Goal: Transaction & Acquisition: Obtain resource

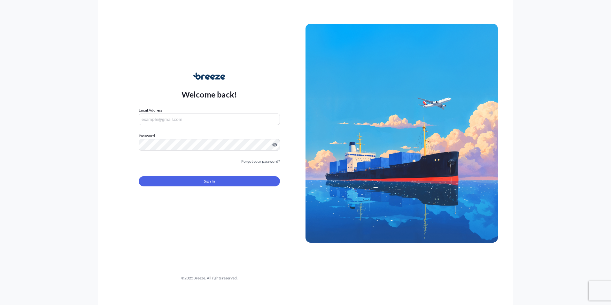
click at [159, 118] on input "Email Address" at bounding box center [209, 119] width 141 height 12
type input "[EMAIL_ADDRESS][DOMAIN_NAME]"
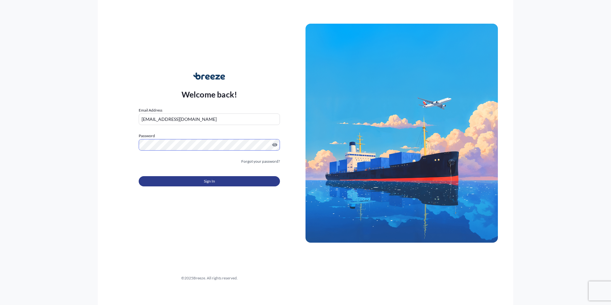
click at [228, 137] on button "Sign In" at bounding box center [209, 181] width 141 height 10
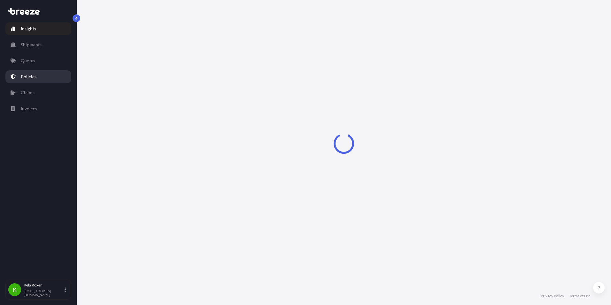
select select "2025"
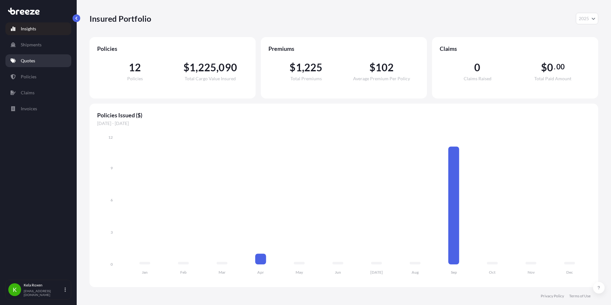
click at [20, 63] on link "Quotes" at bounding box center [38, 60] width 66 height 13
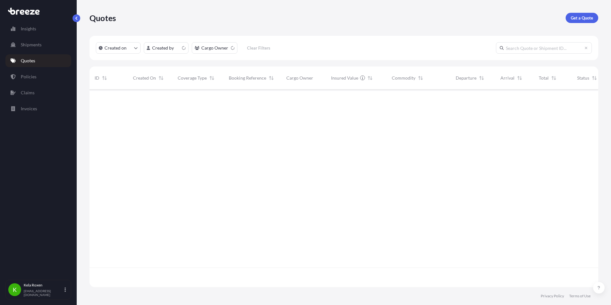
scroll to position [196, 504]
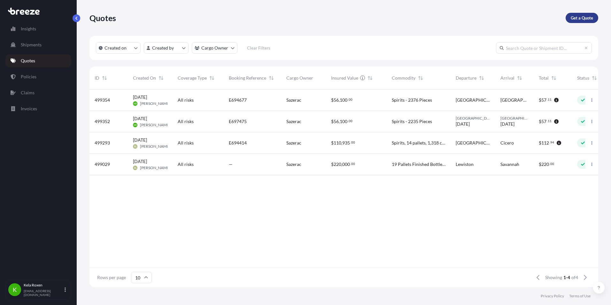
click at [298, 18] on p "Get a Quote" at bounding box center [582, 18] width 22 height 6
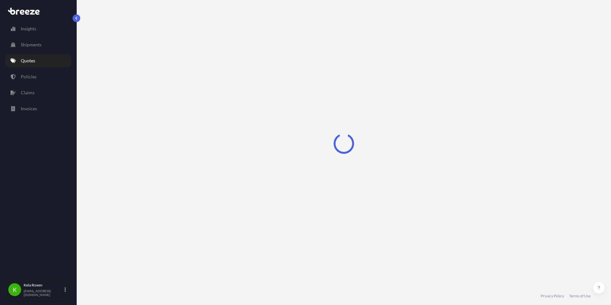
select select "Sea"
select select "1"
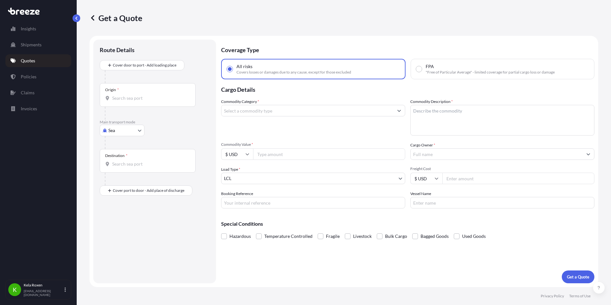
click at [109, 132] on body "Insights Shipments Quotes Policies Claims Invoices K Kela Roxen kela@everest-ts…" at bounding box center [305, 152] width 611 height 305
click at [119, 137] on span "Road" at bounding box center [117, 170] width 10 height 6
select select "Road"
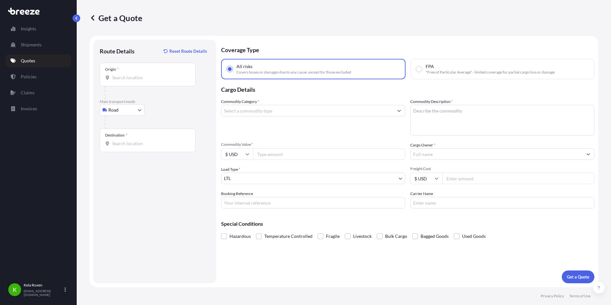
drag, startPoint x: 158, startPoint y: 82, endPoint x: 156, endPoint y: 80, distance: 3.6
click at [158, 82] on div "Origin *" at bounding box center [148, 75] width 96 height 24
click at [158, 81] on input "Origin *" at bounding box center [149, 77] width 75 height 6
paste input "1100 CORPORATE DR, MCHENRY, Illinois 60050"
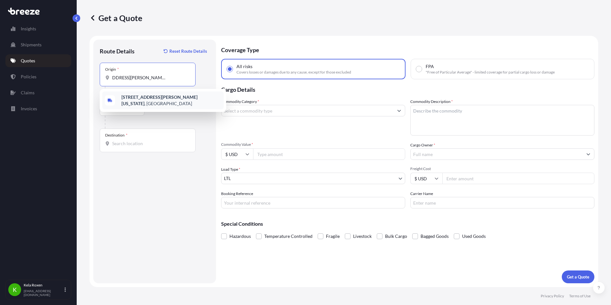
click at [162, 96] on span "1100 Corporate Dr, McHenry, Illinois 60050 , USA" at bounding box center [171, 100] width 100 height 13
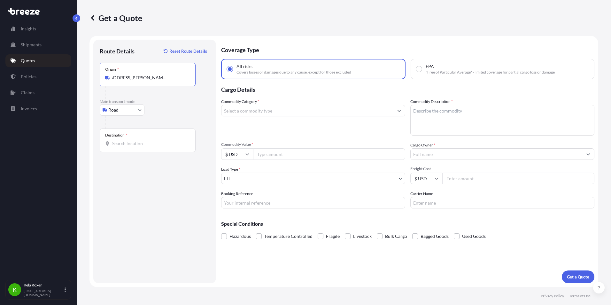
type input "1100 Corporate Dr, McHenry, Illinois 60050, USA"
click at [156, 137] on input "Destination *" at bounding box center [149, 143] width 75 height 6
paste input "2602 W MINNESOTA ST, INDIANAPOLIS, Indiana 46241"
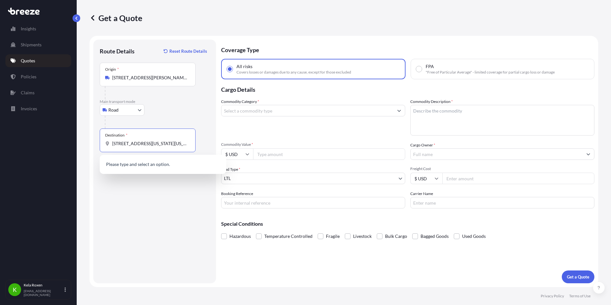
scroll to position [0, 36]
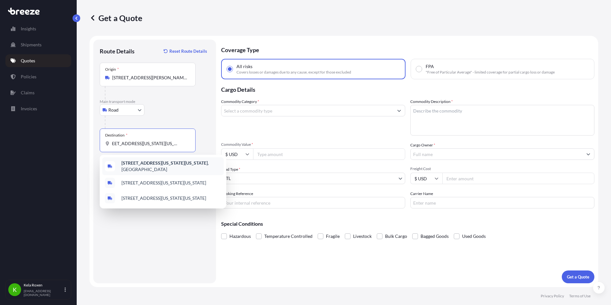
click at [182, 137] on b "2602 W Minnesota St, Indianapolis, Indiana 46241" at bounding box center [164, 162] width 86 height 5
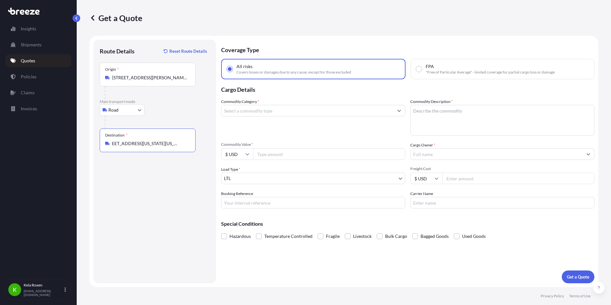
type input "2602 W Minnesota St, Indianapolis, Indiana 46241, USA"
click at [292, 107] on input "Commodity Category *" at bounding box center [307, 111] width 172 height 12
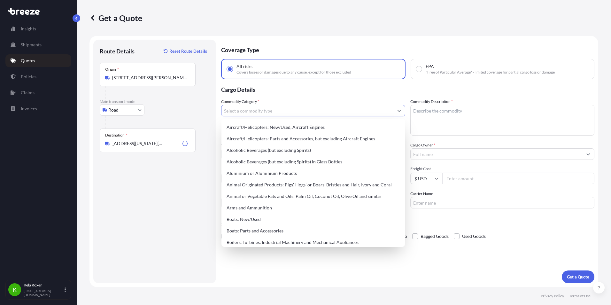
scroll to position [0, 0]
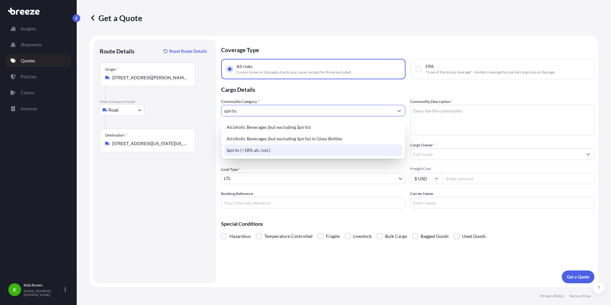
click at [298, 137] on div "Spirits (>18% alc./vol.)" at bounding box center [313, 150] width 178 height 12
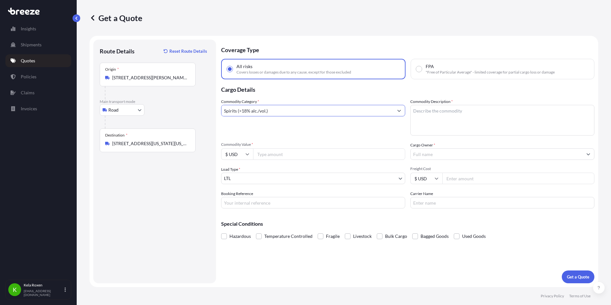
type input "Spirits (>18% alc./vol.)"
click at [298, 126] on textarea "Commodity Description *" at bounding box center [502, 120] width 184 height 31
type textarea "Spirits - 22 Pieces"
click at [296, 137] on input "Commodity Value *" at bounding box center [329, 154] width 152 height 12
type input "50000"
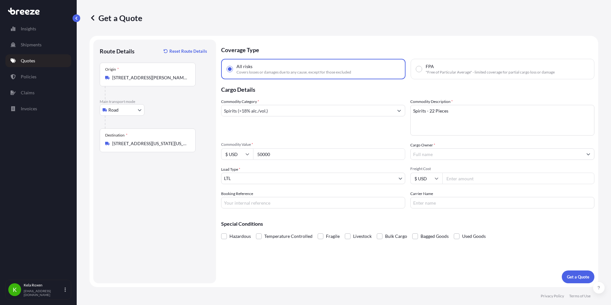
click at [296, 137] on body "Insights Shipments Quotes Policies Claims Invoices K Kela Roxen kela@everest-ts…" at bounding box center [305, 152] width 611 height 305
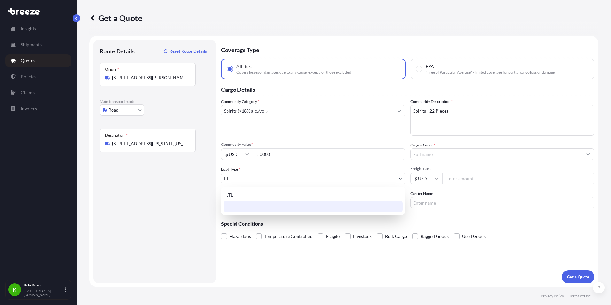
click at [271, 137] on div "FTL" at bounding box center [313, 207] width 179 height 12
select select "2"
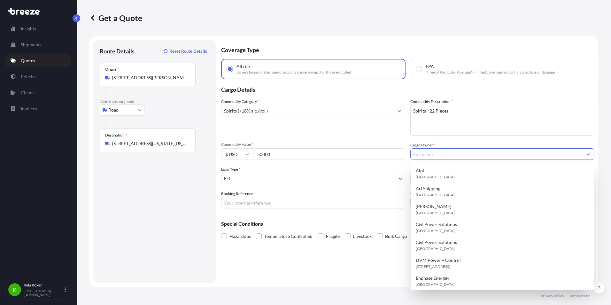
click at [298, 137] on input "Cargo Owner *" at bounding box center [497, 154] width 172 height 12
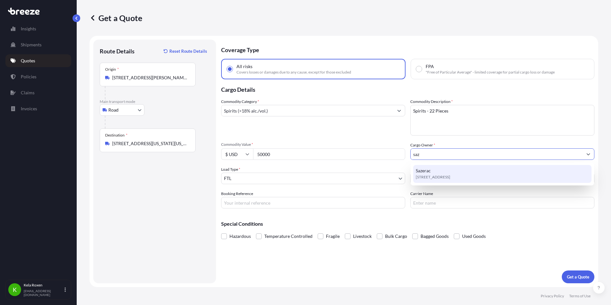
click at [298, 137] on span "[STREET_ADDRESS]" at bounding box center [433, 177] width 35 height 6
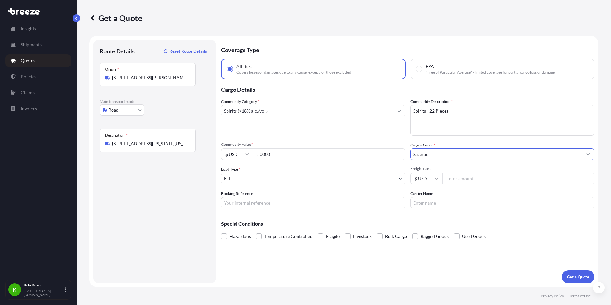
type input "Sazerac"
click at [261, 137] on input "Booking Reference" at bounding box center [313, 203] width 184 height 12
paste input "E700646"
type input "E700646"
click at [298, 137] on button "Get a Quote" at bounding box center [578, 276] width 33 height 13
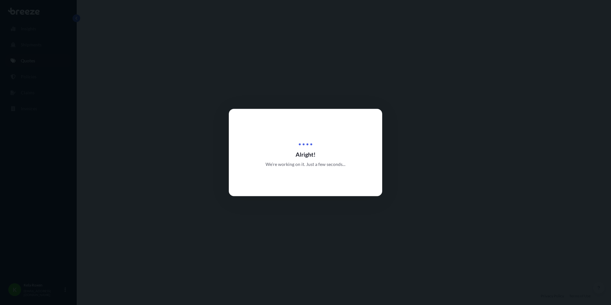
select select "Road"
select select "2"
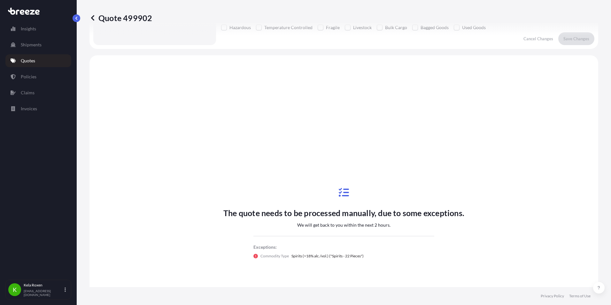
scroll to position [232, 0]
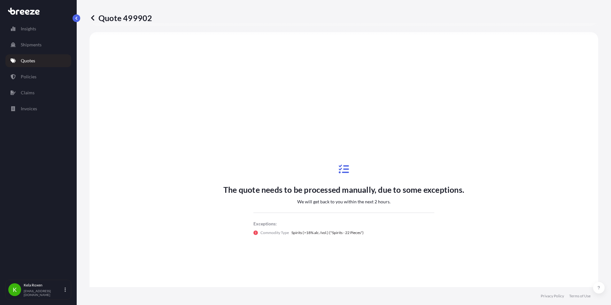
click at [29, 60] on p "Quotes" at bounding box center [28, 61] width 14 height 6
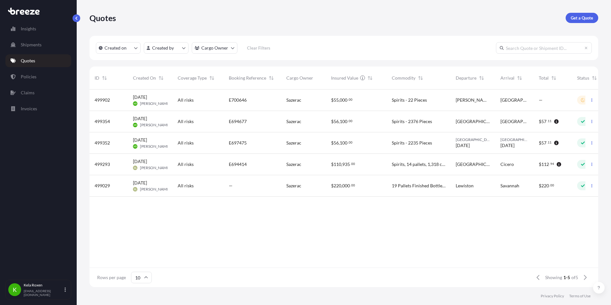
click at [241, 137] on span "E697475" at bounding box center [238, 143] width 18 height 6
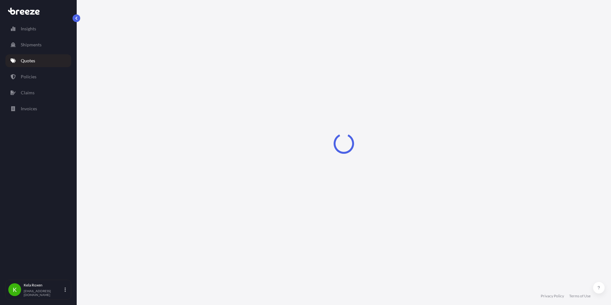
select select "Road"
select select "1"
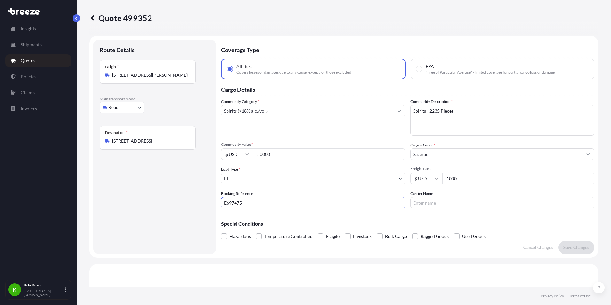
drag, startPoint x: 247, startPoint y: 203, endPoint x: 222, endPoint y: 203, distance: 24.9
click at [222, 137] on input "E697475" at bounding box center [313, 203] width 184 height 12
click at [93, 18] on icon at bounding box center [92, 18] width 6 height 6
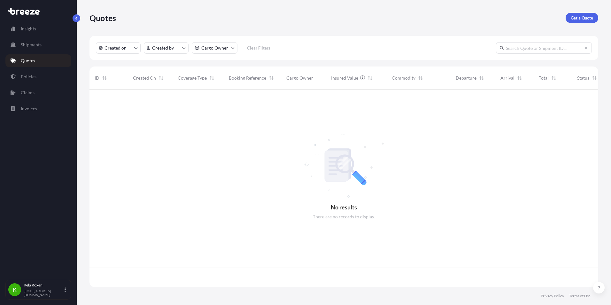
scroll to position [196, 504]
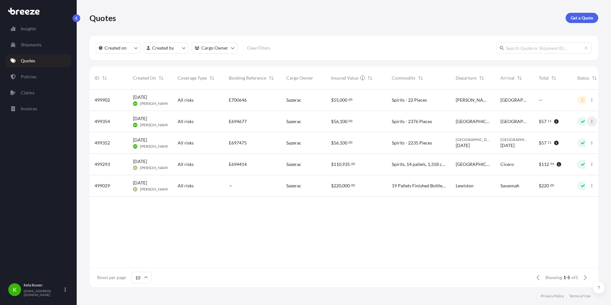
click at [298, 121] on icon "button" at bounding box center [592, 122] width 4 height 4
click at [30, 59] on p "Quotes" at bounding box center [28, 61] width 14 height 6
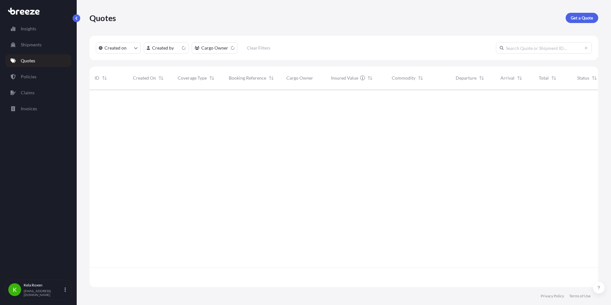
scroll to position [196, 504]
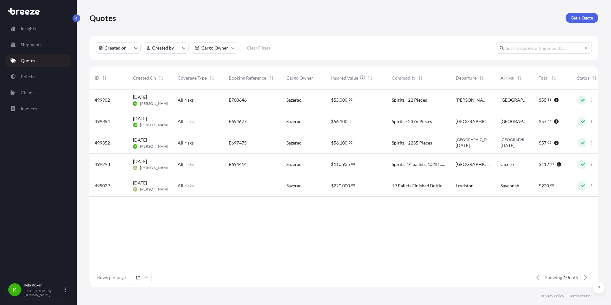
click at [369, 99] on div "$ 55 , 000 . 00" at bounding box center [356, 100] width 51 height 6
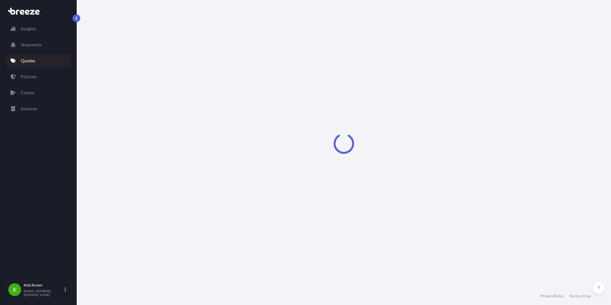
select select "Road"
select select "2"
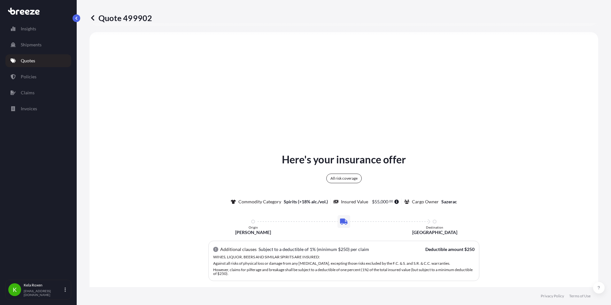
scroll to position [94, 0]
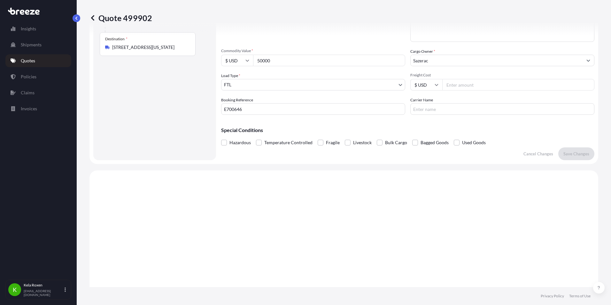
click at [236, 110] on input "E700646" at bounding box center [313, 109] width 184 height 12
click at [249, 106] on input "E700646" at bounding box center [313, 109] width 184 height 12
paste input "E698194"
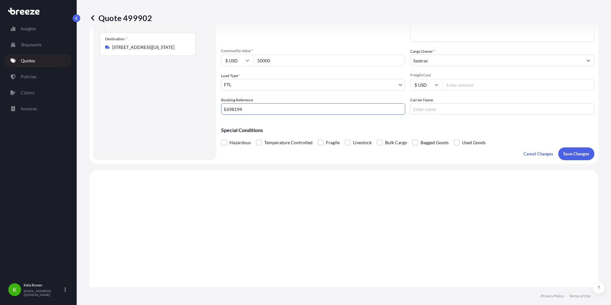
type input "E698194"
click at [571, 152] on p "Save Changes" at bounding box center [576, 154] width 26 height 6
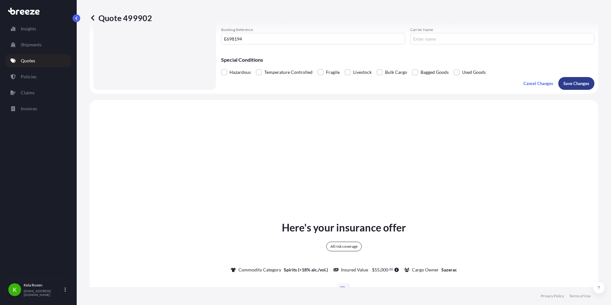
scroll to position [232, 0]
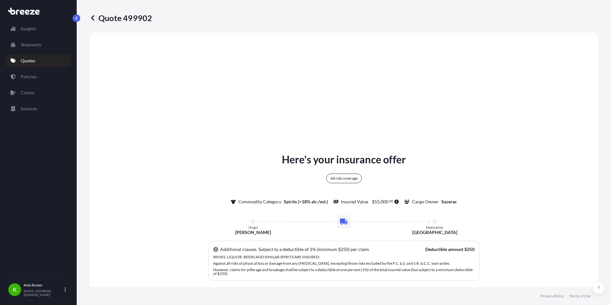
select select "Road"
select select "2"
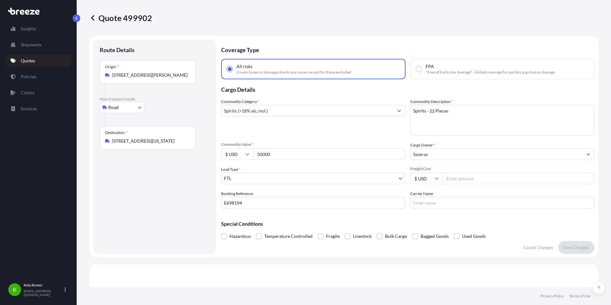
click at [30, 58] on p "Quotes" at bounding box center [28, 61] width 14 height 6
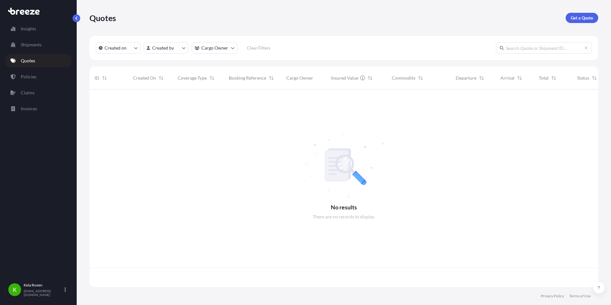
scroll to position [196, 504]
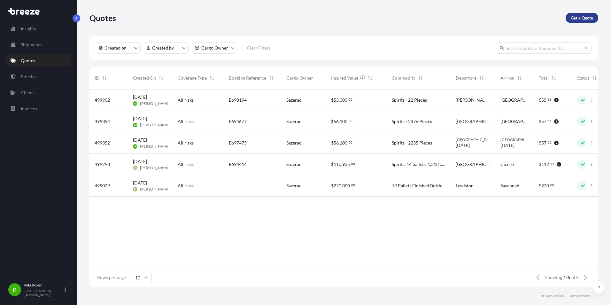
click at [581, 15] on p "Get a Quote" at bounding box center [582, 18] width 22 height 6
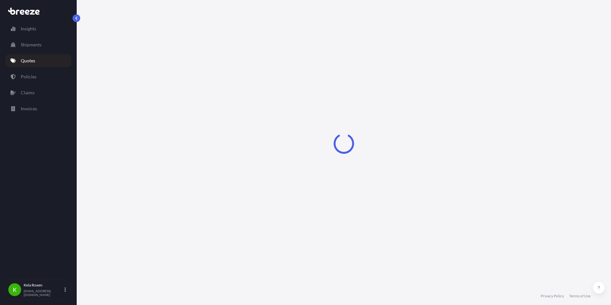
select select "Sea"
select select "1"
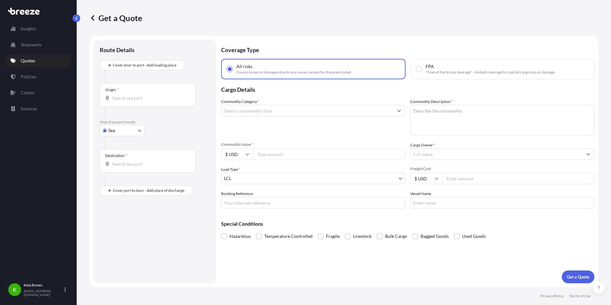
click at [123, 128] on body "Insights Shipments Quotes Policies Claims Invoices K Kela Roxen [EMAIL_ADDRESS]…" at bounding box center [305, 152] width 611 height 305
click at [123, 170] on div "Road" at bounding box center [122, 170] width 40 height 12
select select "Road"
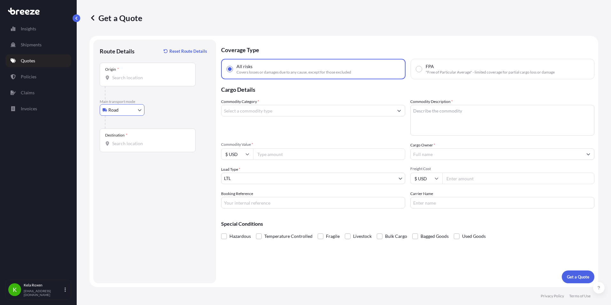
click at [146, 79] on input "Origin *" at bounding box center [149, 77] width 75 height 6
click at [92, 16] on icon at bounding box center [92, 18] width 6 height 6
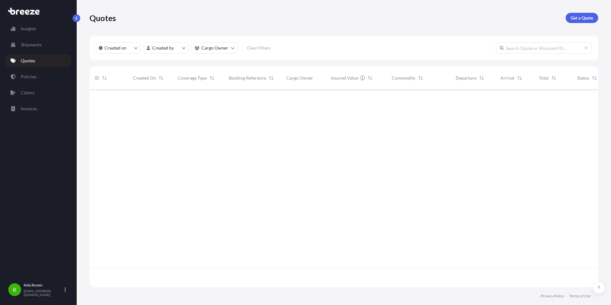
scroll to position [196, 504]
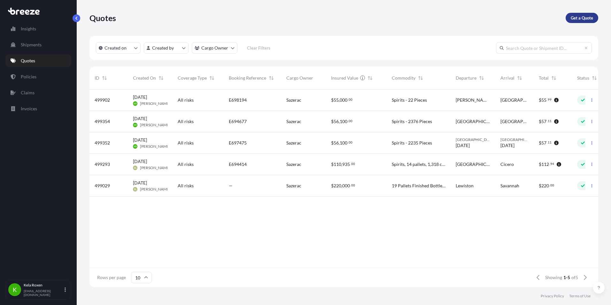
click at [579, 17] on p "Get a Quote" at bounding box center [582, 18] width 22 height 6
select select "Sea"
select select "1"
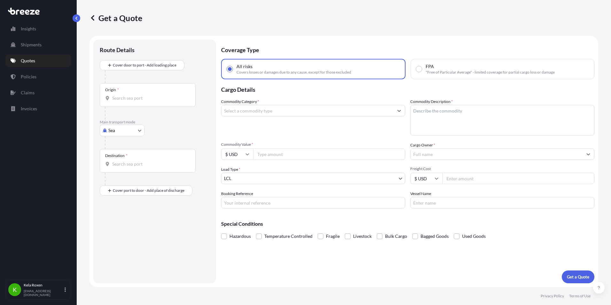
click at [115, 127] on body "Insights Shipments Quotes Policies Claims Invoices K Kela Roxen [EMAIL_ADDRESS]…" at bounding box center [305, 152] width 611 height 305
click at [124, 167] on div "Road" at bounding box center [122, 170] width 40 height 12
select select "Road"
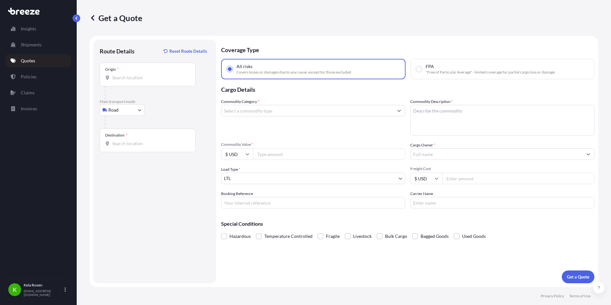
click at [161, 86] on div "Origin *" at bounding box center [148, 75] width 96 height 24
click at [161, 81] on input "Origin *" at bounding box center [149, 77] width 75 height 6
paste input "[STREET_ADDRESS][US_STATE]"
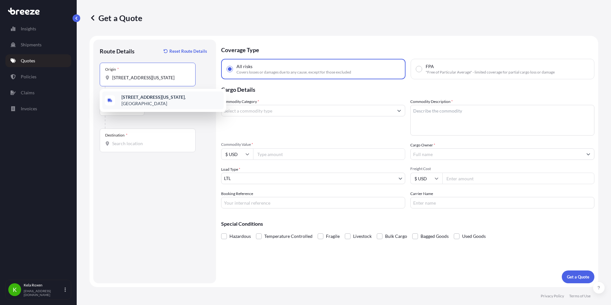
click at [167, 98] on b "[STREET_ADDRESS][US_STATE]" at bounding box center [152, 96] width 63 height 5
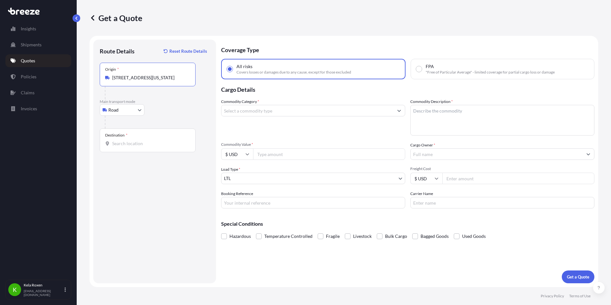
type input "[STREET_ADDRESS][US_STATE]"
click at [152, 144] on input "Destination *" at bounding box center [149, 143] width 75 height 6
paste input "[STREET_ADDRESS][PERSON_NAME][US_STATE]"
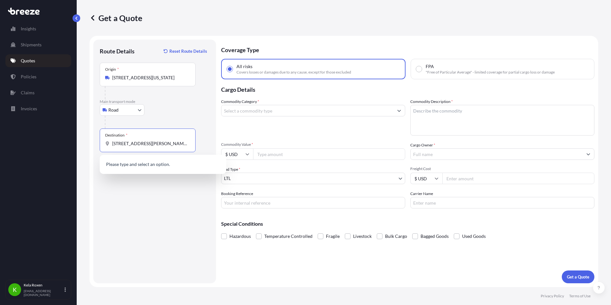
scroll to position [0, 38]
click at [176, 164] on span "[STREET_ADDRESS][PERSON_NAME][US_STATE]" at bounding box center [170, 165] width 98 height 6
type input "[STREET_ADDRESS][PERSON_NAME][US_STATE]"
click at [313, 112] on input "Commodity Category *" at bounding box center [307, 111] width 172 height 12
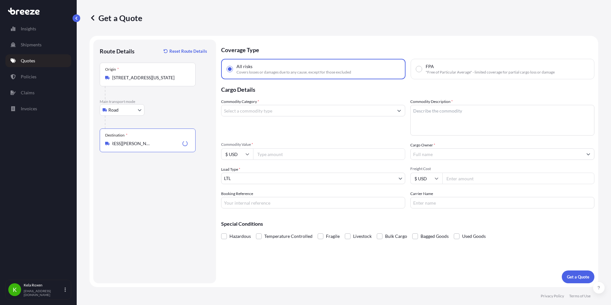
scroll to position [0, 0]
drag, startPoint x: 307, startPoint y: 112, endPoint x: 221, endPoint y: 111, distance: 86.0
click at [221, 111] on form "Route Details Reset Route Details Place of loading Road Road Rail Origin * [STR…" at bounding box center [343, 161] width 509 height 251
drag, startPoint x: 243, startPoint y: 110, endPoint x: 203, endPoint y: 111, distance: 39.6
click at [203, 111] on form "Route Details Reset Route Details Place of loading Road Road Rail Origin * [STR…" at bounding box center [343, 161] width 509 height 251
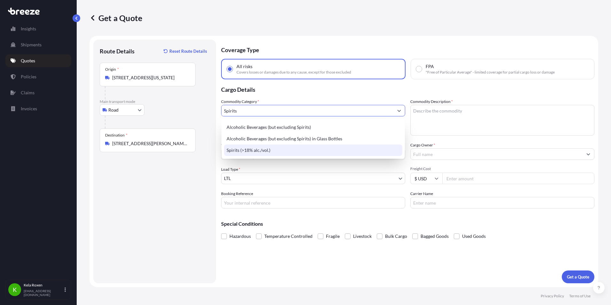
click at [277, 150] on div "Spirits (>18% alc./vol.)" at bounding box center [313, 150] width 178 height 12
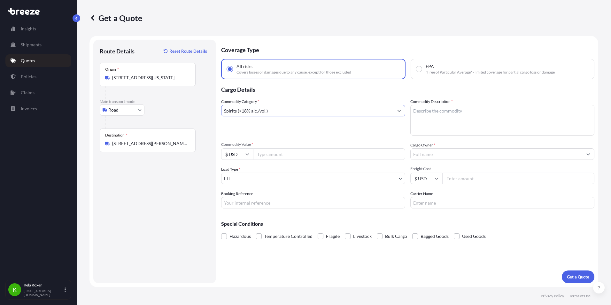
type input "Spirits (>18% alc./vol.)"
click at [444, 120] on textarea "Commodity Description *" at bounding box center [502, 120] width 184 height 31
type textarea "Spirits"
click at [349, 148] on div "Commodity Value * $ USD" at bounding box center [313, 151] width 184 height 18
click at [349, 151] on input "Commodity Value *" at bounding box center [329, 154] width 152 height 12
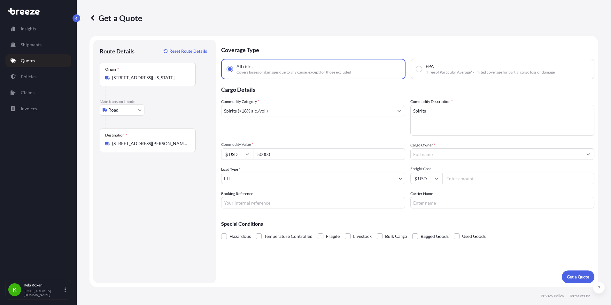
type input "50000"
click at [436, 158] on input "Cargo Owner *" at bounding box center [497, 154] width 172 height 12
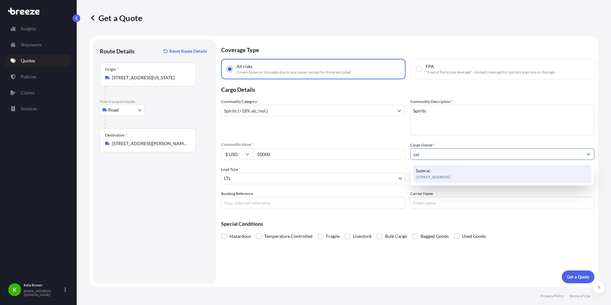
click at [439, 176] on span "[STREET_ADDRESS]" at bounding box center [433, 177] width 35 height 6
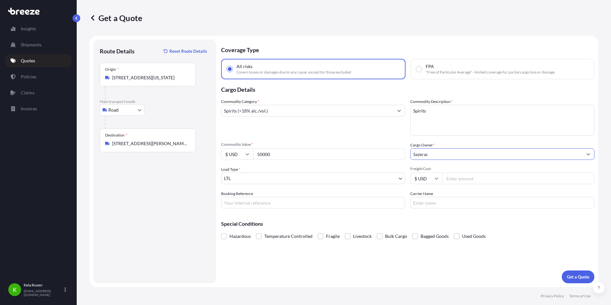
type input "Sazerac"
click at [326, 175] on body "11 options available. 7 options available. 1 option available. Insights Shipmen…" at bounding box center [305, 152] width 611 height 305
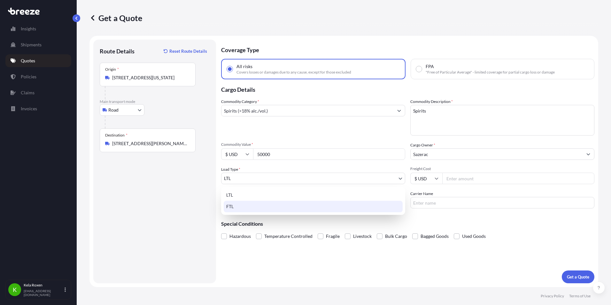
click at [281, 206] on div "FTL" at bounding box center [313, 207] width 179 height 12
select select "2"
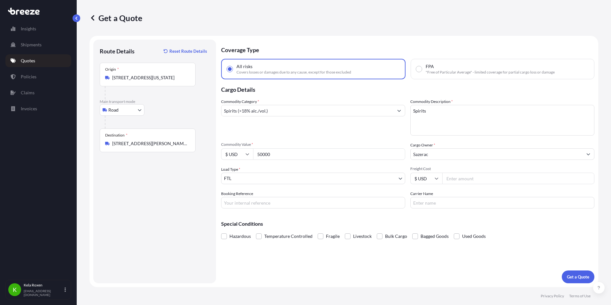
click at [264, 202] on input "Booking Reference" at bounding box center [313, 203] width 184 height 12
paste input "E698792"
type input "E698792"
click at [579, 275] on p "Get a Quote" at bounding box center [578, 277] width 22 height 6
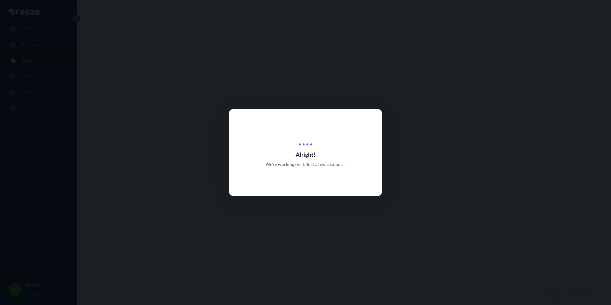
select select "Road"
select select "2"
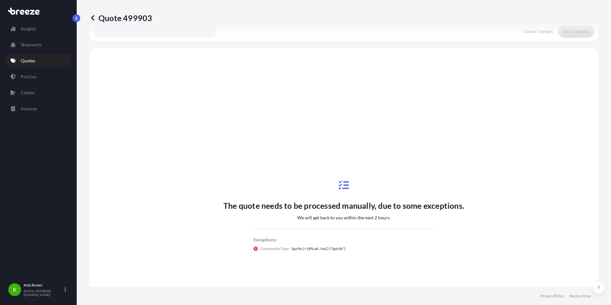
scroll to position [232, 0]
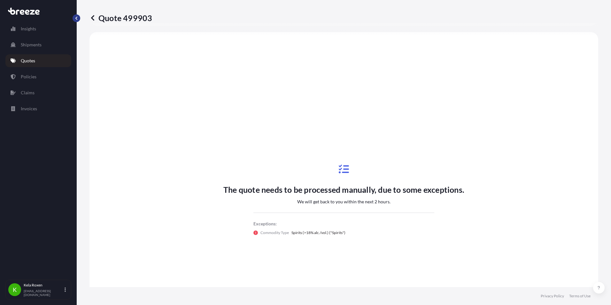
click at [79, 18] on button "button" at bounding box center [77, 18] width 8 height 8
click at [93, 17] on icon at bounding box center [92, 17] width 3 height 5
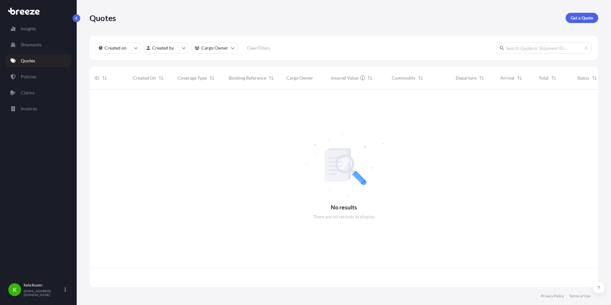
scroll to position [196, 504]
click at [581, 15] on p "Get a Quote" at bounding box center [582, 18] width 22 height 6
select select "Sea"
select select "1"
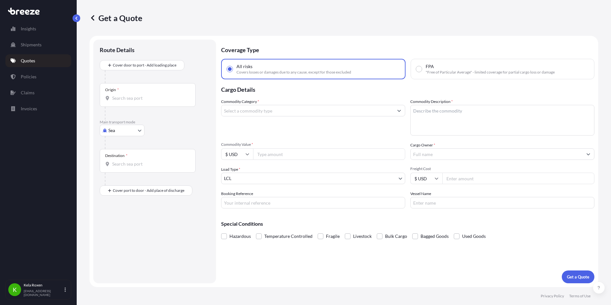
drag, startPoint x: 110, startPoint y: 140, endPoint x: 111, endPoint y: 136, distance: 4.2
click at [110, 140] on div at bounding box center [157, 142] width 105 height 13
click at [114, 131] on body "Insights Shipments Quotes Policies Claims Invoices K Kela Roxen [EMAIL_ADDRESS]…" at bounding box center [305, 152] width 611 height 305
click at [118, 167] on span "Road" at bounding box center [117, 170] width 10 height 6
select select "Road"
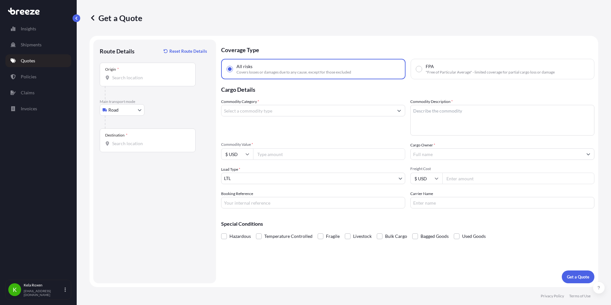
click at [147, 74] on div "Origin *" at bounding box center [148, 75] width 96 height 24
click at [147, 74] on input "Origin *" at bounding box center [149, 77] width 75 height 6
paste input "[STREET_ADDRESS][PERSON_NAME][US_STATE]"
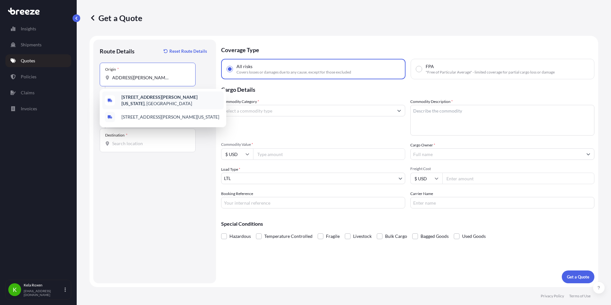
click at [148, 98] on b "[STREET_ADDRESS][PERSON_NAME][US_STATE]" at bounding box center [159, 100] width 76 height 12
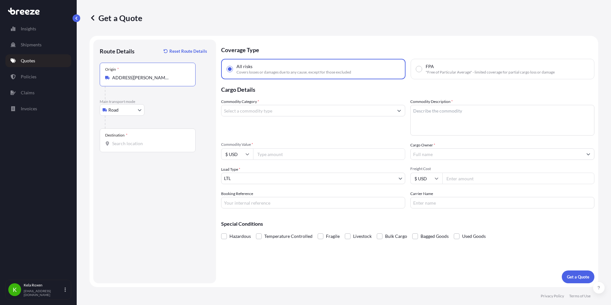
type input "[STREET_ADDRESS][PERSON_NAME][US_STATE]"
click at [142, 153] on div "Route Details Reset Route Details Place of loading Road Road Rail Origin * [STR…" at bounding box center [155, 161] width 110 height 231
click at [144, 147] on div "Destination *" at bounding box center [148, 140] width 96 height 24
click at [144, 147] on input "Destination *" at bounding box center [149, 143] width 75 height 6
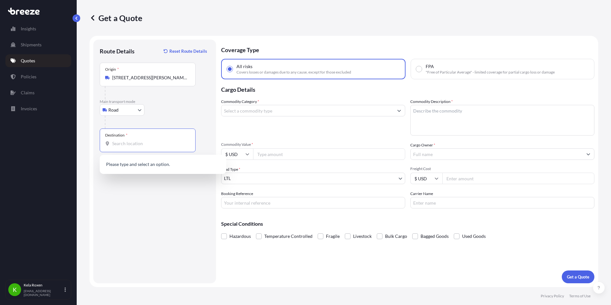
paste input "[STREET_ADDRESS][US_STATE]"
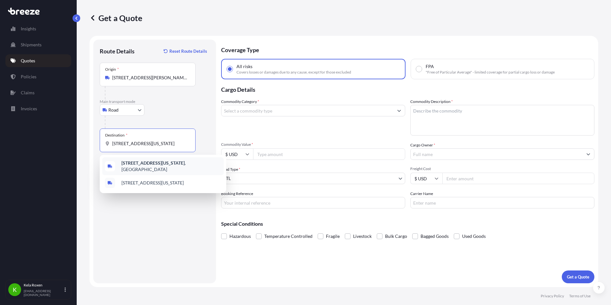
click at [150, 165] on b "[STREET_ADDRESS][US_STATE]" at bounding box center [152, 162] width 63 height 5
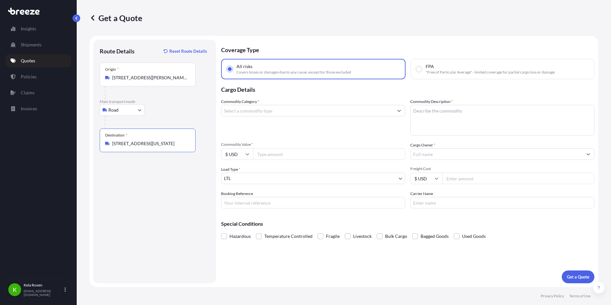
type input "[STREET_ADDRESS][US_STATE]"
click at [250, 200] on input "Booking Reference" at bounding box center [313, 203] width 184 height 12
paste input "E700039"
type input "E700039"
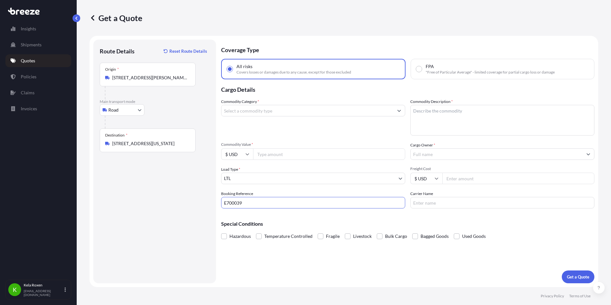
click at [279, 176] on body "2 options available. Insights Shipments Quotes Policies Claims Invoices K Kela …" at bounding box center [305, 152] width 611 height 305
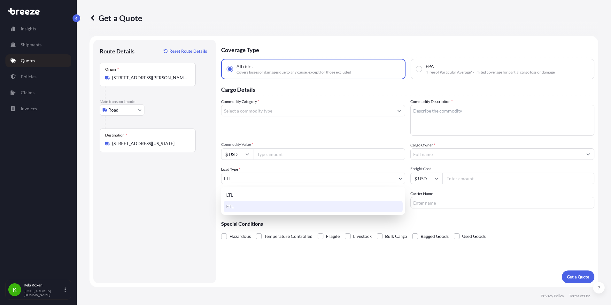
click at [260, 203] on div "FTL" at bounding box center [313, 207] width 179 height 12
select select "2"
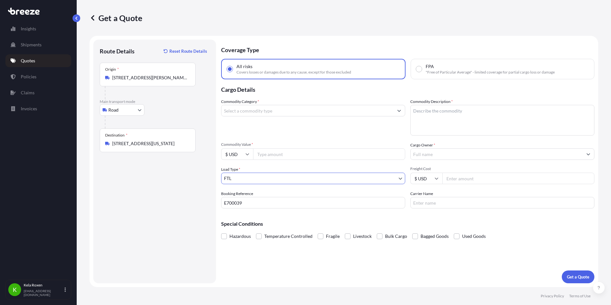
click at [292, 156] on input "Commodity Value *" at bounding box center [329, 154] width 152 height 12
type input "50000"
click at [303, 114] on input "Commodity Category *" at bounding box center [307, 111] width 172 height 12
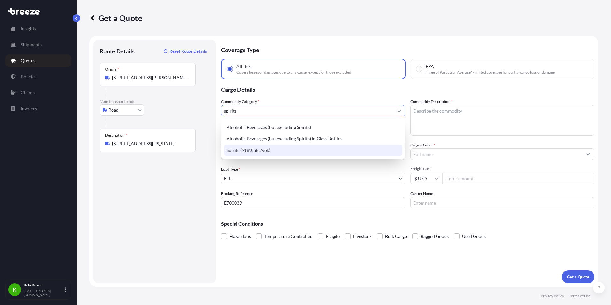
click at [291, 154] on div "Spirits (>18% alc./vol.)" at bounding box center [313, 150] width 178 height 12
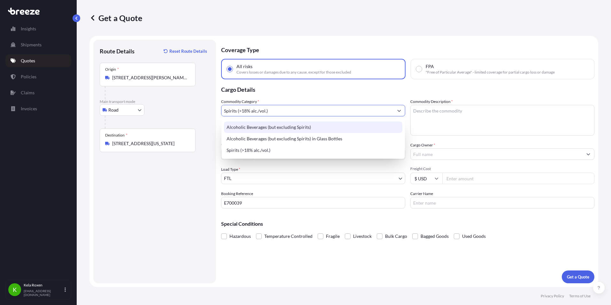
type input "Spirits (>18% alc./vol.)"
click at [442, 119] on textarea "Commodity Description *" at bounding box center [502, 120] width 184 height 31
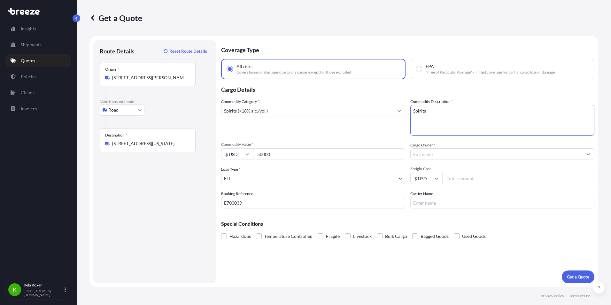
type textarea "Spirits"
click at [454, 154] on input "Cargo Owner *" at bounding box center [497, 154] width 172 height 12
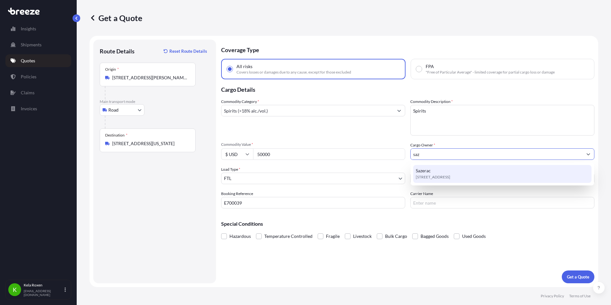
click at [450, 174] on span "[STREET_ADDRESS]" at bounding box center [433, 177] width 35 height 6
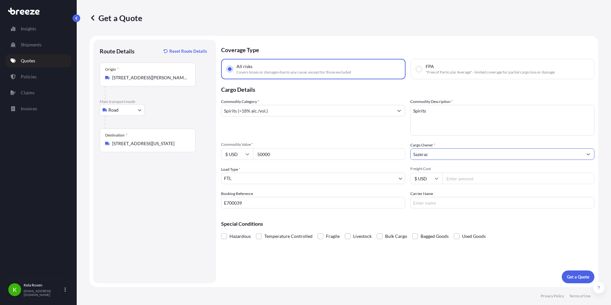
type input "Sazerac"
click at [470, 178] on input "Freight Cost" at bounding box center [518, 179] width 152 height 12
click at [523, 217] on div "Special Conditions Hazardous Temperature Controlled Fragile Livestock Bulk Carg…" at bounding box center [407, 227] width 373 height 27
click at [578, 275] on p "Get a Quote" at bounding box center [578, 277] width 22 height 6
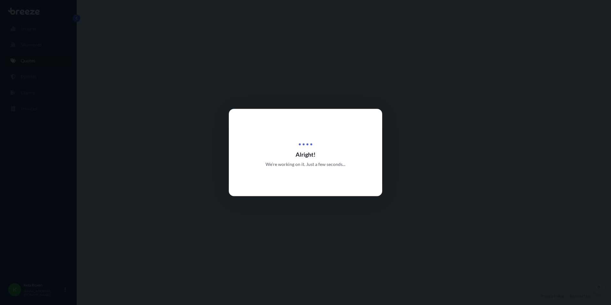
select select "Road"
select select "2"
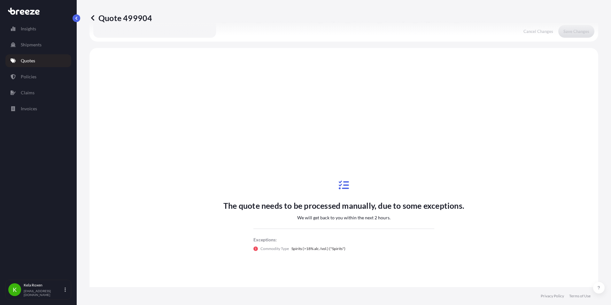
scroll to position [232, 0]
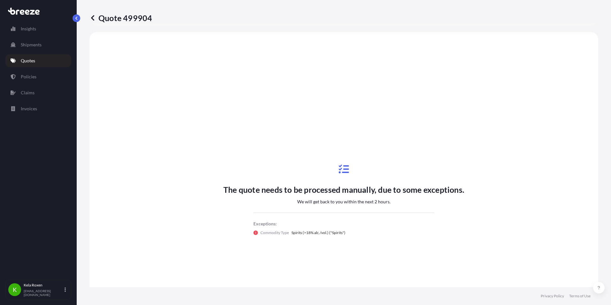
click at [93, 18] on icon at bounding box center [92, 18] width 6 height 6
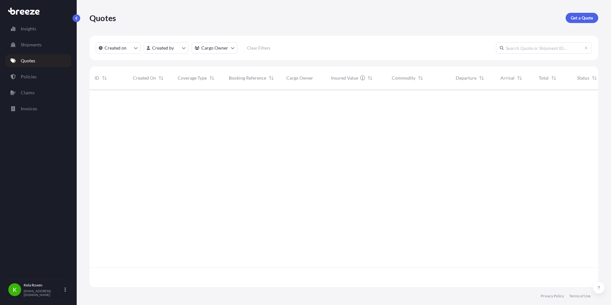
scroll to position [196, 504]
click at [577, 16] on p "Get a Quote" at bounding box center [582, 18] width 22 height 6
select select "Sea"
select select "1"
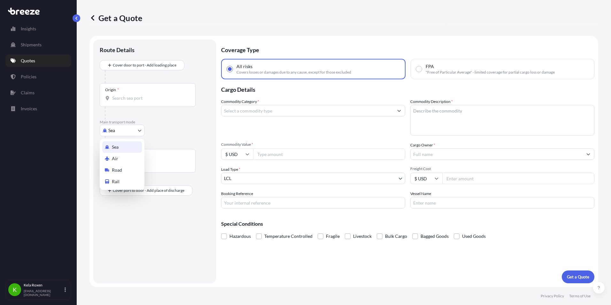
click at [120, 132] on body "Insights Shipments Quotes Policies Claims Invoices K Kela Roxen [EMAIL_ADDRESS]…" at bounding box center [305, 152] width 611 height 305
click at [118, 169] on span "Road" at bounding box center [117, 170] width 10 height 6
select select "Road"
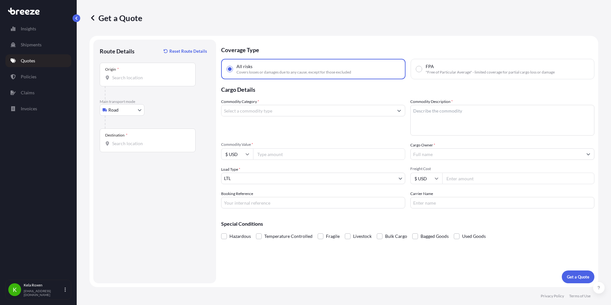
click at [135, 76] on input "Origin *" at bounding box center [149, 77] width 75 height 6
paste input "[STREET_ADDRESS][US_STATE]"
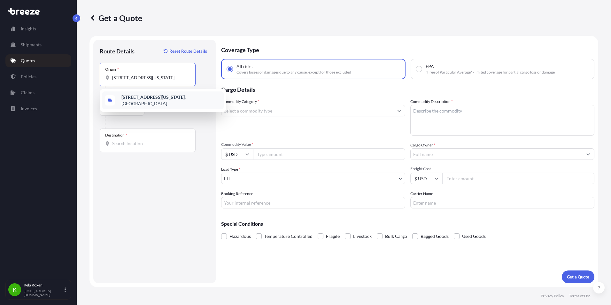
click at [143, 95] on b "[STREET_ADDRESS][US_STATE]" at bounding box center [152, 96] width 63 height 5
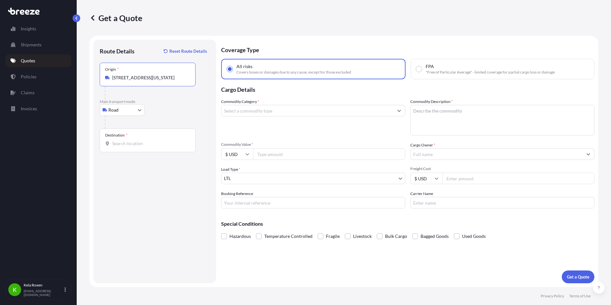
type input "[STREET_ADDRESS][US_STATE]"
click at [155, 143] on input "Destination *" at bounding box center [149, 143] width 75 height 6
paste input "[STREET_ADDRESS][US_STATE]"
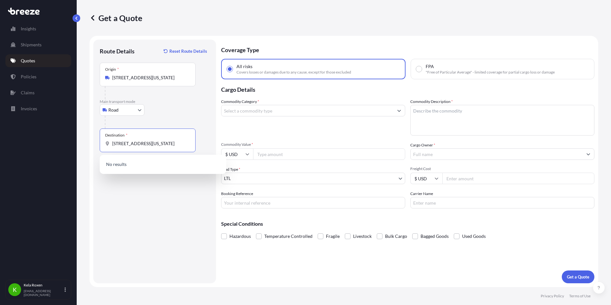
scroll to position [0, 14]
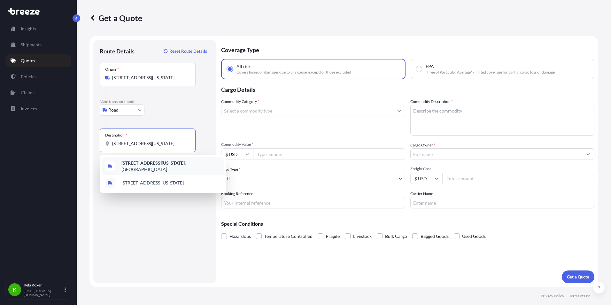
click at [163, 164] on b "[STREET_ADDRESS][US_STATE]" at bounding box center [152, 162] width 63 height 5
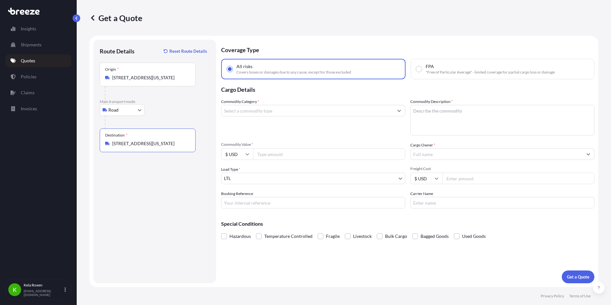
type input "[STREET_ADDRESS][US_STATE]"
click at [271, 109] on input "Commodity Category *" at bounding box center [307, 111] width 172 height 12
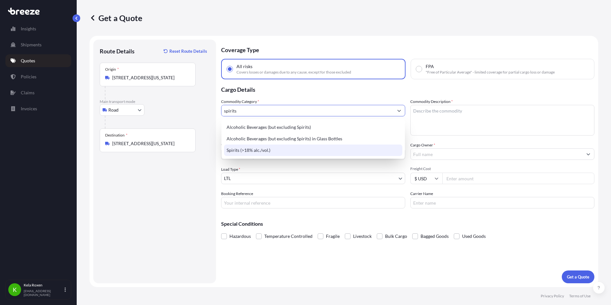
click at [274, 151] on div "Spirits (>18% alc./vol.)" at bounding box center [313, 150] width 178 height 12
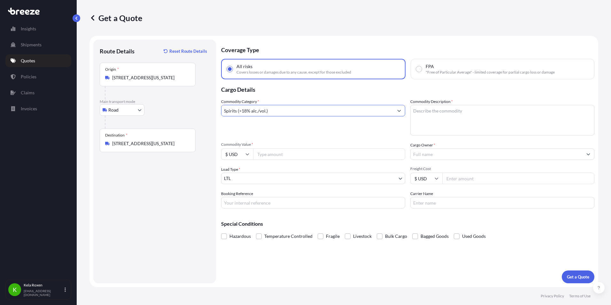
type input "Spirits (>18% alc./vol.)"
click at [431, 111] on textarea "Commodity Description *" at bounding box center [502, 120] width 184 height 31
type textarea "Spirits"
click at [322, 153] on input "Commodity Value *" at bounding box center [329, 154] width 152 height 12
type input "50000"
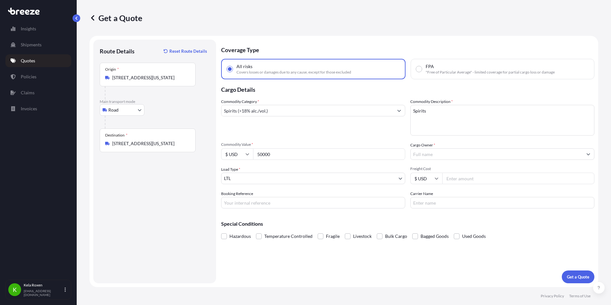
click at [322, 176] on body "Insights Shipments Quotes Policies Claims Invoices K Kela Roxen [EMAIL_ADDRESS]…" at bounding box center [305, 152] width 611 height 305
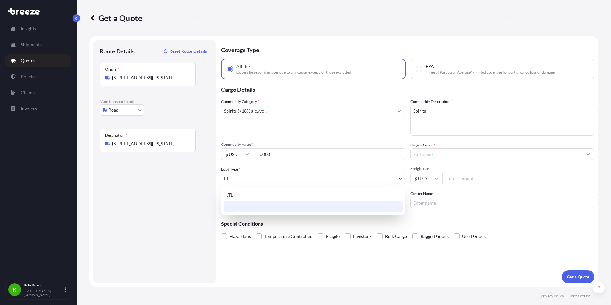
click at [291, 207] on div "FTL" at bounding box center [313, 207] width 179 height 12
select select "2"
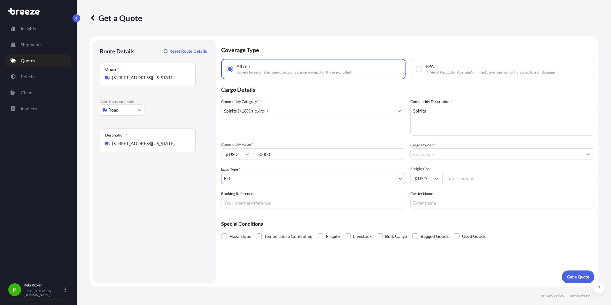
click at [456, 175] on input "Freight Cost" at bounding box center [518, 179] width 152 height 12
type input "5"
drag, startPoint x: 273, startPoint y: 199, endPoint x: 276, endPoint y: 204, distance: 6.1
click at [273, 199] on input "Booking Reference" at bounding box center [313, 203] width 184 height 12
paste input "E698927"
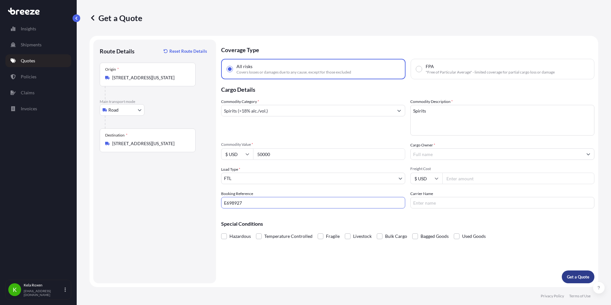
type input "E698927"
click at [584, 279] on p "Get a Quote" at bounding box center [578, 277] width 22 height 6
click at [487, 154] on input "Cargo Owner *" at bounding box center [497, 154] width 172 height 12
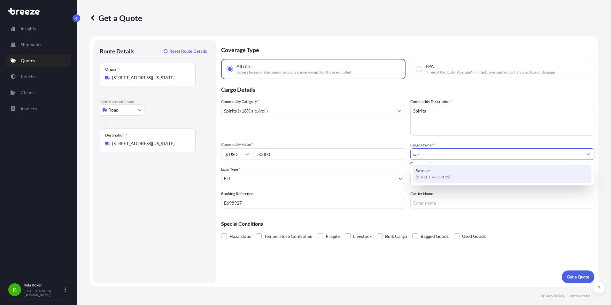
click at [450, 176] on span "[STREET_ADDRESS]" at bounding box center [433, 177] width 35 height 6
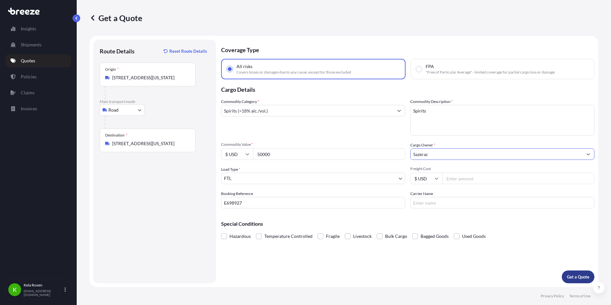
type input "Sazerac"
click at [583, 275] on p "Get a Quote" at bounding box center [578, 277] width 22 height 6
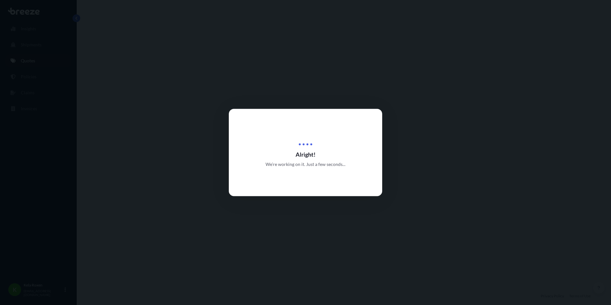
select select "Road"
select select "2"
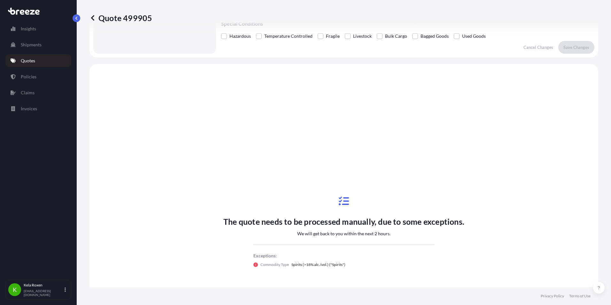
scroll to position [232, 0]
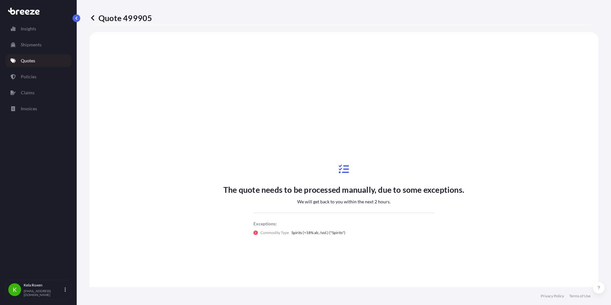
click at [92, 15] on icon at bounding box center [92, 18] width 6 height 6
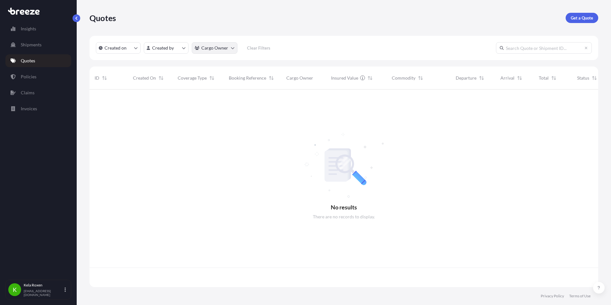
scroll to position [196, 504]
click at [572, 17] on p "Get a Quote" at bounding box center [582, 18] width 22 height 6
select select "Sea"
select select "1"
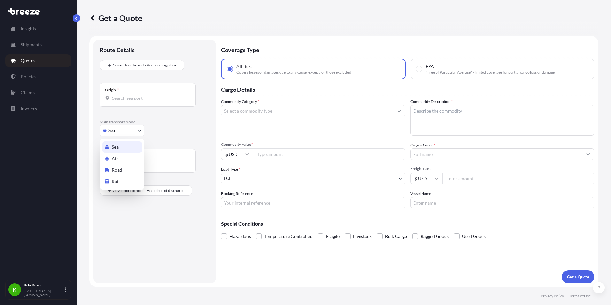
click at [121, 130] on body "Insights Shipments Quotes Policies Claims Invoices K Kela Roxen [EMAIL_ADDRESS]…" at bounding box center [305, 152] width 611 height 305
click at [118, 170] on span "Road" at bounding box center [117, 170] width 10 height 6
select select "Road"
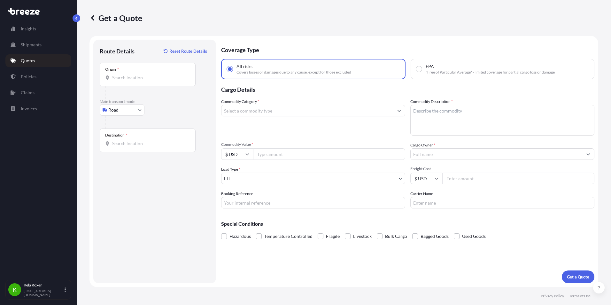
click at [250, 199] on input "Booking Reference" at bounding box center [313, 203] width 184 height 12
paste input "E700001"
type input "E700001"
click at [130, 84] on div "Origin *" at bounding box center [148, 75] width 96 height 24
click at [130, 81] on input "Origin *" at bounding box center [149, 77] width 75 height 6
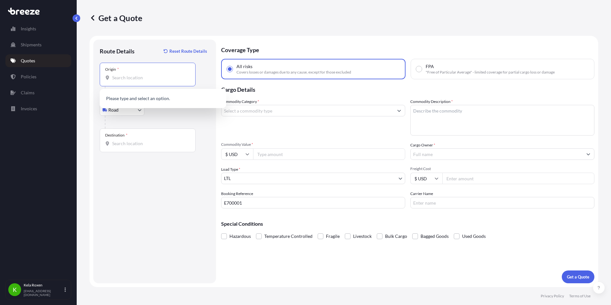
paste input "[STREET_ADDRESS][PERSON_NAME][US_STATE]"
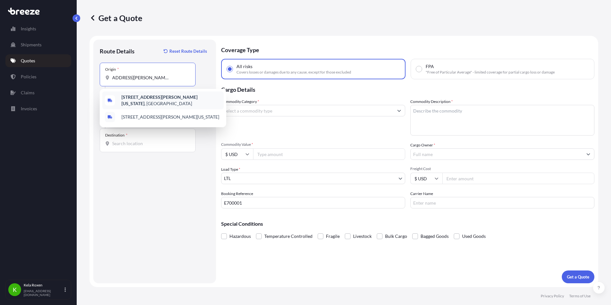
click at [153, 99] on b "[STREET_ADDRESS][PERSON_NAME][US_STATE]" at bounding box center [159, 100] width 76 height 12
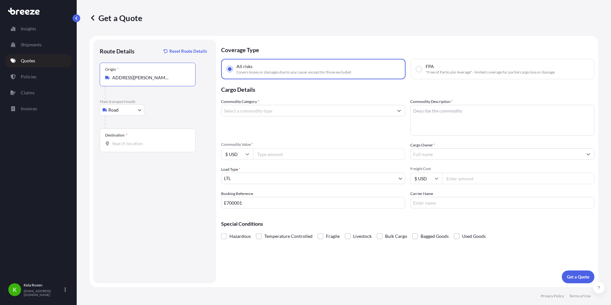
type input "[STREET_ADDRESS][PERSON_NAME][US_STATE]"
click at [134, 142] on input "Destination *" at bounding box center [149, 143] width 75 height 6
paste input "[STREET_ADDRESS][US_STATE]"
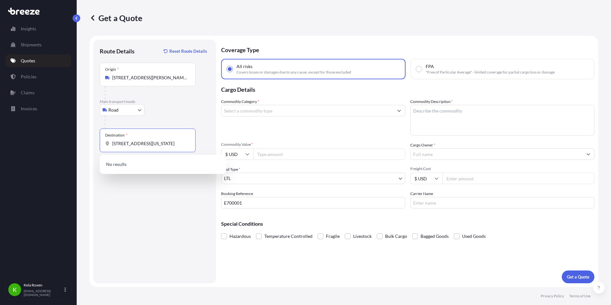
scroll to position [0, 14]
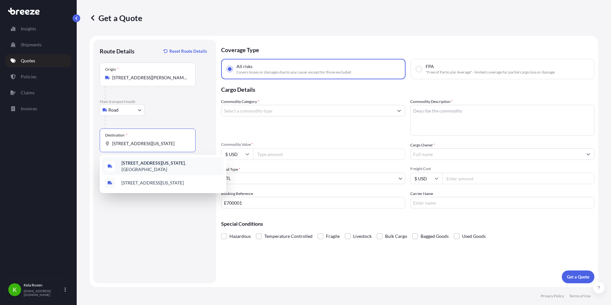
click at [172, 164] on b "[STREET_ADDRESS][US_STATE]" at bounding box center [152, 162] width 63 height 5
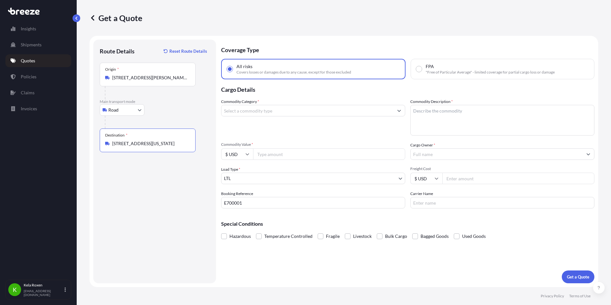
type input "[STREET_ADDRESS][US_STATE]"
click at [457, 117] on textarea "Commodity Description *" at bounding box center [502, 120] width 184 height 31
type textarea "Spirits"
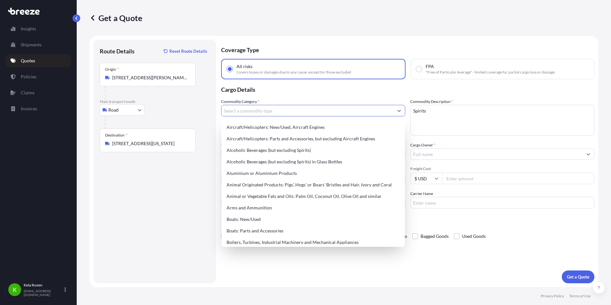
click at [360, 110] on input "Commodity Category *" at bounding box center [307, 111] width 172 height 12
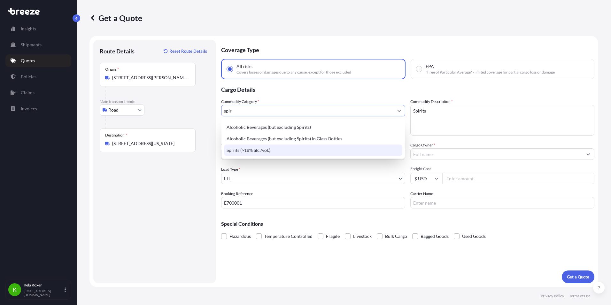
click at [331, 150] on div "Spirits (>18% alc./vol.)" at bounding box center [313, 150] width 178 height 12
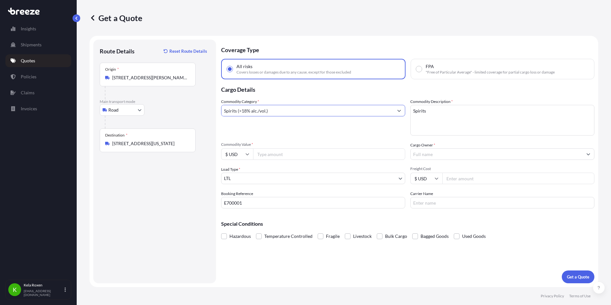
type input "Spirits (>18% alc./vol.)"
click at [426, 149] on input "Cargo Owner *" at bounding box center [497, 154] width 172 height 12
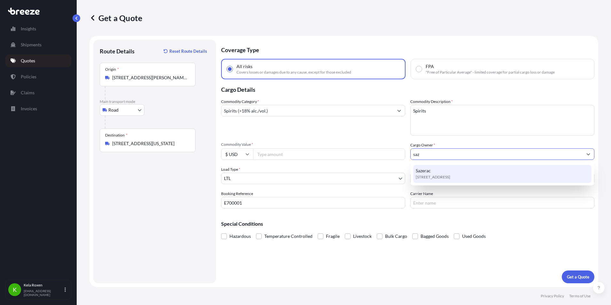
click at [441, 176] on span "[STREET_ADDRESS]" at bounding box center [433, 177] width 35 height 6
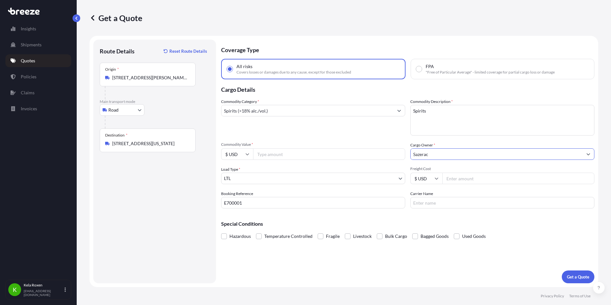
type input "Sazerac"
click at [312, 156] on input "Commodity Value *" at bounding box center [329, 154] width 152 height 12
type input "50000"
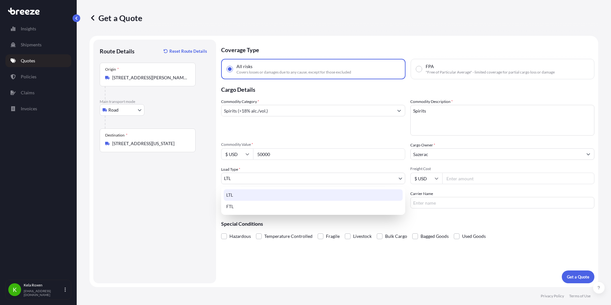
click at [308, 175] on body "7 options available. 1 option available. Insights Shipments Quotes Policies Cla…" at bounding box center [305, 152] width 611 height 305
click at [290, 208] on div "FTL" at bounding box center [313, 207] width 179 height 12
select select "2"
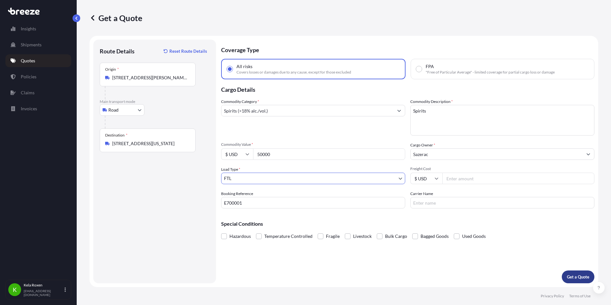
click at [586, 276] on p "Get a Quote" at bounding box center [578, 277] width 22 height 6
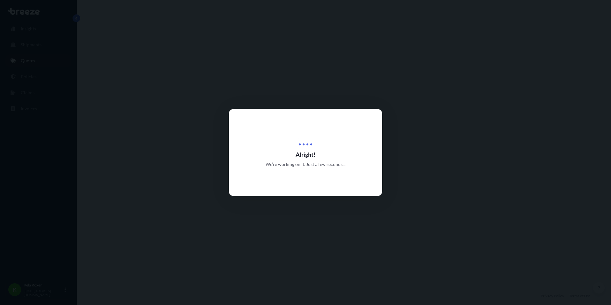
select select "Road"
select select "2"
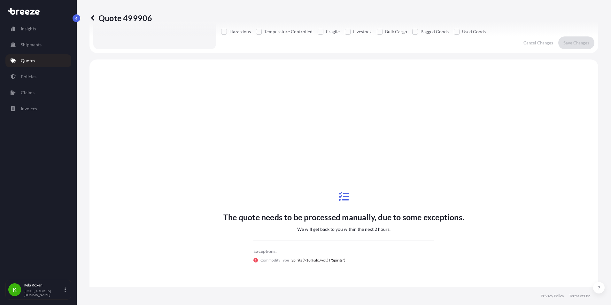
scroll to position [232, 0]
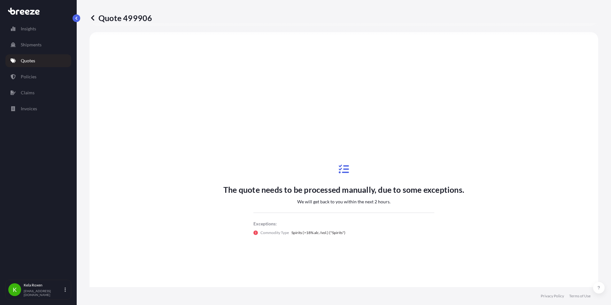
click at [93, 19] on icon at bounding box center [92, 17] width 3 height 5
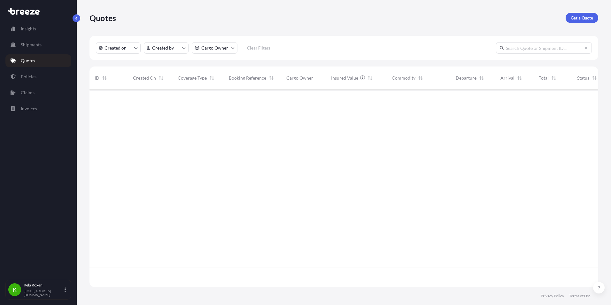
scroll to position [196, 504]
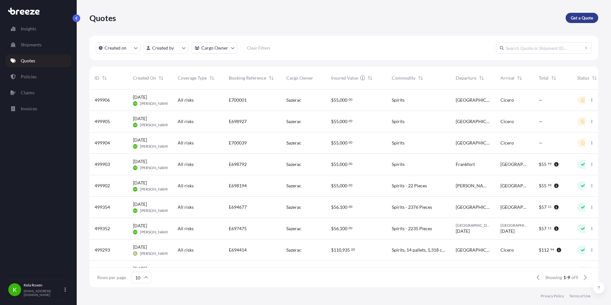
click at [593, 17] on p "Get a Quote" at bounding box center [582, 18] width 22 height 6
select select "Sea"
select select "1"
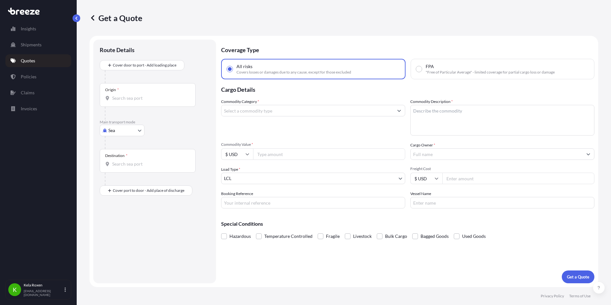
click at [122, 130] on body "Insights Shipments Quotes Policies Claims Invoices K Kela Roxen [EMAIL_ADDRESS]…" at bounding box center [305, 152] width 611 height 305
click at [119, 170] on span "Road" at bounding box center [117, 170] width 10 height 6
select select "Road"
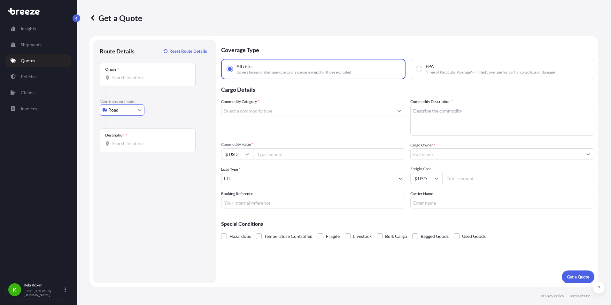
click at [144, 79] on input "Origin *" at bounding box center [149, 77] width 75 height 6
click at [257, 201] on input "Booking Reference" at bounding box center [313, 203] width 184 height 12
paste input "E700694"
type input "E700694"
click at [266, 177] on body "0 options available. Insights Shipments Quotes Policies Claims Invoices K Kela …" at bounding box center [305, 152] width 611 height 305
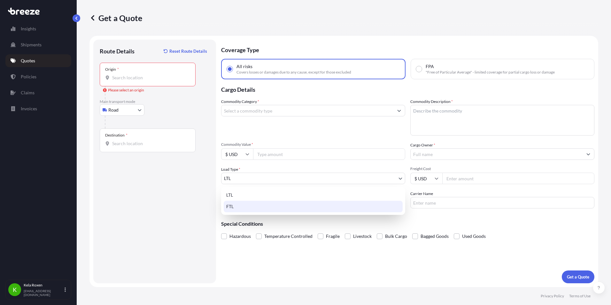
click at [252, 207] on div "FTL" at bounding box center [313, 207] width 179 height 12
select select "2"
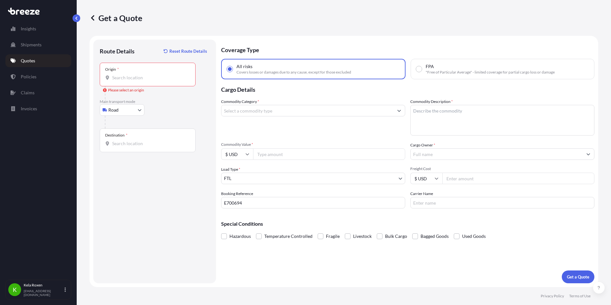
click at [129, 80] on input "Origin * Please select an origin" at bounding box center [149, 77] width 75 height 6
paste input "[STREET_ADDRESS][PERSON_NAME][US_STATE]"
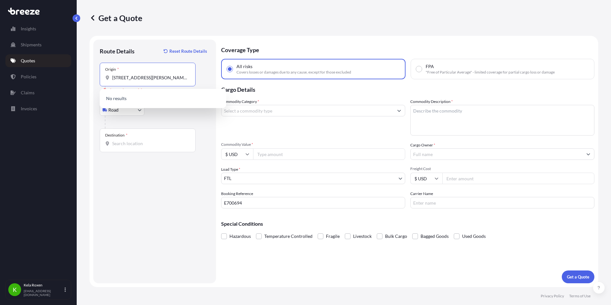
scroll to position [0, 19]
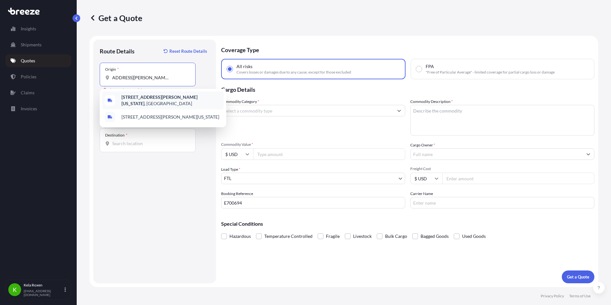
click at [172, 99] on b "[STREET_ADDRESS][PERSON_NAME][US_STATE]" at bounding box center [159, 100] width 76 height 12
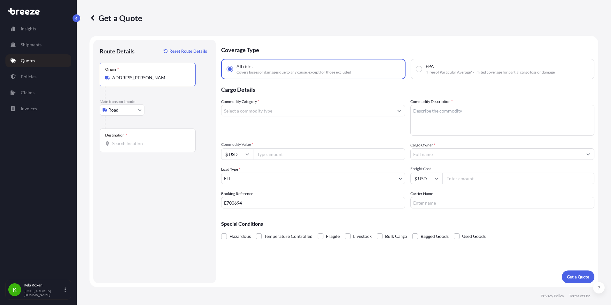
type input "[STREET_ADDRESS][PERSON_NAME][US_STATE]"
click at [149, 148] on div "Destination *" at bounding box center [148, 140] width 96 height 24
click at [149, 147] on input "Destination *" at bounding box center [149, 143] width 75 height 6
paste input "[STREET_ADDRESS][US_STATE]"
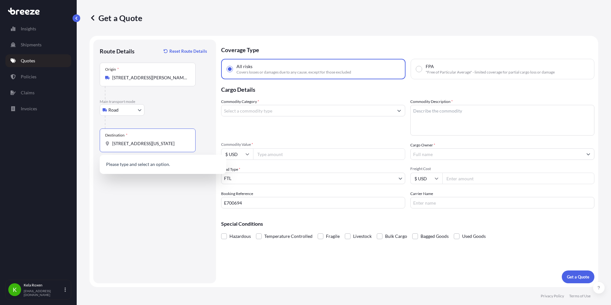
scroll to position [0, 14]
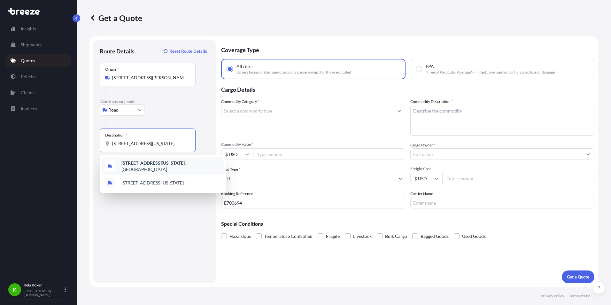
click at [199, 161] on div "[STREET_ADDRESS][US_STATE]" at bounding box center [162, 166] width 121 height 18
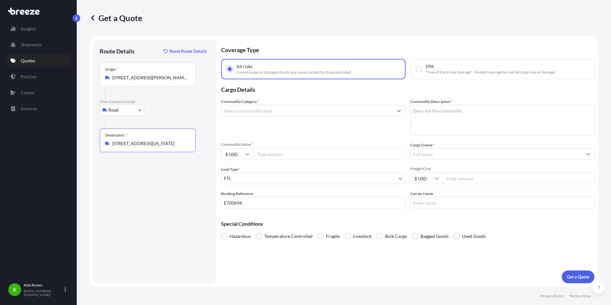
type input "[STREET_ADDRESS][US_STATE]"
click at [311, 114] on input "Commodity Category *" at bounding box center [307, 111] width 172 height 12
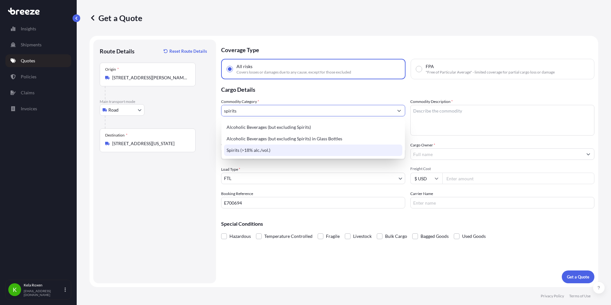
click at [328, 147] on div "Spirits (>18% alc./vol.)" at bounding box center [313, 150] width 178 height 12
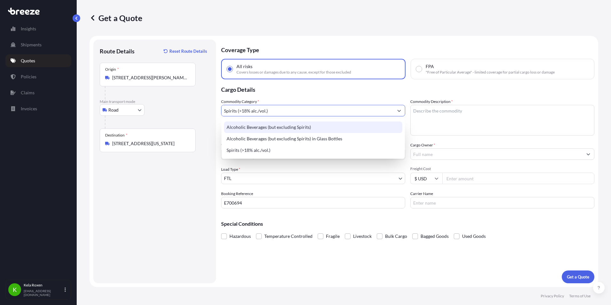
type input "Spirits (>18% alc./vol.)"
click at [455, 113] on textarea "Commodity Description *" at bounding box center [502, 120] width 184 height 31
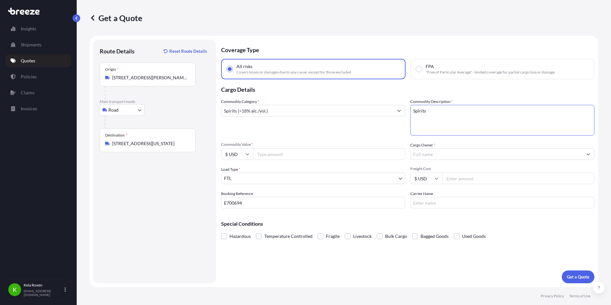
type textarea "Spirits"
click at [285, 154] on input "Commodity Value *" at bounding box center [329, 154] width 152 height 12
type input "50000"
click at [437, 154] on input "Cargo Owner *" at bounding box center [497, 154] width 172 height 12
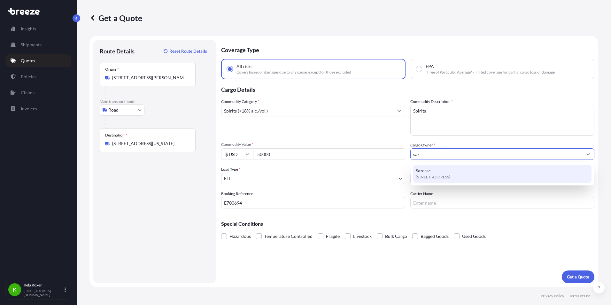
click at [450, 178] on span "[STREET_ADDRESS]" at bounding box center [433, 177] width 35 height 6
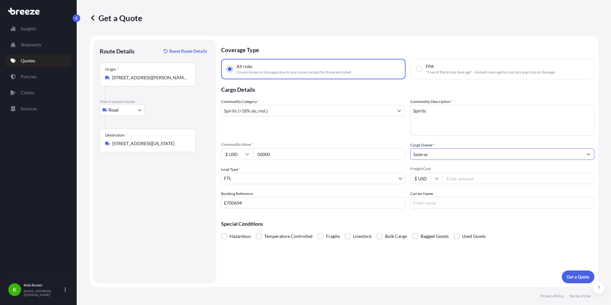
type input "Sazerac"
click at [585, 278] on p "Get a Quote" at bounding box center [578, 277] width 22 height 6
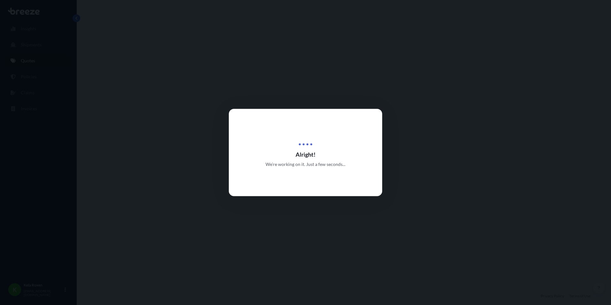
select select "Road"
select select "2"
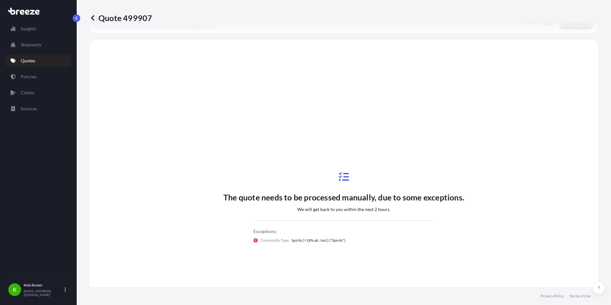
scroll to position [232, 0]
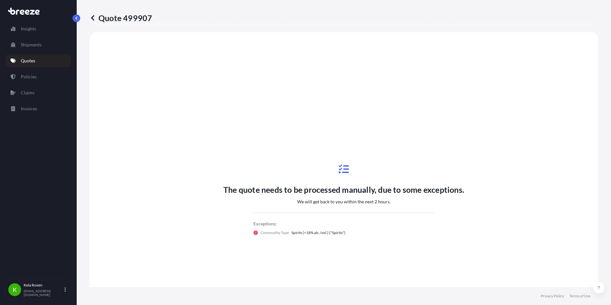
click at [90, 17] on icon at bounding box center [92, 18] width 6 height 6
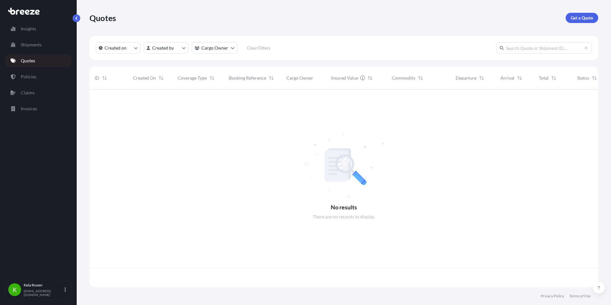
scroll to position [196, 504]
click at [570, 15] on link "Get a Quote" at bounding box center [582, 18] width 33 height 10
select select "Sea"
select select "1"
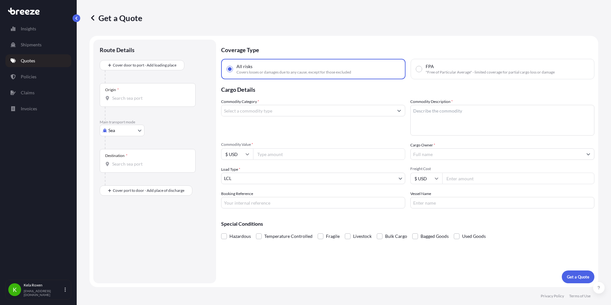
click at [116, 133] on body "Insights Shipments Quotes Policies Claims Invoices K Kela Roxen [EMAIL_ADDRESS]…" at bounding box center [305, 152] width 611 height 305
click at [119, 166] on div "Road" at bounding box center [122, 170] width 40 height 12
select select "Road"
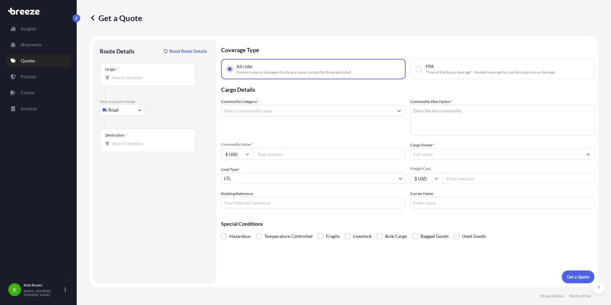
click at [260, 205] on input "Booking Reference" at bounding box center [313, 203] width 184 height 12
paste input "E700630"
type input "E700630"
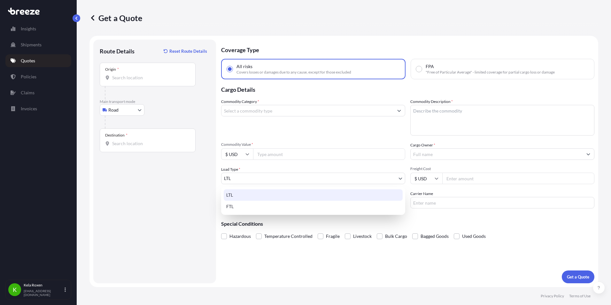
click at [276, 176] on body "Insights Shipments Quotes Policies Claims Invoices K Kela Roxen [EMAIL_ADDRESS]…" at bounding box center [305, 152] width 611 height 305
click at [269, 210] on div "FTL" at bounding box center [313, 207] width 179 height 12
select select "2"
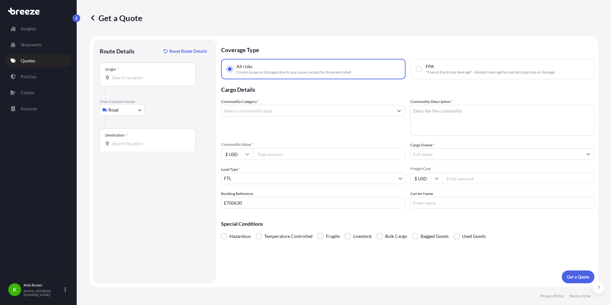
click at [128, 79] on input "Origin *" at bounding box center [149, 77] width 75 height 6
paste input "[STREET_ADDRESS][PERSON_NAME][US_STATE]"
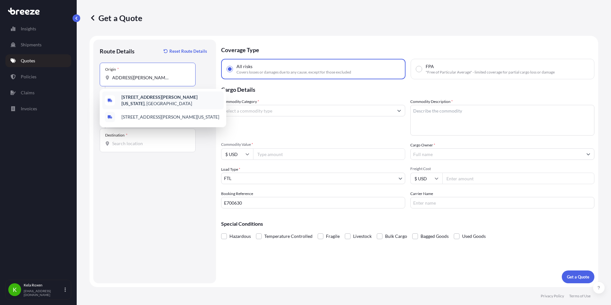
click at [174, 97] on b "[STREET_ADDRESS][PERSON_NAME][US_STATE]" at bounding box center [159, 100] width 76 height 12
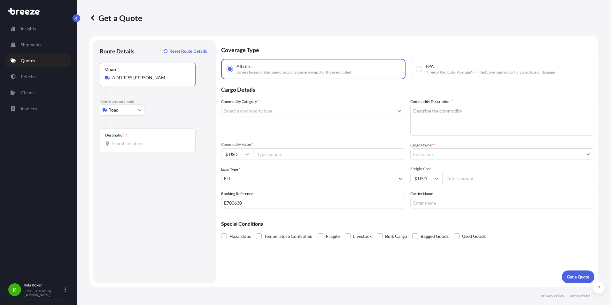
type input "[STREET_ADDRESS][PERSON_NAME][US_STATE]"
click at [125, 145] on input "Destination *" at bounding box center [149, 143] width 75 height 6
paste input "[STREET_ADDRESS][PERSON_NAME][US_STATE]"
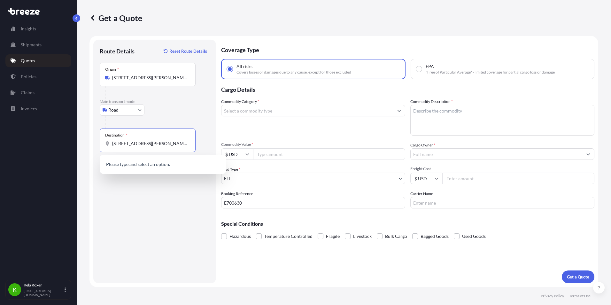
scroll to position [0, 34]
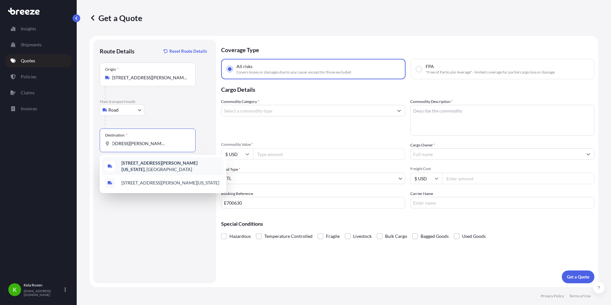
click at [162, 165] on b "[STREET_ADDRESS][PERSON_NAME][US_STATE]" at bounding box center [159, 166] width 76 height 12
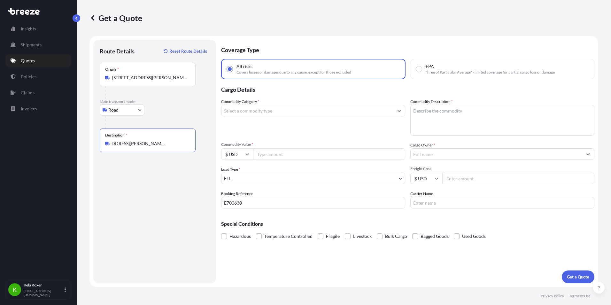
type input "[STREET_ADDRESS][PERSON_NAME][US_STATE]"
click at [300, 114] on input "Commodity Category *" at bounding box center [307, 111] width 172 height 12
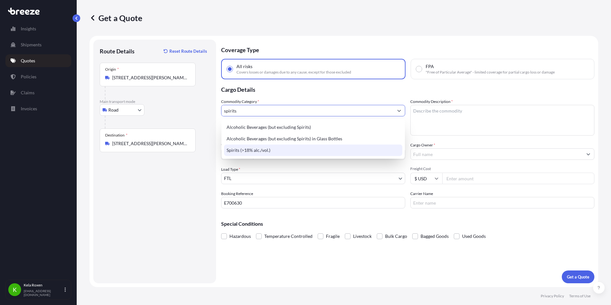
click at [306, 151] on div "Spirits (>18% alc./vol.)" at bounding box center [313, 150] width 178 height 12
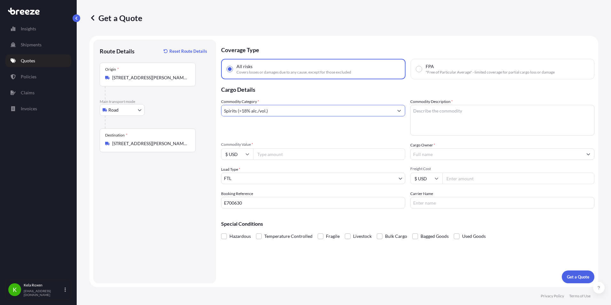
type input "Spirits (>18% alc./vol.)"
click at [448, 112] on textarea "Commodity Description *" at bounding box center [502, 120] width 184 height 31
type textarea "Spirits"
click at [447, 152] on input "Cargo Owner *" at bounding box center [497, 154] width 172 height 12
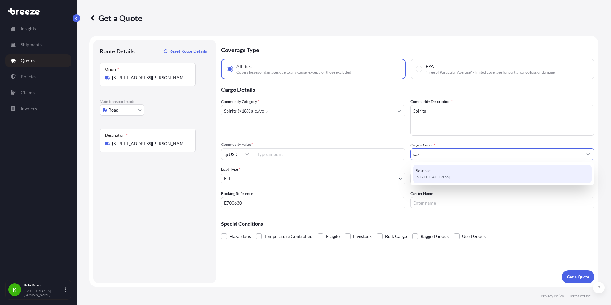
click at [445, 173] on div "Sazerac [STREET_ADDRESS]" at bounding box center [502, 174] width 178 height 18
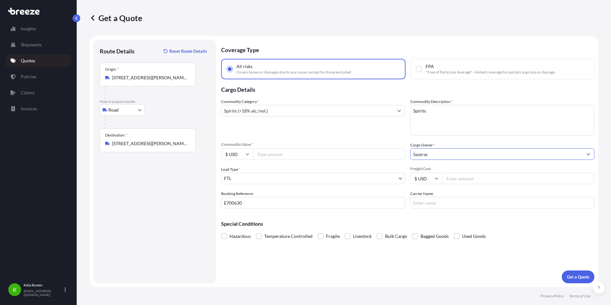
type input "Sazerac"
click at [322, 159] on input "Commodity Value *" at bounding box center [329, 154] width 152 height 12
type input "50000"
click at [587, 278] on p "Get a Quote" at bounding box center [578, 277] width 22 height 6
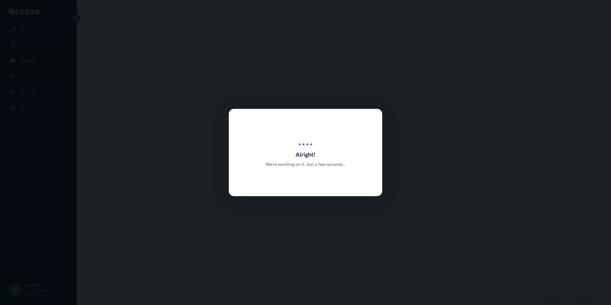
select select "Road"
select select "2"
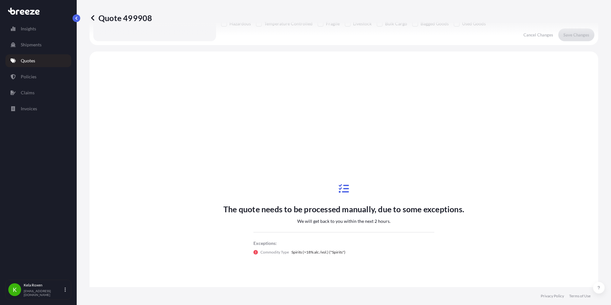
scroll to position [232, 0]
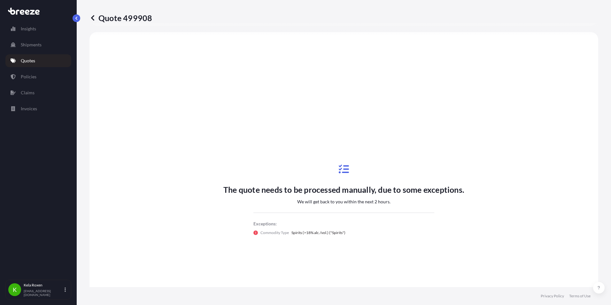
click at [92, 18] on icon at bounding box center [92, 17] width 3 height 5
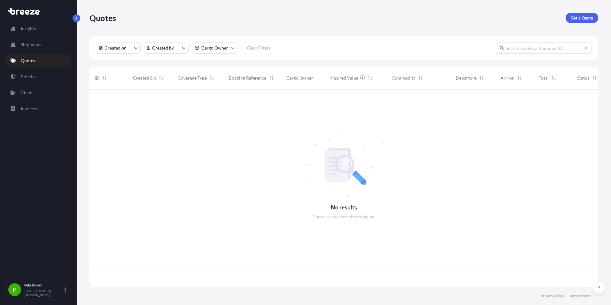
scroll to position [196, 504]
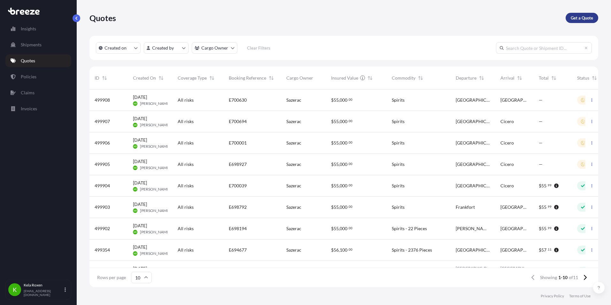
click at [587, 18] on p "Get a Quote" at bounding box center [582, 18] width 22 height 6
select select "Sea"
select select "1"
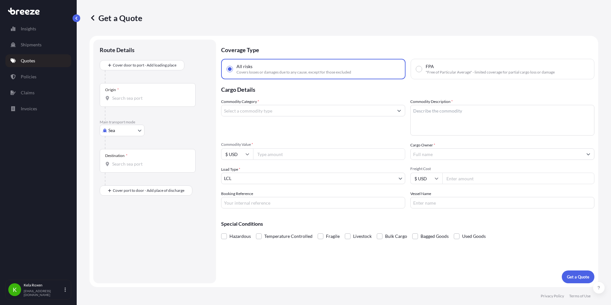
click at [124, 128] on body "Insights Shipments Quotes Policies Claims Invoices K Kela Roxen [EMAIL_ADDRESS]…" at bounding box center [305, 152] width 611 height 305
click at [118, 168] on span "Road" at bounding box center [117, 170] width 10 height 6
select select "Road"
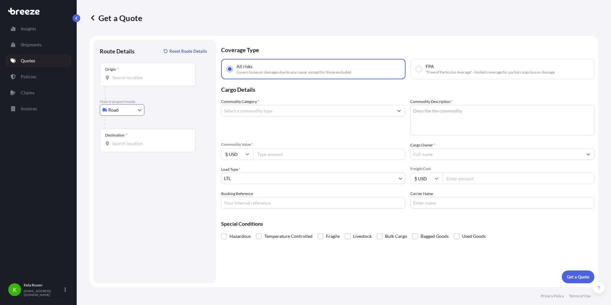
click at [262, 175] on body "Insights Shipments Quotes Policies Claims Invoices K Kela Roxen [EMAIL_ADDRESS]…" at bounding box center [305, 152] width 611 height 305
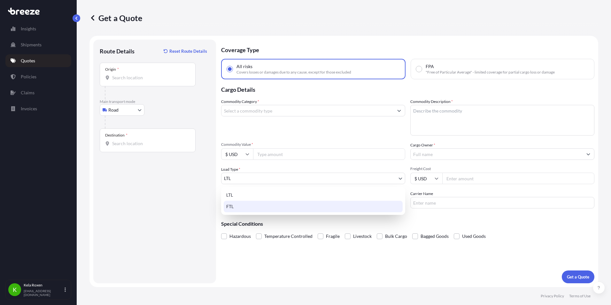
click at [257, 204] on div "FTL" at bounding box center [313, 207] width 179 height 12
select select "2"
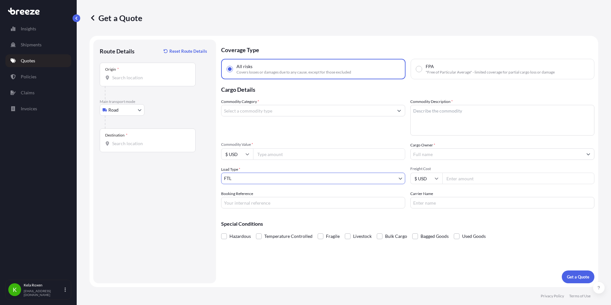
click at [265, 203] on input "Booking Reference" at bounding box center [313, 203] width 184 height 12
paste input "E698381"
type input "E698381"
click at [161, 80] on input "Origin *" at bounding box center [149, 77] width 75 height 6
paste input "[STREET_ADDRESS][PERSON_NAME][US_STATE]"
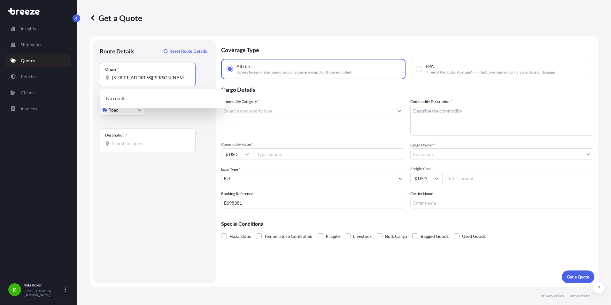
scroll to position [0, 19]
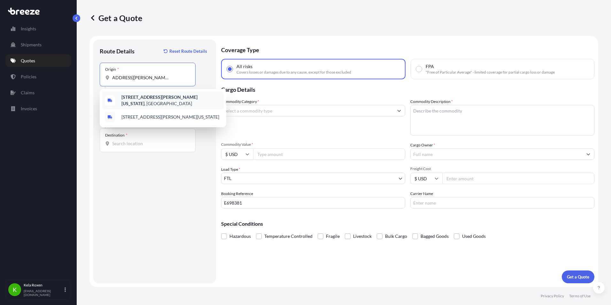
click at [170, 97] on b "[STREET_ADDRESS][PERSON_NAME][US_STATE]" at bounding box center [159, 100] width 76 height 12
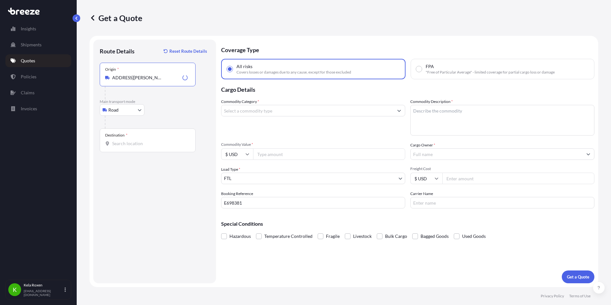
type input "[STREET_ADDRESS][PERSON_NAME][US_STATE]"
click at [178, 147] on div "Destination *" at bounding box center [148, 140] width 96 height 24
click at [178, 147] on input "Destination *" at bounding box center [149, 143] width 75 height 6
paste input "[STREET_ADDRESS][PERSON_NAME][US_STATE]"
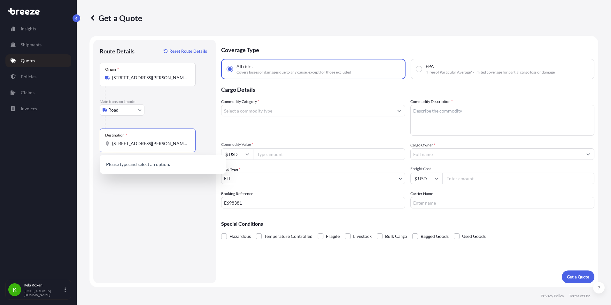
scroll to position [0, 13]
click at [196, 161] on div "[STREET_ADDRESS][PERSON_NAME][US_STATE]" at bounding box center [162, 166] width 121 height 18
type input "[STREET_ADDRESS][PERSON_NAME][US_STATE]"
click at [436, 120] on textarea "Commodity Description *" at bounding box center [502, 120] width 184 height 31
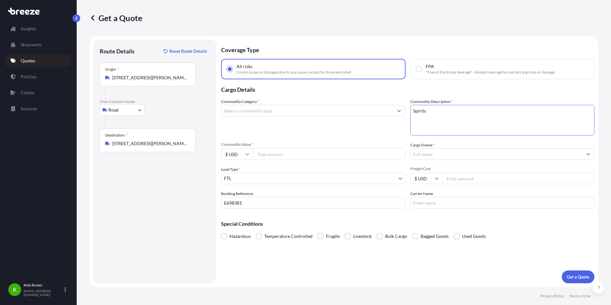
type textarea "Spirits"
click at [382, 113] on input "Commodity Category *" at bounding box center [307, 111] width 172 height 12
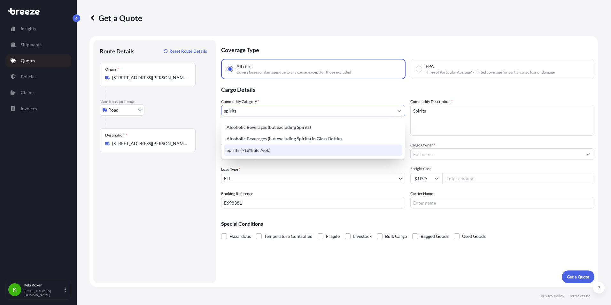
click at [377, 148] on div "Spirits (>18% alc./vol.)" at bounding box center [313, 150] width 178 height 12
type input "Spirits (>18% alc./vol.)"
click at [434, 155] on input "Cargo Owner *" at bounding box center [497, 154] width 172 height 12
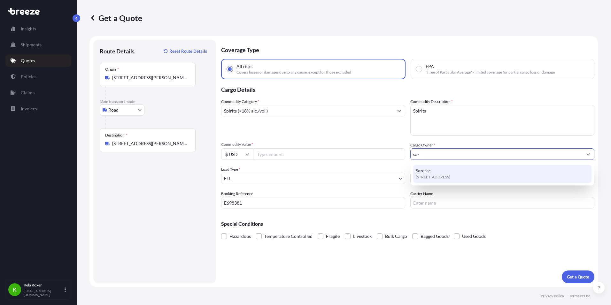
click at [442, 171] on div "Sazerac [STREET_ADDRESS]" at bounding box center [502, 174] width 178 height 18
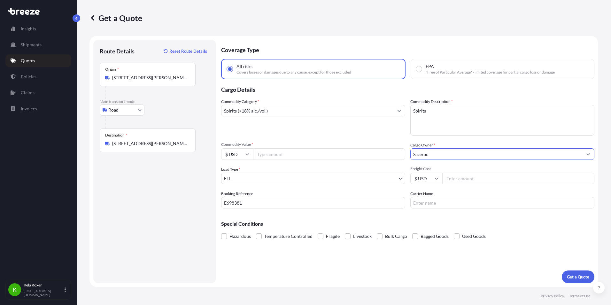
type input "Sazerac"
click at [315, 148] on input "Commodity Value *" at bounding box center [329, 154] width 152 height 12
type input "50000"
click at [585, 274] on p "Get a Quote" at bounding box center [578, 277] width 22 height 6
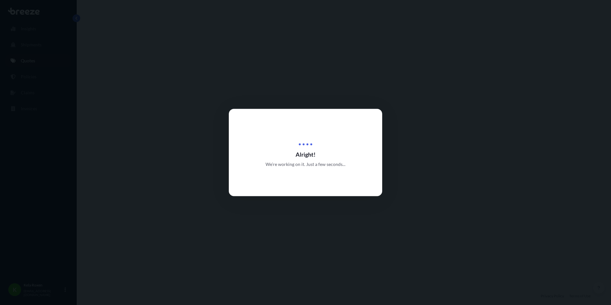
select select "Road"
select select "2"
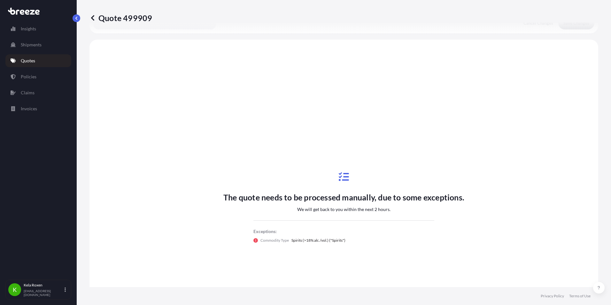
scroll to position [232, 0]
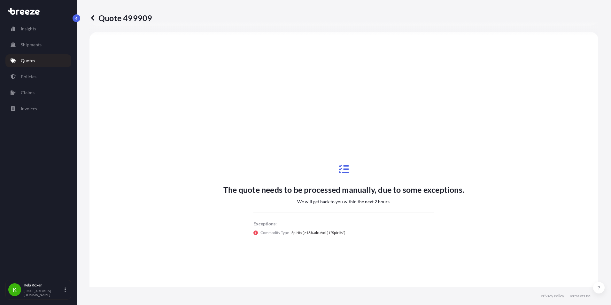
click at [102, 19] on p "Quote 499909" at bounding box center [120, 18] width 63 height 10
click at [95, 17] on icon at bounding box center [92, 18] width 6 height 6
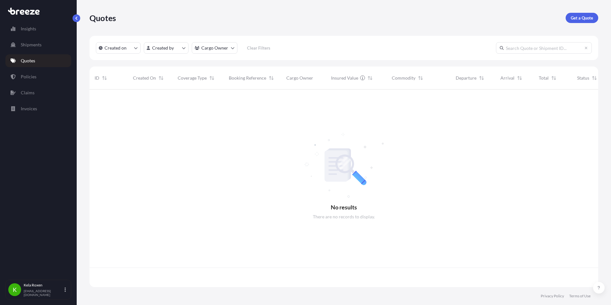
scroll to position [196, 504]
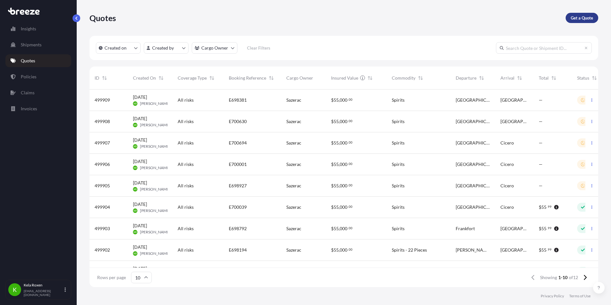
click at [587, 14] on link "Get a Quote" at bounding box center [582, 18] width 33 height 10
select select "Sea"
select select "1"
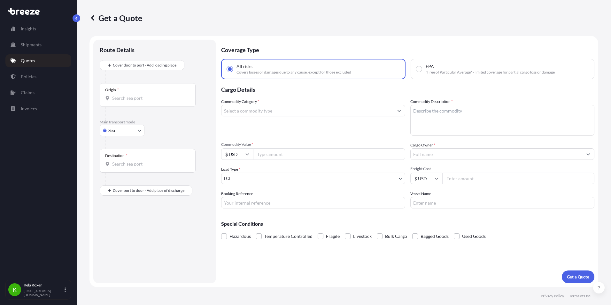
click at [121, 131] on body "Insights Shipments Quotes Policies Claims Invoices K Kela Roxen [EMAIL_ADDRESS]…" at bounding box center [305, 152] width 611 height 305
click at [121, 170] on span "Road" at bounding box center [117, 170] width 10 height 6
select select "Road"
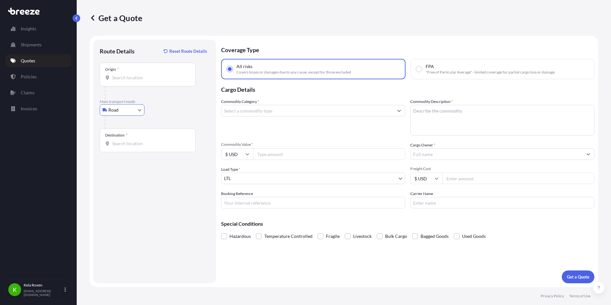
click at [131, 79] on input "Origin *" at bounding box center [149, 77] width 75 height 6
click at [272, 203] on input "Booking Reference" at bounding box center [313, 203] width 184 height 12
paste input "E701070"
type input "E701070"
click at [284, 156] on input "Commodity Value *" at bounding box center [329, 154] width 152 height 12
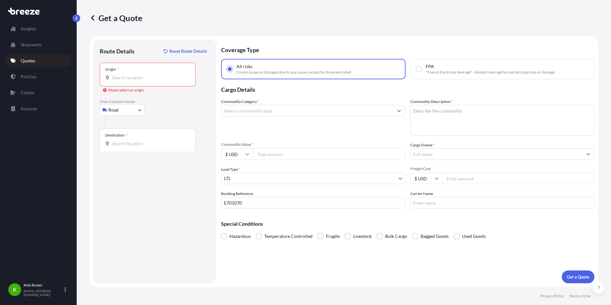
click at [281, 179] on body "0 options available. Insights Shipments Quotes Policies Claims Invoices K Kela …" at bounding box center [305, 152] width 611 height 305
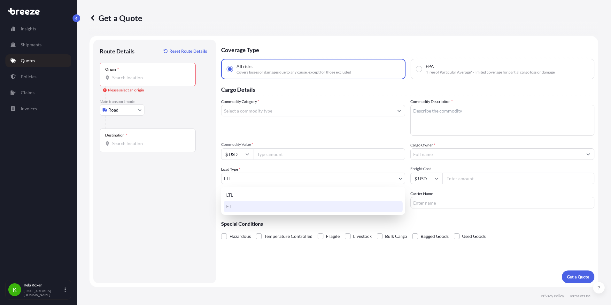
click at [261, 206] on div "FTL" at bounding box center [313, 207] width 179 height 12
select select "2"
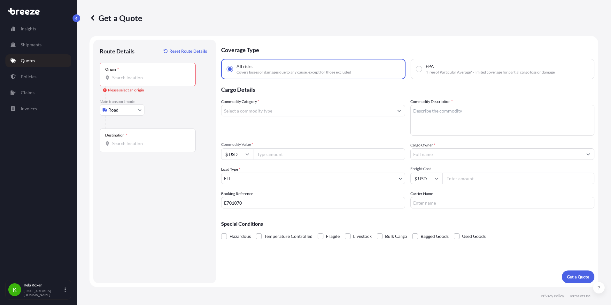
click at [286, 158] on input "Commodity Value *" at bounding box center [329, 154] width 152 height 12
type input "50000"
click at [285, 110] on input "Commodity Category *" at bounding box center [307, 111] width 172 height 12
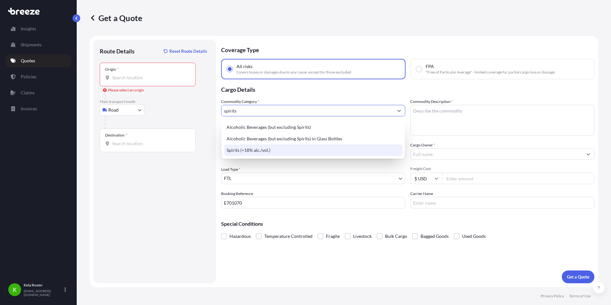
click at [270, 150] on div "Spirits (>18% alc./vol.)" at bounding box center [313, 150] width 178 height 12
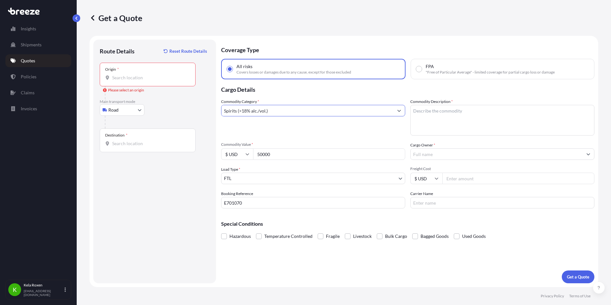
type input "Spirits (>18% alc./vol.)"
click at [159, 77] on input "Origin * Please select an origin" at bounding box center [149, 77] width 75 height 6
paste input "[STREET_ADDRESS][PERSON_NAME][US_STATE]"
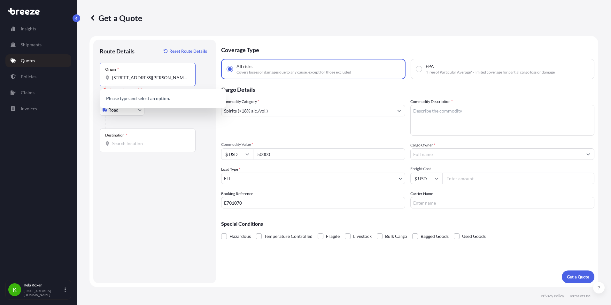
scroll to position [0, 19]
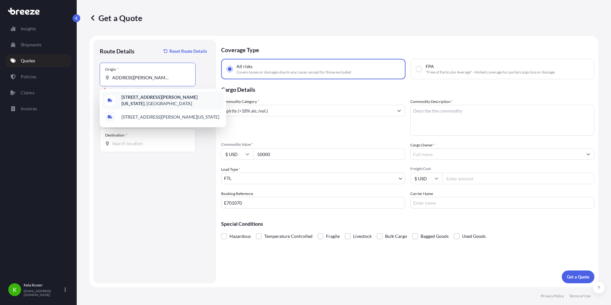
click at [196, 103] on span "[STREET_ADDRESS][PERSON_NAME][US_STATE]" at bounding box center [171, 100] width 100 height 13
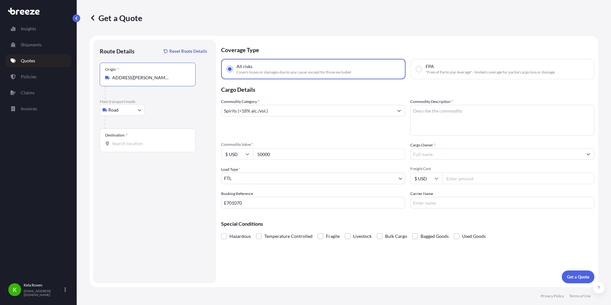
type input "[STREET_ADDRESS][PERSON_NAME][US_STATE]"
click at [150, 145] on input "Destination *" at bounding box center [149, 143] width 75 height 6
paste input "[STREET_ADDRESS][US_STATE]"
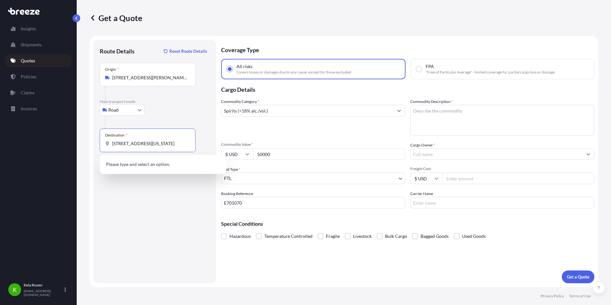
scroll to position [0, 7]
click at [165, 168] on span "[STREET_ADDRESS][US_STATE]" at bounding box center [171, 166] width 100 height 13
type input "[STREET_ADDRESS][US_STATE]"
click at [443, 121] on textarea "Commodity Description *" at bounding box center [502, 120] width 184 height 31
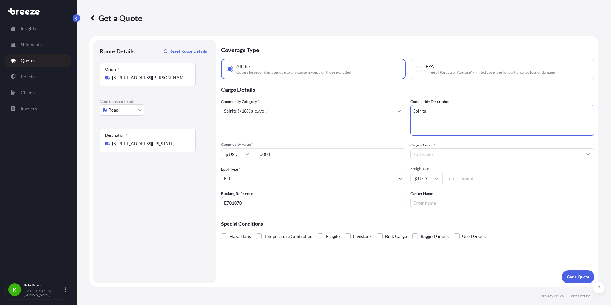
type textarea "Spirits"
click at [462, 155] on input "Cargo Owner *" at bounding box center [497, 154] width 172 height 12
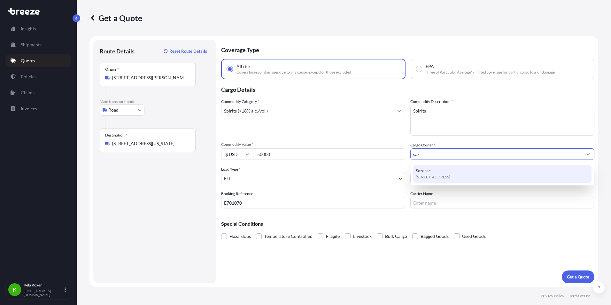
click at [450, 174] on span "[STREET_ADDRESS]" at bounding box center [433, 177] width 35 height 6
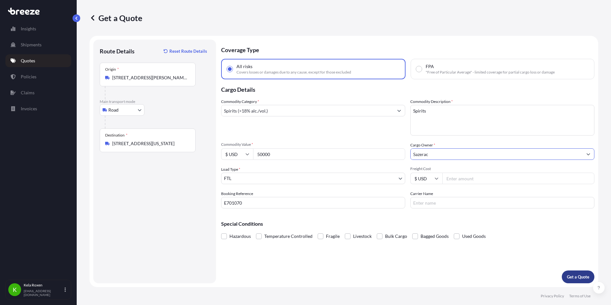
type input "Sazerac"
click at [578, 275] on p "Get a Quote" at bounding box center [578, 277] width 22 height 6
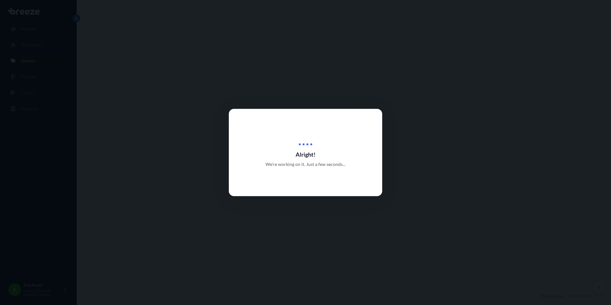
select select "Road"
select select "2"
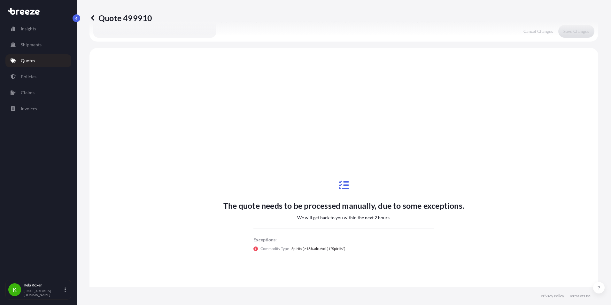
scroll to position [232, 0]
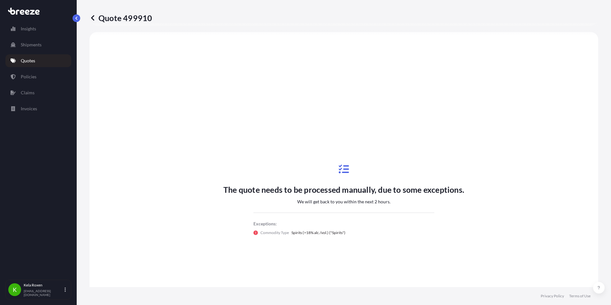
click at [92, 19] on icon at bounding box center [92, 17] width 3 height 5
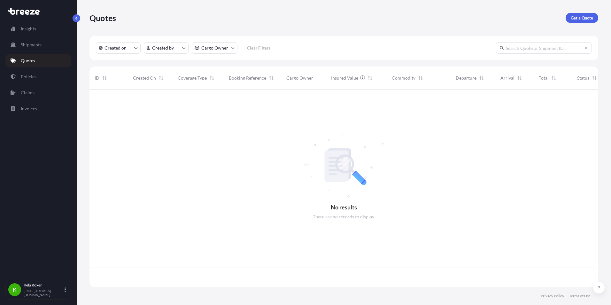
scroll to position [196, 504]
click at [597, 16] on link "Get a Quote" at bounding box center [582, 18] width 33 height 10
select select "Sea"
select select "1"
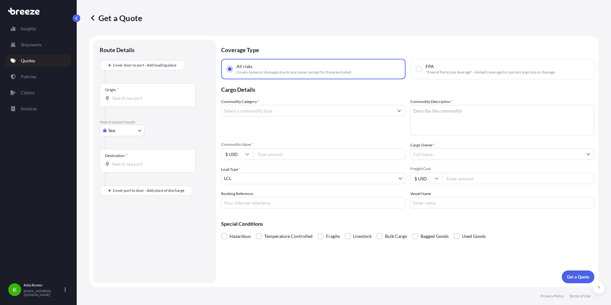
click at [130, 125] on body "Insights Shipments Quotes Policies Claims Invoices K Kela Roxen [EMAIL_ADDRESS]…" at bounding box center [305, 152] width 611 height 305
click at [120, 169] on span "Road" at bounding box center [117, 170] width 10 height 6
select select "Road"
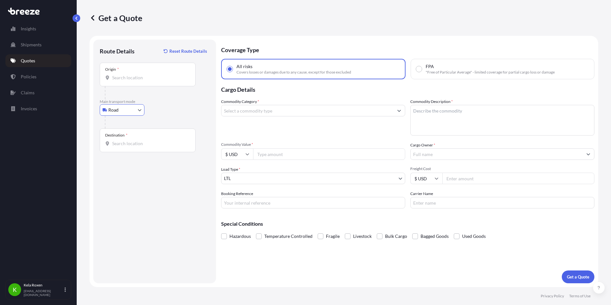
click at [266, 205] on input "Booking Reference" at bounding box center [313, 203] width 184 height 12
paste input "E700662"
type input "E700662"
click at [162, 79] on input "Origin *" at bounding box center [149, 77] width 75 height 6
paste input "[STREET_ADDRESS][PERSON_NAME][US_STATE]"
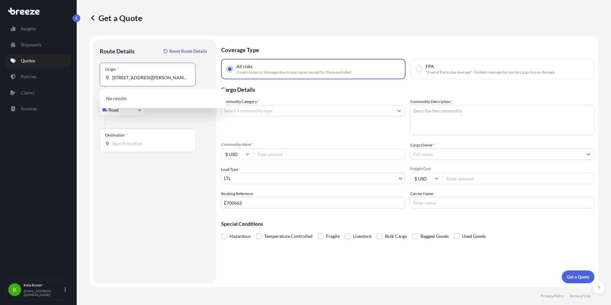
scroll to position [0, 19]
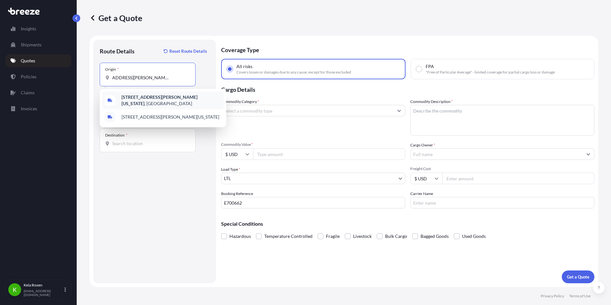
click at [198, 99] on b "[STREET_ADDRESS][PERSON_NAME][US_STATE]" at bounding box center [159, 100] width 76 height 12
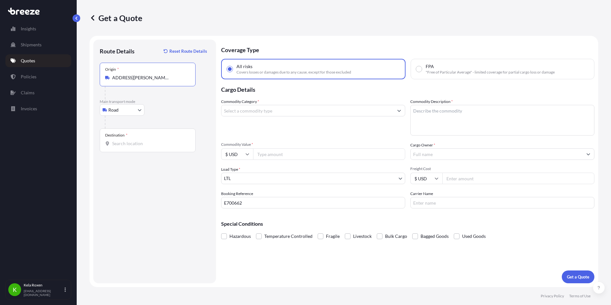
type input "[STREET_ADDRESS][PERSON_NAME][US_STATE]"
click at [156, 141] on input "Destination *" at bounding box center [149, 143] width 75 height 6
paste input "[STREET_ADDRESS][US_STATE]"
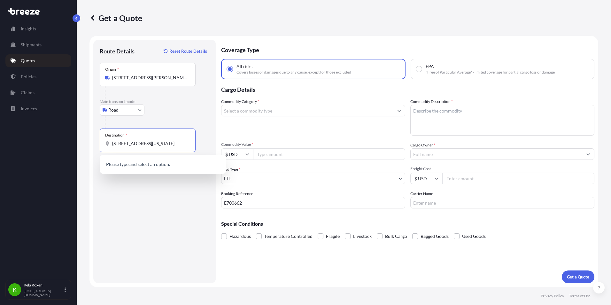
scroll to position [0, 14]
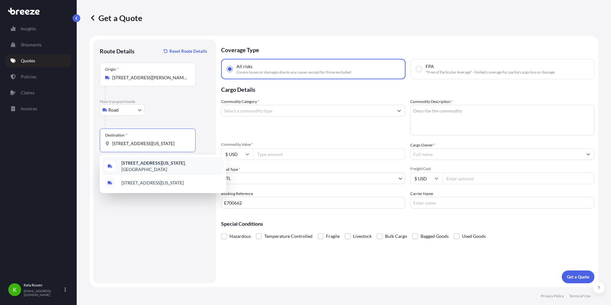
click at [185, 162] on b "[STREET_ADDRESS][US_STATE]" at bounding box center [152, 162] width 63 height 5
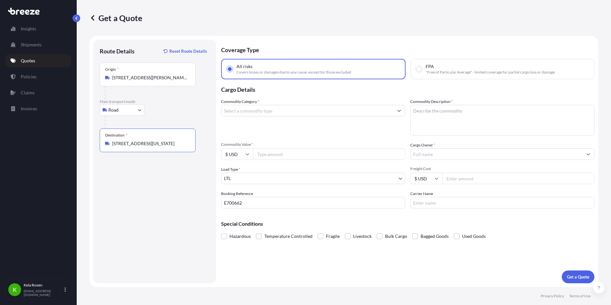
type input "[STREET_ADDRESS][US_STATE]"
click at [291, 110] on input "Commodity Category *" at bounding box center [307, 111] width 172 height 12
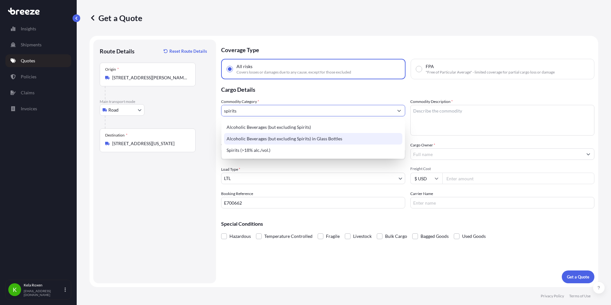
click at [291, 148] on div "Spirits (>18% alc./vol.)" at bounding box center [313, 150] width 178 height 12
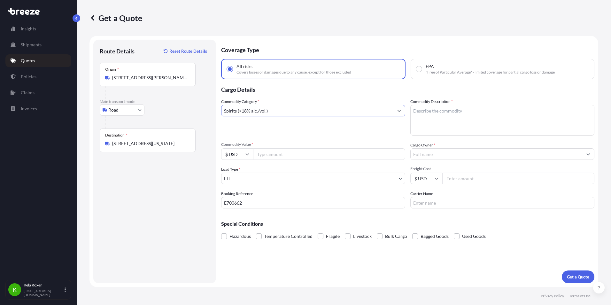
type input "Spirits (>18% alc./vol.)"
click at [454, 114] on textarea "Commodity Description *" at bounding box center [502, 120] width 184 height 31
type textarea "Sprits"
click at [288, 155] on input "Commodity Value *" at bounding box center [329, 154] width 152 height 12
type input "50000"
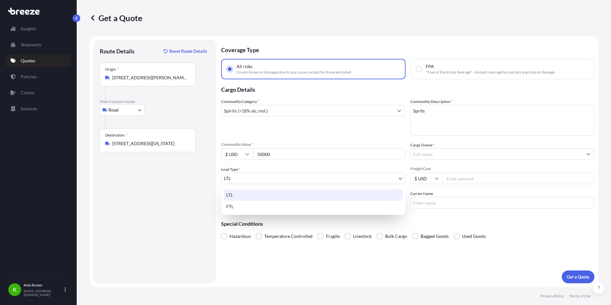
click at [287, 174] on body "Insights Shipments Quotes Policies Claims Invoices K Kela Roxen [EMAIL_ADDRESS]…" at bounding box center [305, 152] width 611 height 305
click at [285, 208] on div "FTL" at bounding box center [313, 207] width 179 height 12
select select "2"
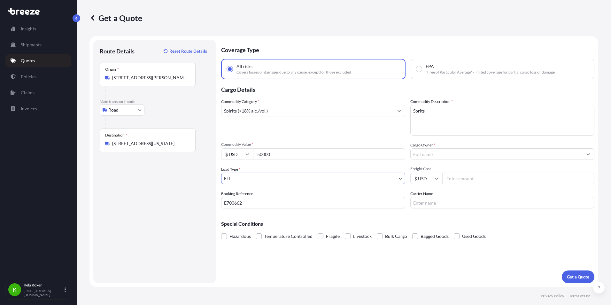
click at [451, 153] on input "Cargo Owner *" at bounding box center [497, 154] width 172 height 12
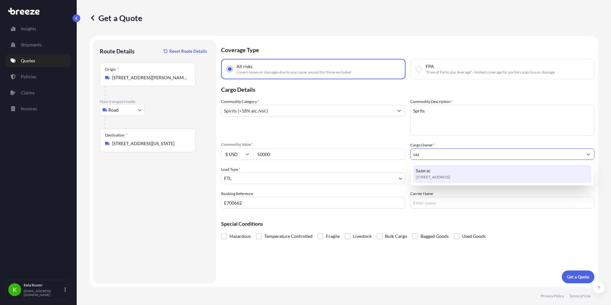
click at [449, 178] on span "[STREET_ADDRESS]" at bounding box center [433, 177] width 35 height 6
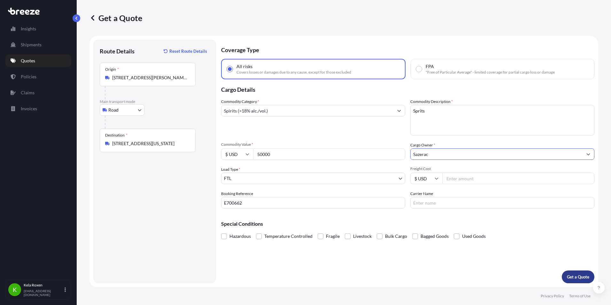
type input "Sazerac"
click at [585, 277] on p "Get a Quote" at bounding box center [578, 277] width 22 height 6
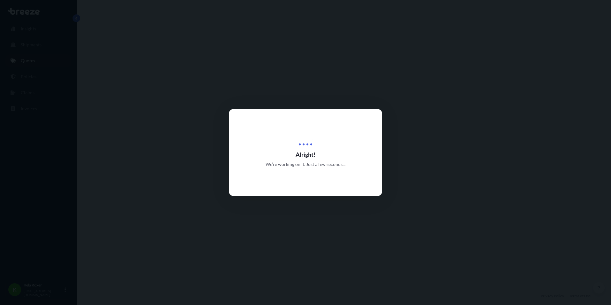
select select "Road"
select select "2"
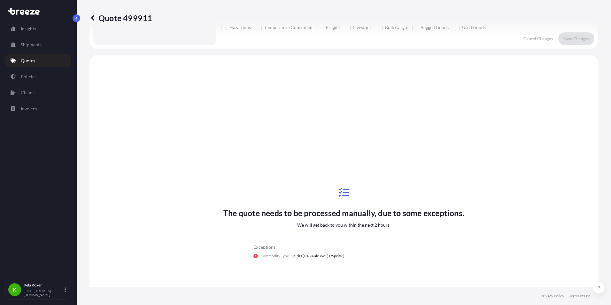
scroll to position [232, 0]
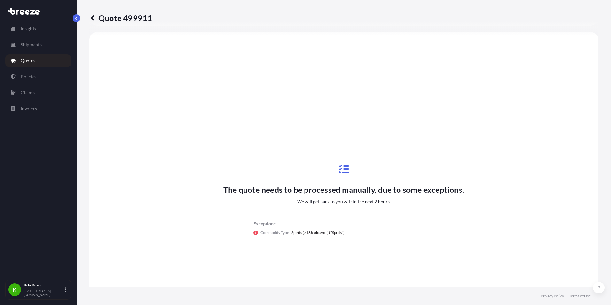
click at [26, 60] on p "Quotes" at bounding box center [28, 61] width 14 height 6
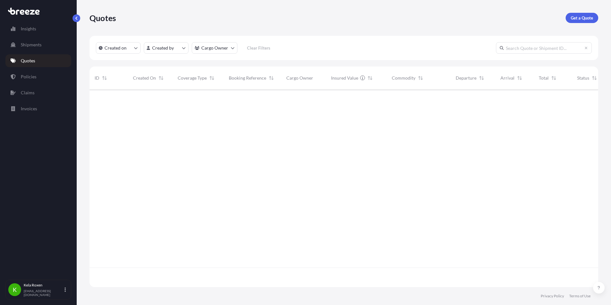
scroll to position [196, 504]
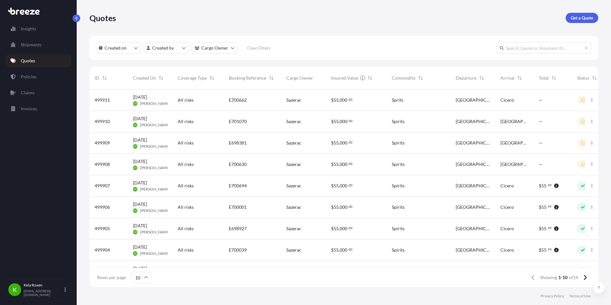
click at [524, 47] on input "text" at bounding box center [544, 48] width 96 height 12
paste input "E698194"
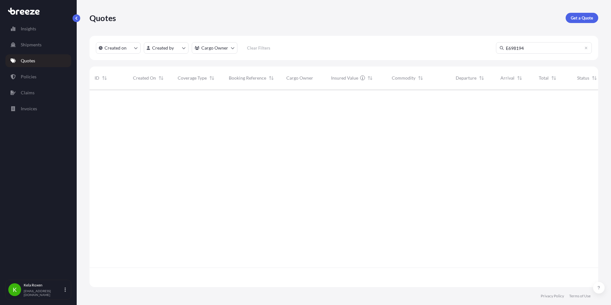
type input "E698194"
click at [525, 46] on input "E698194" at bounding box center [544, 48] width 96 height 12
drag, startPoint x: 533, startPoint y: 49, endPoint x: 490, endPoint y: 48, distance: 43.5
click at [490, 48] on div "Created on Created by Cargo Owner Clear Filters E698194" at bounding box center [343, 48] width 509 height 24
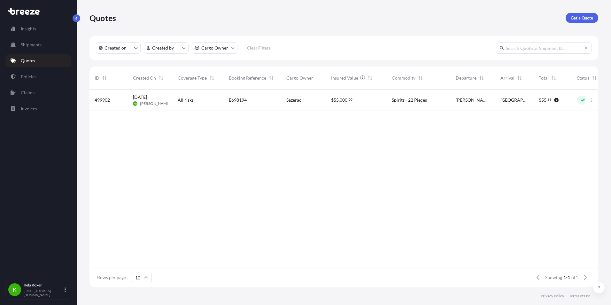
paste input "E700039"
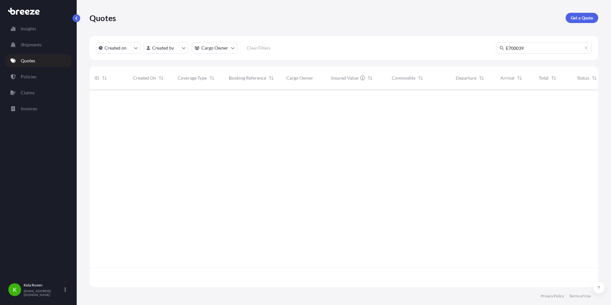
type input "E700039"
click at [542, 48] on input "E700039" at bounding box center [544, 48] width 96 height 12
drag, startPoint x: 540, startPoint y: 48, endPoint x: 500, endPoint y: 51, distance: 40.7
click at [503, 48] on div "E700039" at bounding box center [544, 48] width 96 height 12
paste input "E698194"
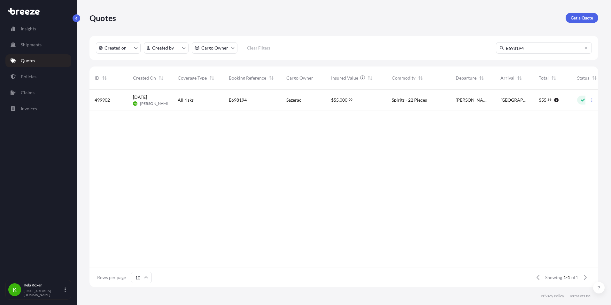
type input "E698194"
click at [209, 100] on div "All risks" at bounding box center [198, 100] width 41 height 6
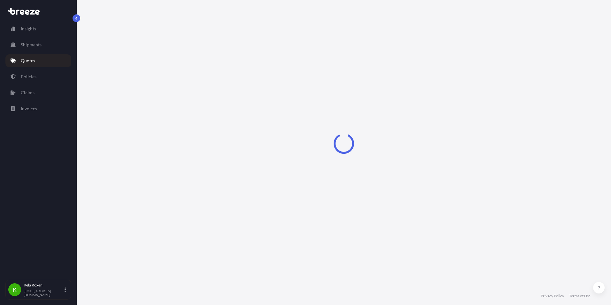
select select "Road"
select select "2"
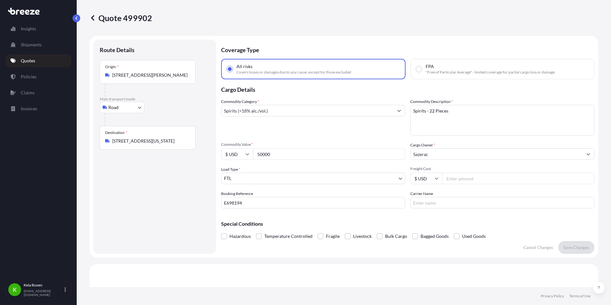
click at [149, 79] on div "Origin * [STREET_ADDRESS][PERSON_NAME]" at bounding box center [148, 72] width 96 height 24
click at [149, 78] on input "[STREET_ADDRESS][PERSON_NAME]" at bounding box center [149, 75] width 75 height 6
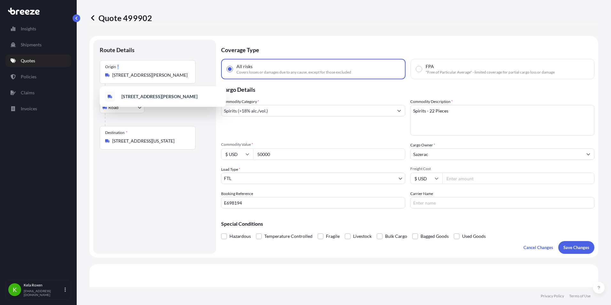
click at [149, 79] on div "Origin * [STREET_ADDRESS][PERSON_NAME]" at bounding box center [148, 72] width 96 height 24
click at [149, 78] on input "[STREET_ADDRESS][PERSON_NAME]" at bounding box center [149, 75] width 75 height 6
click at [149, 79] on div "Origin * [STREET_ADDRESS][PERSON_NAME]" at bounding box center [148, 72] width 96 height 24
click at [149, 78] on input "[STREET_ADDRESS][PERSON_NAME]" at bounding box center [149, 75] width 75 height 6
drag, startPoint x: 149, startPoint y: 79, endPoint x: 150, endPoint y: 76, distance: 3.3
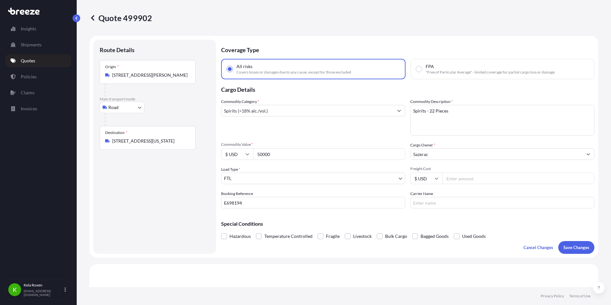
click at [150, 76] on input "[STREET_ADDRESS][PERSON_NAME]" at bounding box center [149, 75] width 75 height 6
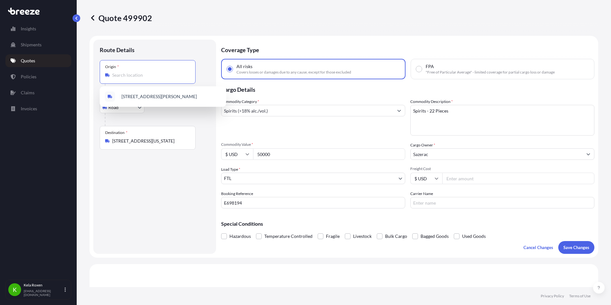
paste input "[STREET_ADDRESS][PERSON_NAME][US_STATE]"
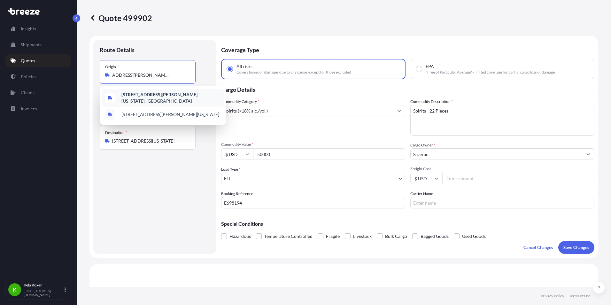
click at [165, 95] on b "[STREET_ADDRESS][PERSON_NAME][US_STATE]" at bounding box center [159, 98] width 76 height 12
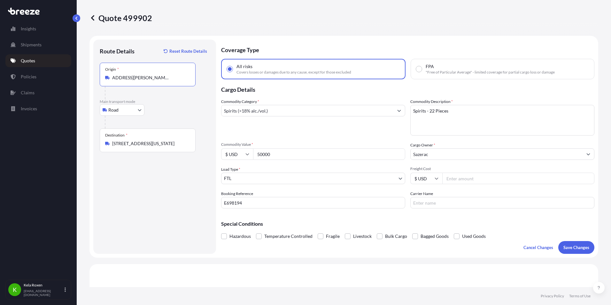
type input "[STREET_ADDRESS][PERSON_NAME][US_STATE]"
drag, startPoint x: 139, startPoint y: 145, endPoint x: 147, endPoint y: 143, distance: 8.4
click at [139, 145] on input "[STREET_ADDRESS][US_STATE]" at bounding box center [149, 143] width 75 height 6
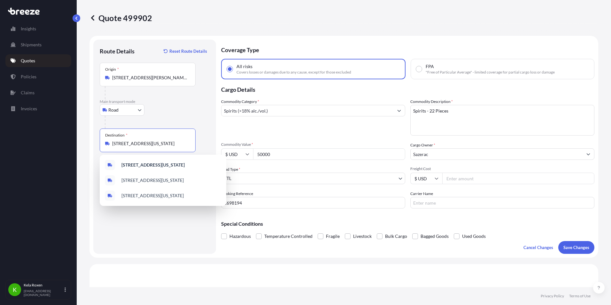
click at [152, 143] on input "[STREET_ADDRESS][US_STATE]" at bounding box center [149, 143] width 75 height 6
paste input "[GEOGRAPHIC_DATA][US_STATE]"
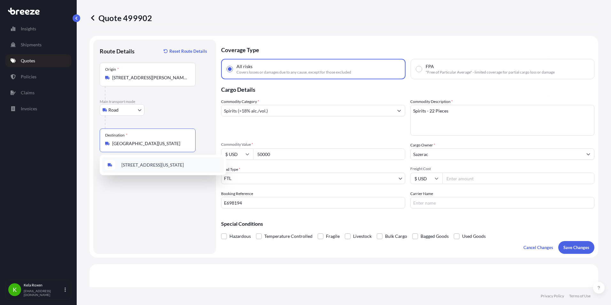
click at [167, 166] on span "[STREET_ADDRESS][US_STATE]" at bounding box center [152, 165] width 62 height 6
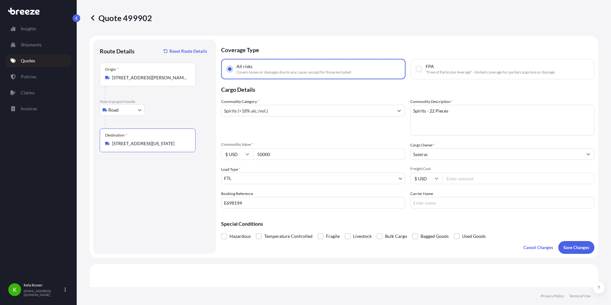
type input "[STREET_ADDRESS][US_STATE]"
click at [431, 112] on textarea "Spirits - 22 Pieces" at bounding box center [502, 120] width 184 height 31
type textarea "Spirits - 2700 Pieces"
click at [563, 247] on p "Save Changes" at bounding box center [576, 247] width 26 height 6
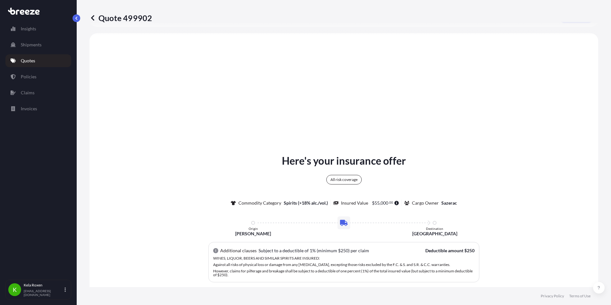
scroll to position [232, 0]
select select "Road"
select select "2"
click at [33, 58] on p "Quotes" at bounding box center [28, 61] width 14 height 6
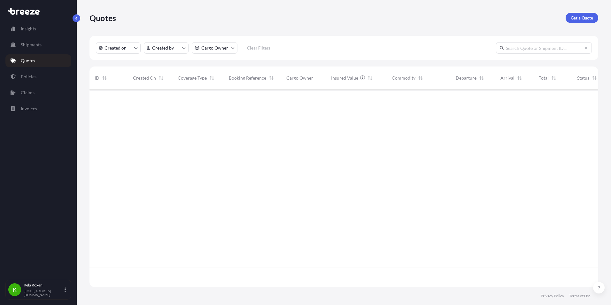
scroll to position [196, 504]
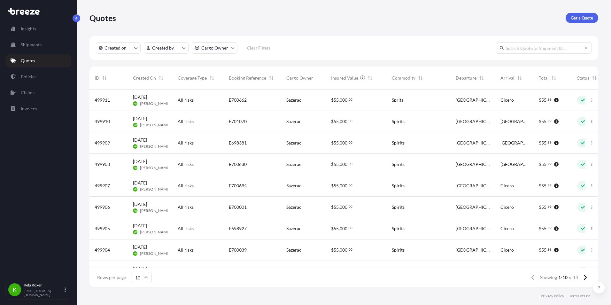
click at [528, 51] on input "text" at bounding box center [544, 48] width 96 height 12
paste input "E698792"
type input "E698792"
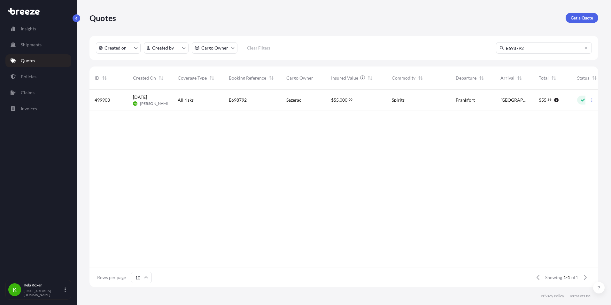
click at [215, 97] on div "All risks" at bounding box center [198, 100] width 41 height 6
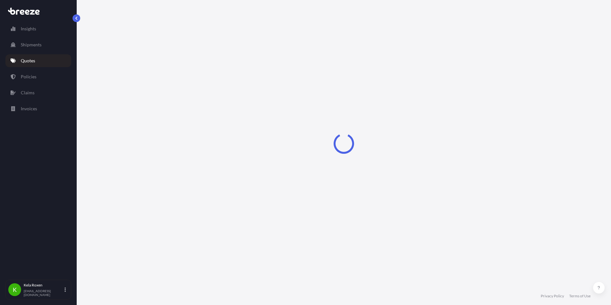
select select "Road"
select select "2"
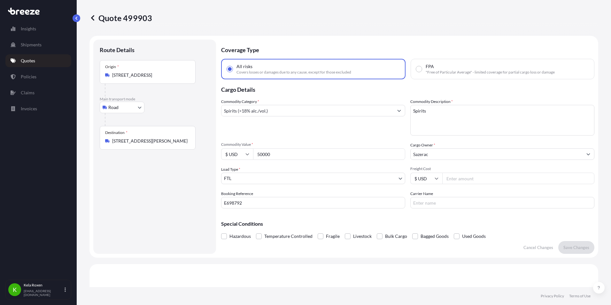
click at [440, 111] on textarea "Spirits" at bounding box center [502, 120] width 184 height 31
type textarea "Spirits- 288 Pieces"
click at [571, 246] on p "Save Changes" at bounding box center [576, 247] width 26 height 6
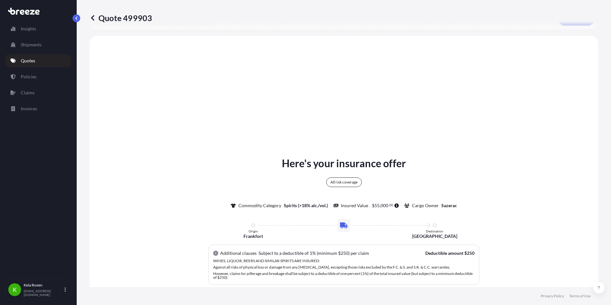
scroll to position [232, 0]
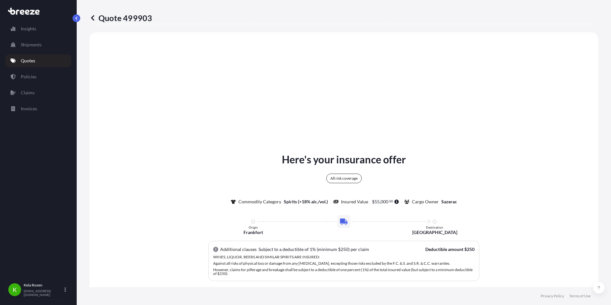
select select "Road"
select select "2"
click at [90, 18] on icon at bounding box center [92, 18] width 6 height 6
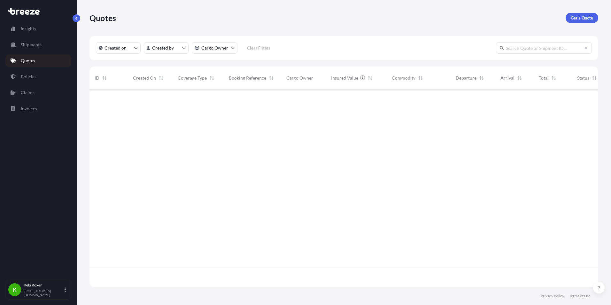
scroll to position [196, 504]
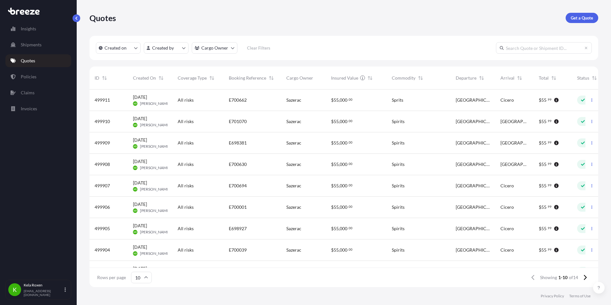
click at [538, 52] on input "text" at bounding box center [544, 48] width 96 height 12
paste input "E700039"
type input "E700039"
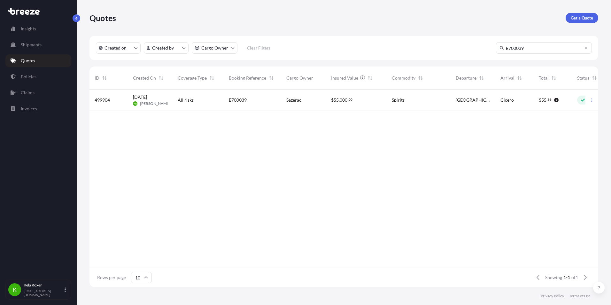
click at [281, 101] on div "Sazerac" at bounding box center [303, 99] width 45 height 21
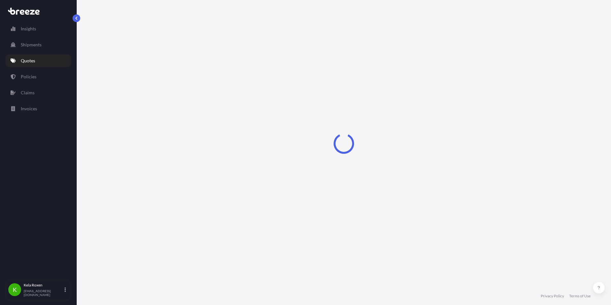
select select "Road"
select select "2"
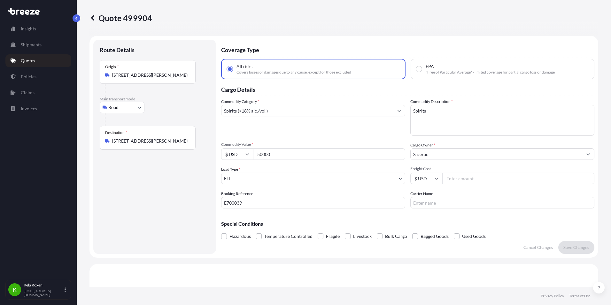
click at [442, 113] on textarea "Spirits" at bounding box center [502, 120] width 184 height 31
type textarea "Spirits- 2265 Pieces"
click at [571, 247] on p "Save Changes" at bounding box center [576, 247] width 26 height 6
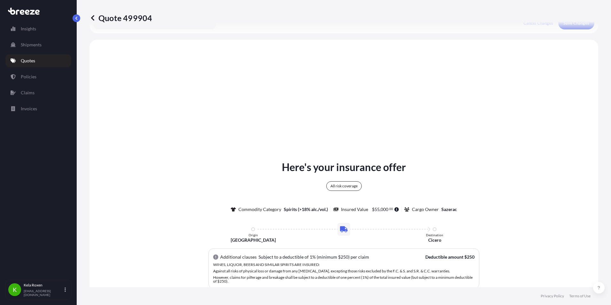
scroll to position [232, 0]
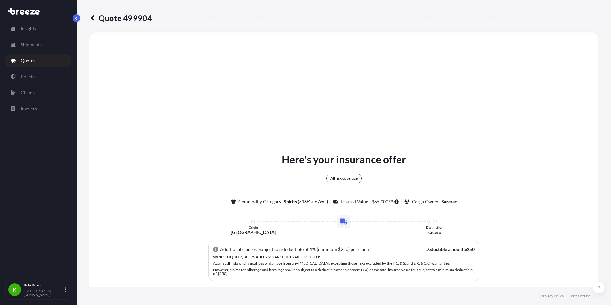
select select "Road"
select select "2"
click at [93, 16] on icon at bounding box center [92, 17] width 3 height 5
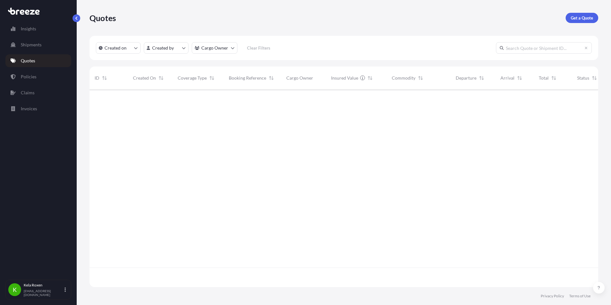
scroll to position [196, 504]
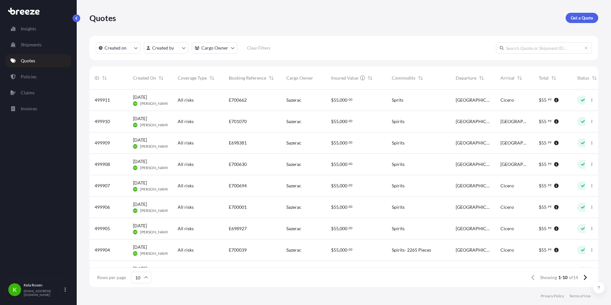
click at [530, 51] on input "text" at bounding box center [544, 48] width 96 height 12
paste input "E698927"
type input "E698927"
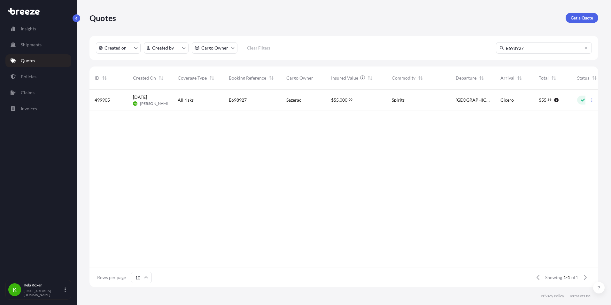
click at [207, 99] on div "All risks" at bounding box center [198, 100] width 41 height 6
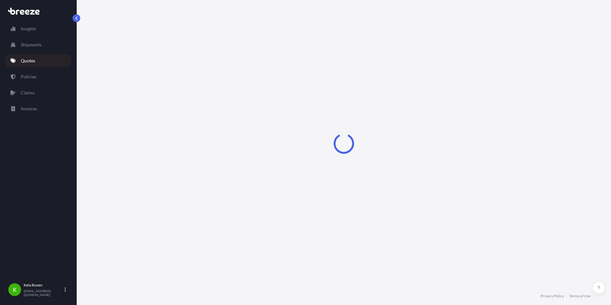
select select "Road"
select select "2"
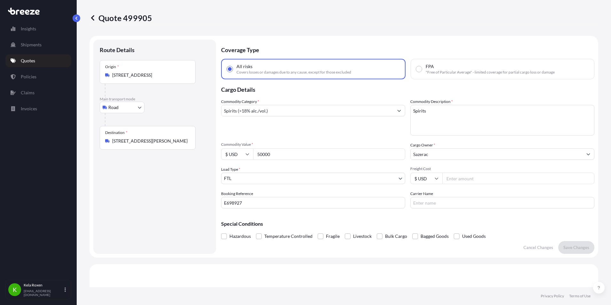
click at [455, 119] on textarea "Spirits" at bounding box center [502, 120] width 184 height 31
click at [431, 111] on textarea "Spirits" at bounding box center [502, 120] width 184 height 31
type textarea "Spirits- 2448 Pieces"
click at [573, 246] on p "Save Changes" at bounding box center [576, 247] width 26 height 6
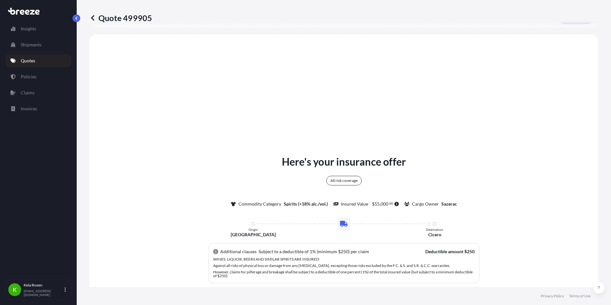
scroll to position [232, 0]
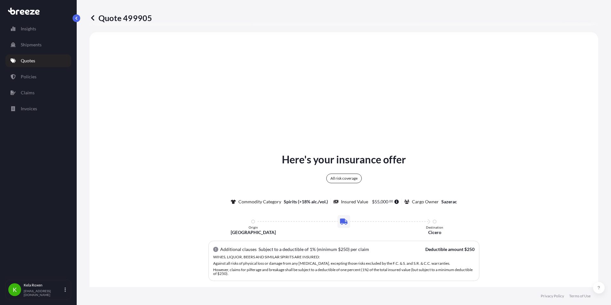
select select "Road"
select select "2"
click at [93, 16] on icon at bounding box center [92, 18] width 6 height 6
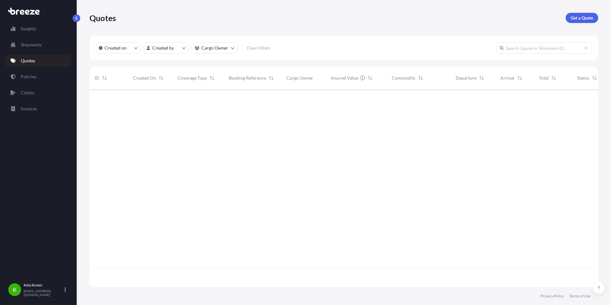
scroll to position [196, 504]
click at [559, 49] on input "text" at bounding box center [544, 48] width 96 height 12
paste input "E700001"
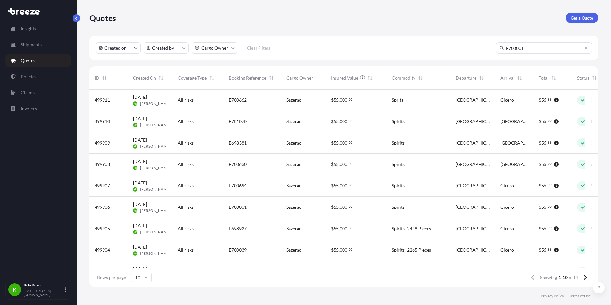
type input "E700001"
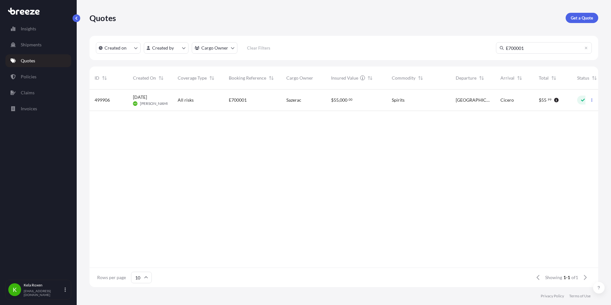
click at [205, 96] on div "All risks" at bounding box center [198, 99] width 51 height 21
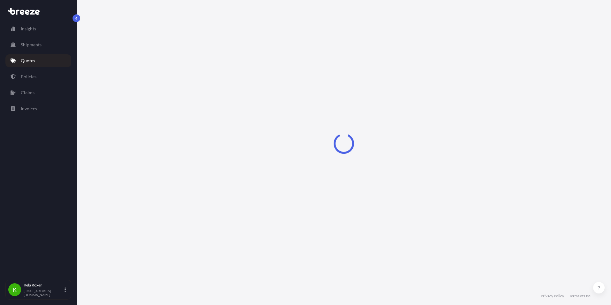
select select "Road"
select select "2"
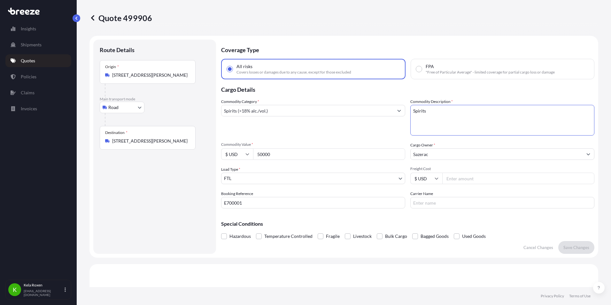
click at [470, 122] on textarea "Spirits" at bounding box center [502, 120] width 184 height 31
type textarea "Spirits- 2468 Pieces"
click at [580, 245] on p "Save Changes" at bounding box center [576, 247] width 26 height 6
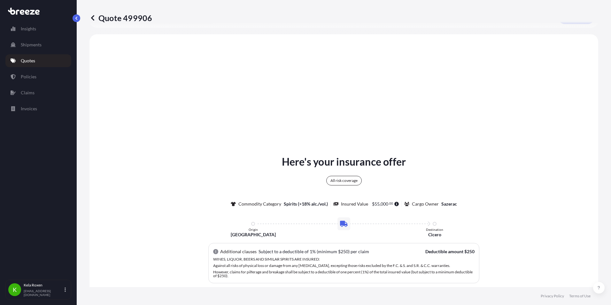
scroll to position [232, 0]
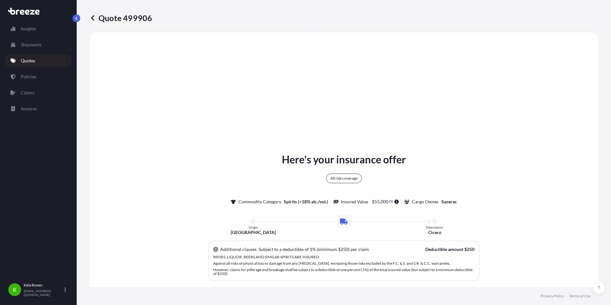
select select "Road"
select select "2"
click at [97, 17] on p "Quote 499906" at bounding box center [120, 18] width 63 height 10
click at [94, 18] on icon at bounding box center [92, 18] width 6 height 6
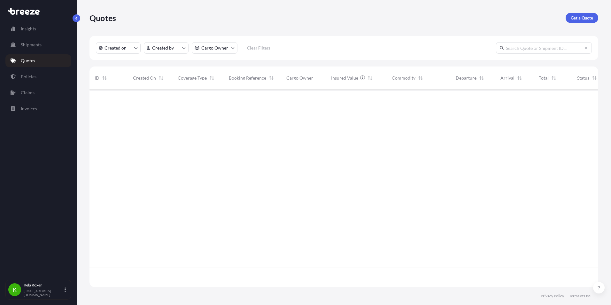
scroll to position [196, 504]
click at [515, 49] on input "text" at bounding box center [544, 48] width 96 height 12
paste input "E700694"
type input "E700694"
click at [182, 104] on div "All risks" at bounding box center [198, 99] width 51 height 21
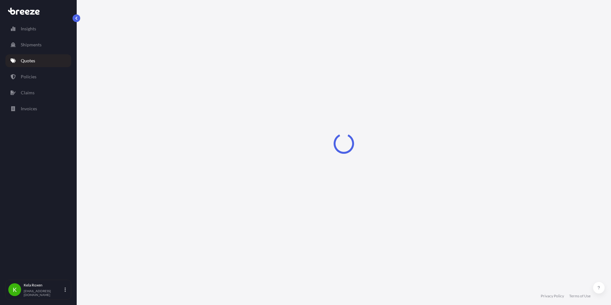
select select "Road"
select select "2"
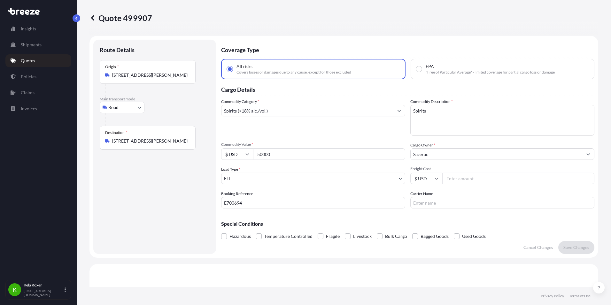
click at [470, 118] on textarea "Spirits" at bounding box center [502, 120] width 184 height 31
type textarea "Spirits- 1299 Pieces"
click at [577, 239] on div "Hazardous Temperature Controlled Fragile Livestock Bulk Cargo Bagged Goods Used…" at bounding box center [407, 236] width 373 height 10
click at [577, 245] on p "Save Changes" at bounding box center [576, 247] width 26 height 6
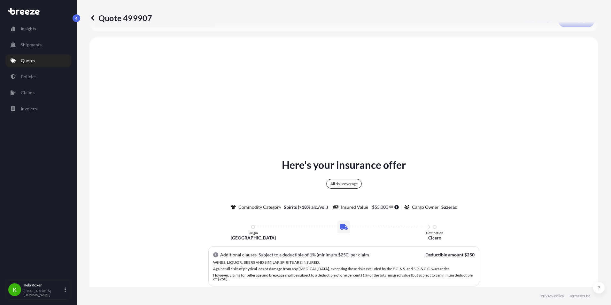
scroll to position [232, 0]
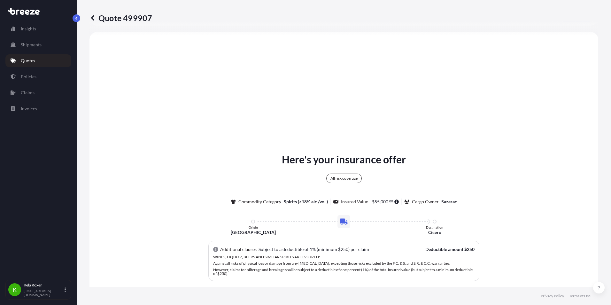
select select "Road"
select select "2"
click at [89, 16] on div "Quote 499907 Route Details Place of loading Road Road Rail Origin * [STREET_ADD…" at bounding box center [344, 143] width 534 height 287
click at [91, 17] on icon at bounding box center [92, 18] width 6 height 6
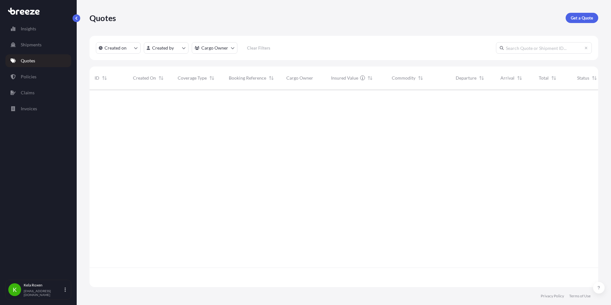
scroll to position [196, 504]
click at [562, 52] on input "text" at bounding box center [544, 48] width 96 height 12
paste input "E700630"
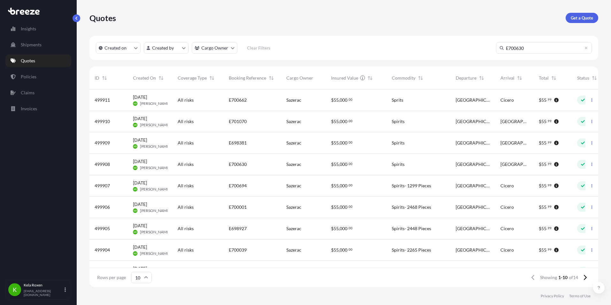
type input "E700630"
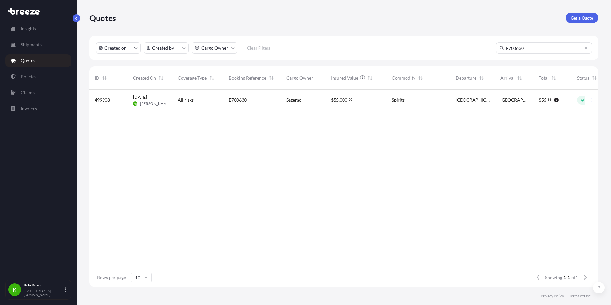
click at [170, 104] on div "[DATE] KR Kela Roxen" at bounding box center [150, 99] width 45 height 21
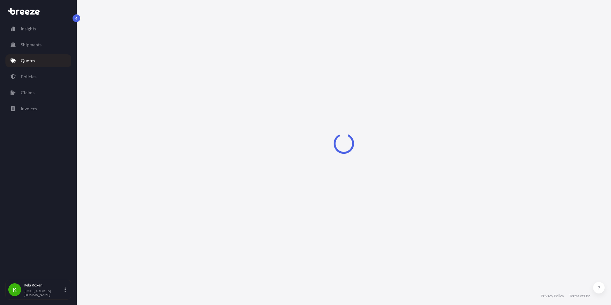
select select "Road"
select select "2"
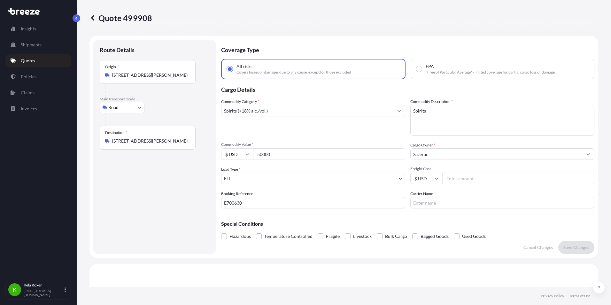
click at [461, 128] on textarea "Spirits" at bounding box center [502, 120] width 184 height 31
type textarea "Spirits- 3280 Pieces"
click at [573, 252] on button "Save Changes" at bounding box center [576, 247] width 36 height 13
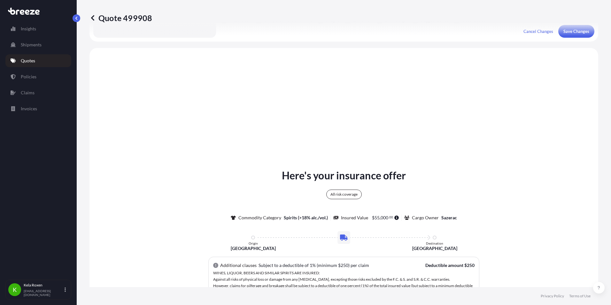
scroll to position [232, 0]
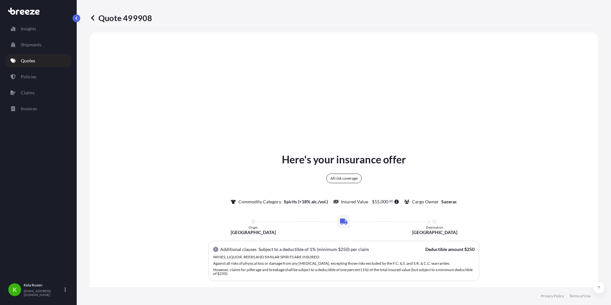
select select "Road"
select select "2"
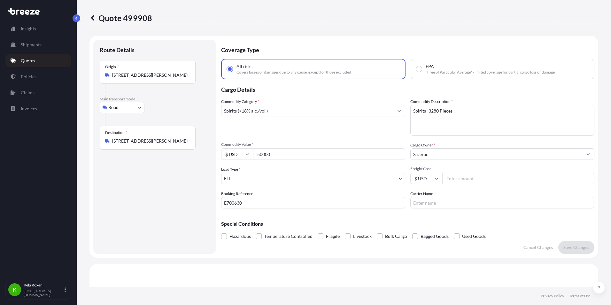
click at [93, 18] on icon at bounding box center [92, 18] width 6 height 6
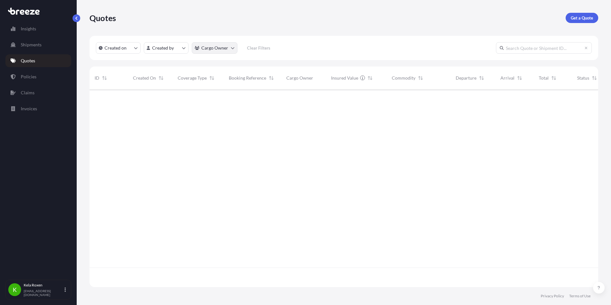
scroll to position [196, 504]
click at [536, 46] on input "text" at bounding box center [544, 48] width 96 height 12
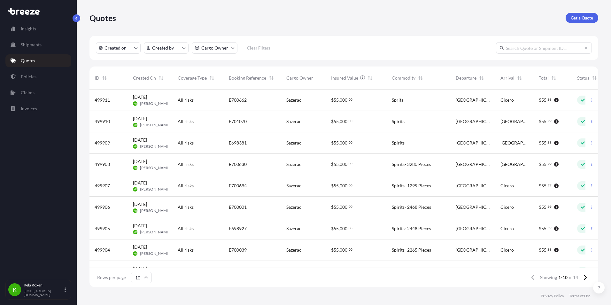
paste input "E698381"
type input "E698381"
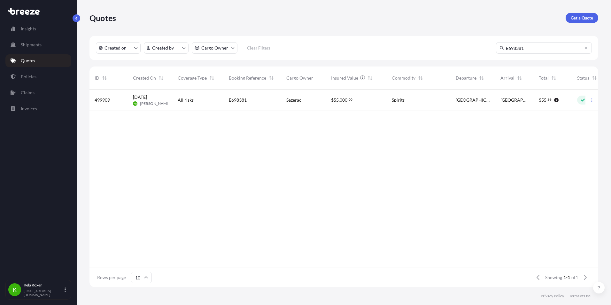
click at [120, 98] on div "499909" at bounding box center [109, 100] width 28 height 6
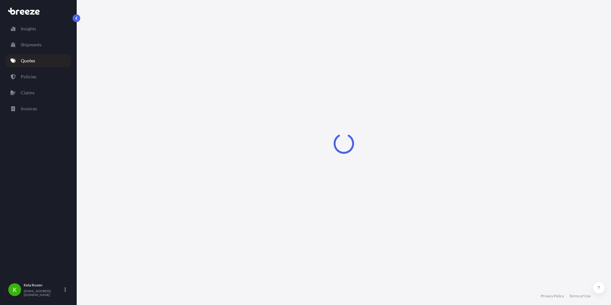
select select "Road"
select select "2"
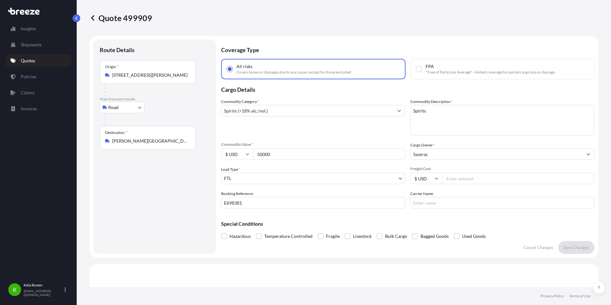
click at [460, 119] on textarea "Spirits" at bounding box center [502, 120] width 184 height 31
type textarea "Spirits- 720 Pieces"
click at [577, 246] on p "Save Changes" at bounding box center [576, 247] width 26 height 6
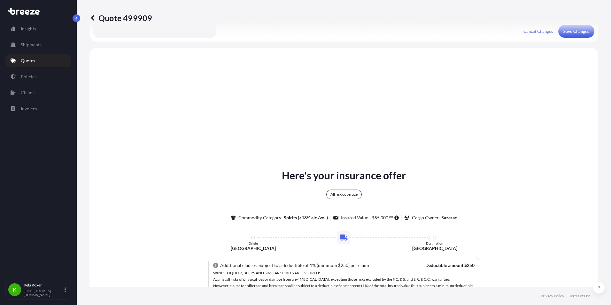
scroll to position [232, 0]
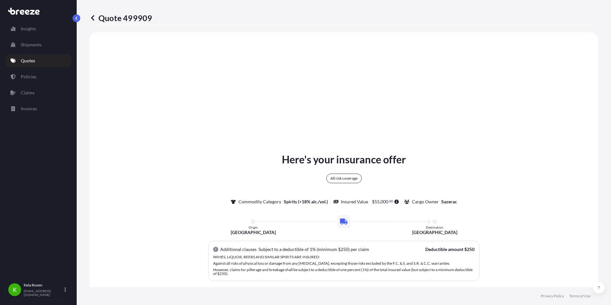
select select "Road"
select select "2"
click at [93, 15] on icon at bounding box center [92, 18] width 6 height 6
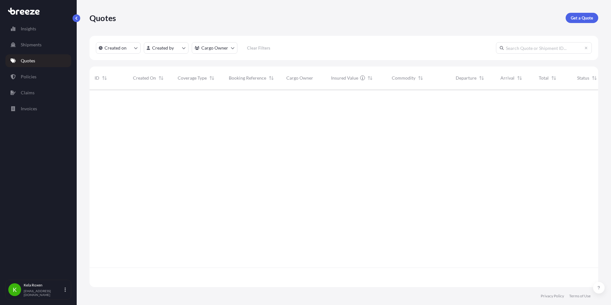
scroll to position [196, 504]
click at [528, 48] on input "text" at bounding box center [544, 48] width 96 height 12
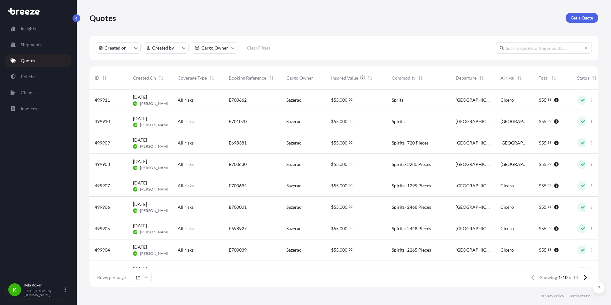
paste input "E701070"
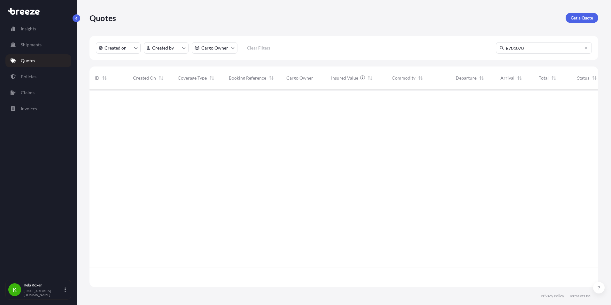
type input "E701070"
click at [179, 99] on span "All risks" at bounding box center [186, 100] width 16 height 6
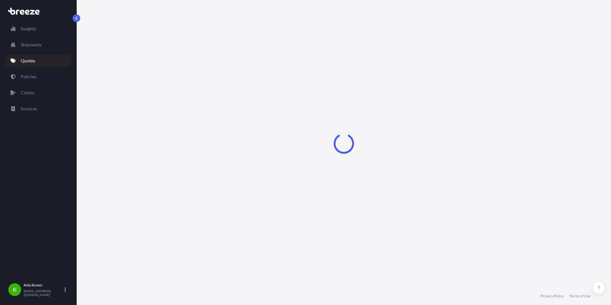
select select "Road"
select select "2"
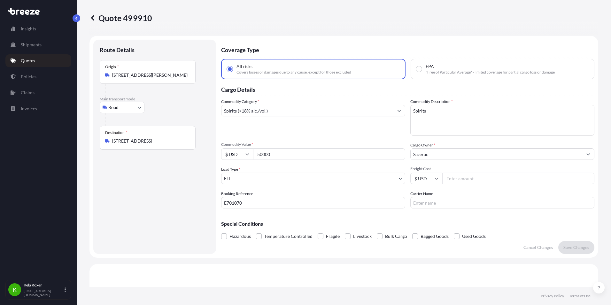
click at [279, 152] on input "50000" at bounding box center [329, 154] width 152 height 12
click at [474, 112] on textarea "Spirits" at bounding box center [502, 120] width 184 height 31
click at [440, 111] on textarea "Spirits" at bounding box center [502, 120] width 184 height 31
type textarea "Spirits- 4420 Pieces"
click at [575, 250] on p "Save Changes" at bounding box center [576, 247] width 26 height 6
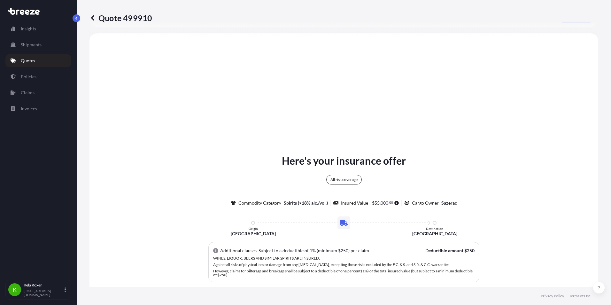
scroll to position [232, 0]
select select "Road"
select select "2"
click at [91, 15] on icon at bounding box center [92, 18] width 6 height 6
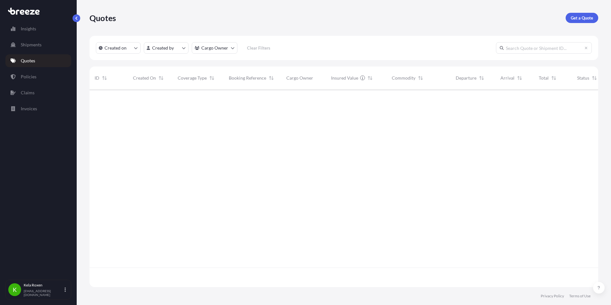
scroll to position [196, 504]
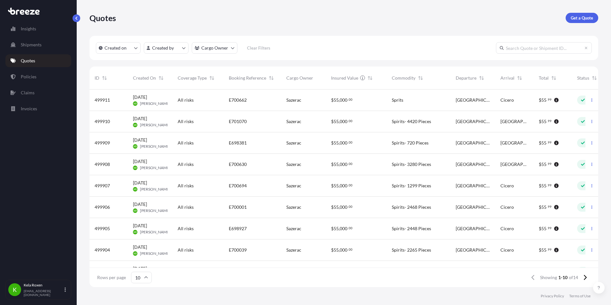
click at [555, 50] on input "text" at bounding box center [544, 48] width 96 height 12
paste input "E700662"
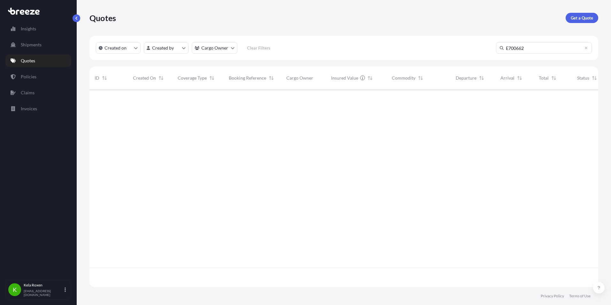
type input "E700662"
click at [202, 102] on div "All risks" at bounding box center [198, 100] width 41 height 6
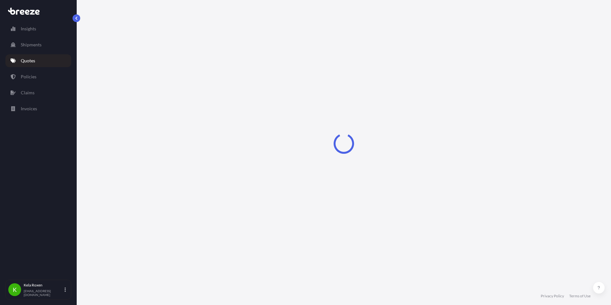
select select "Road"
select select "2"
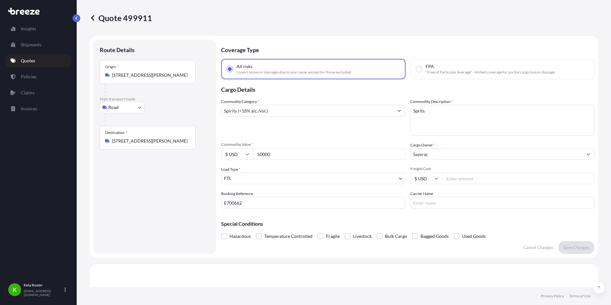
click at [444, 113] on textarea "Sprits" at bounding box center [502, 120] width 184 height 31
type textarea "Sprits- 1796 Pieces"
click at [583, 248] on p "Save Changes" at bounding box center [576, 247] width 26 height 6
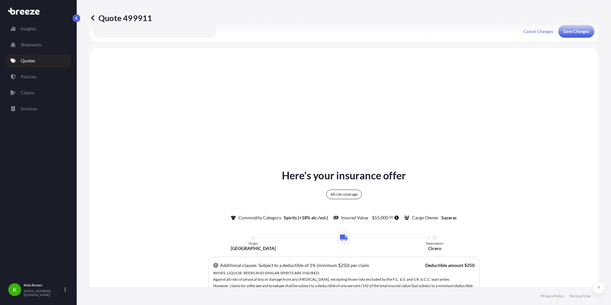
scroll to position [232, 0]
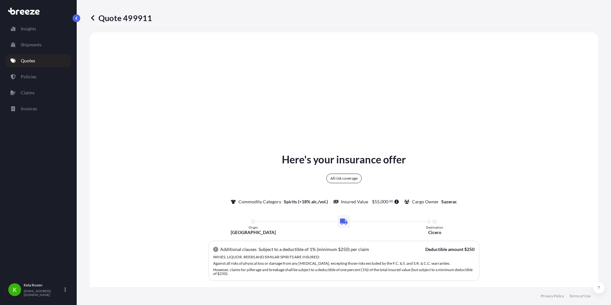
select select "Road"
select select "2"
click at [94, 17] on icon at bounding box center [92, 18] width 6 height 6
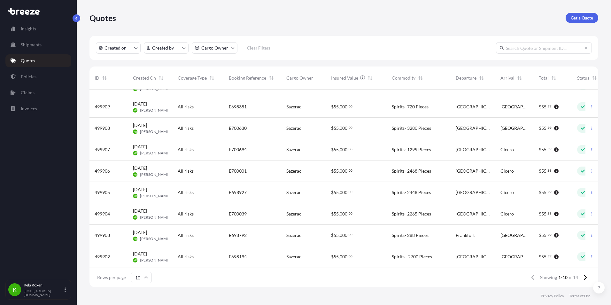
scroll to position [41, 0]
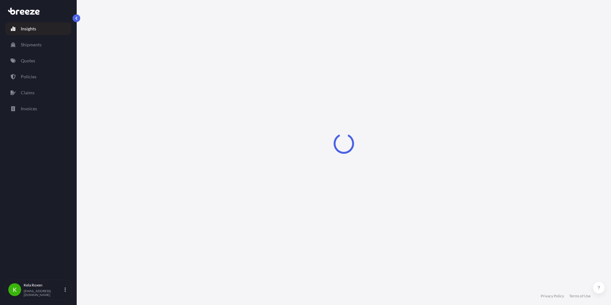
select select "2025"
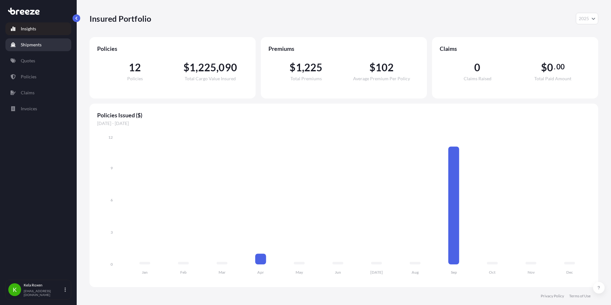
click at [30, 66] on link "Quotes" at bounding box center [38, 60] width 66 height 13
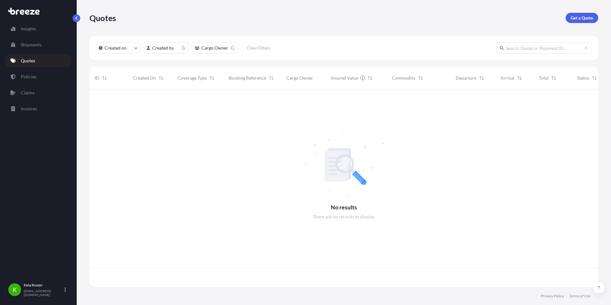
scroll to position [196, 504]
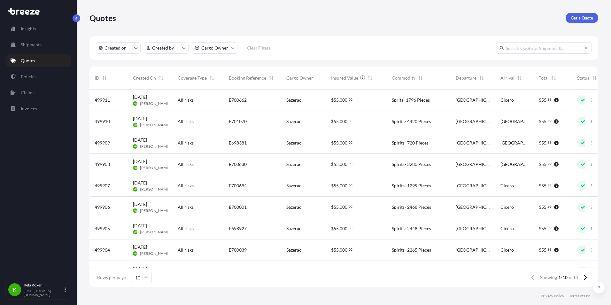
drag, startPoint x: 548, startPoint y: 51, endPoint x: 541, endPoint y: 49, distance: 7.3
click at [548, 51] on input "text" at bounding box center [544, 48] width 96 height 12
paste input "E698194"
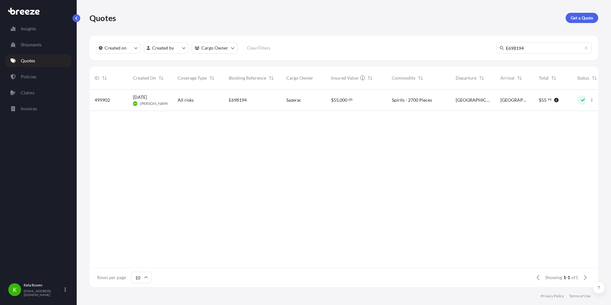
type input "E698194"
click at [266, 100] on div "E698194" at bounding box center [252, 100] width 47 height 6
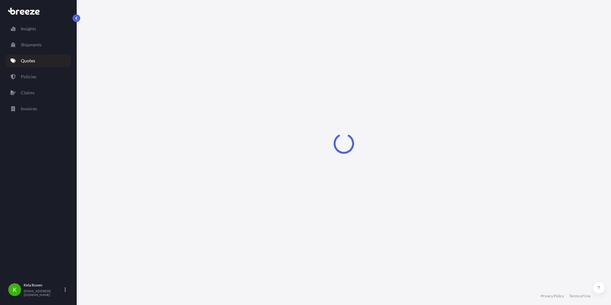
select select "Road"
select select "2"
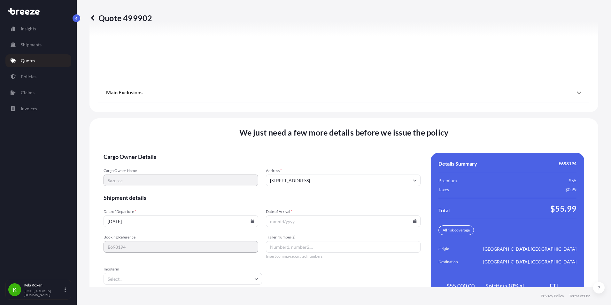
scroll to position [858, 0]
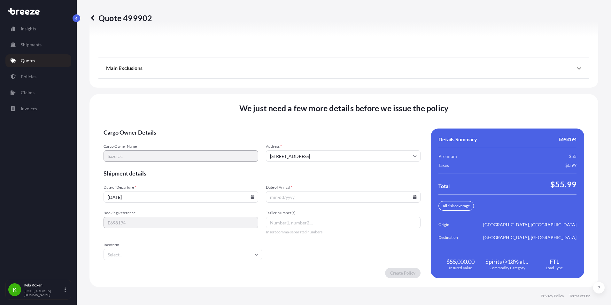
click at [302, 197] on input "Date of Arrival *" at bounding box center [343, 197] width 155 height 12
click at [418, 197] on div "Cargo Owner Details Cargo Owner Name Sazerac Address * 10101 Linn Station Rd, L…" at bounding box center [344, 203] width 481 height 150
click at [414, 197] on input "Date of Arrival *" at bounding box center [343, 197] width 155 height 12
click at [413, 196] on icon at bounding box center [415, 197] width 4 height 4
click at [353, 151] on button "26" at bounding box center [347, 149] width 10 height 10
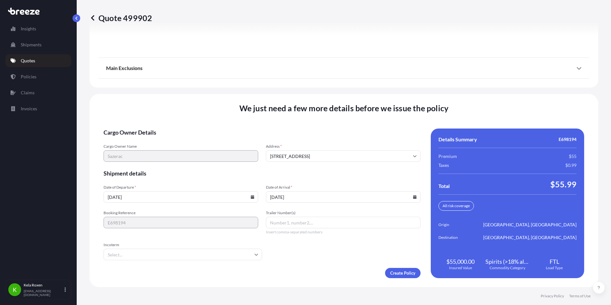
type input "09/26/2025"
click at [322, 224] on input "Trailer Number(s)" at bounding box center [343, 223] width 155 height 12
click at [311, 228] on div "Trailer Number(s) Insert comma-separated numbers" at bounding box center [343, 222] width 155 height 24
click at [312, 224] on input "Trailer Number(s)" at bounding box center [343, 223] width 155 height 12
paste input "905746"
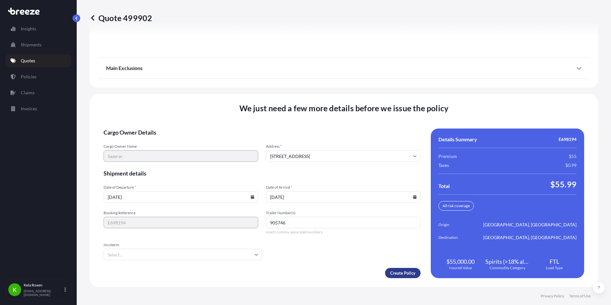
type input "905746"
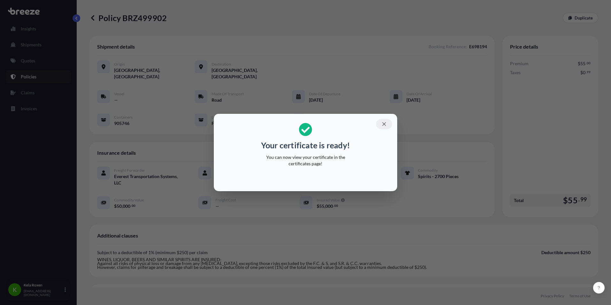
click at [382, 125] on icon "button" at bounding box center [384, 124] width 6 height 6
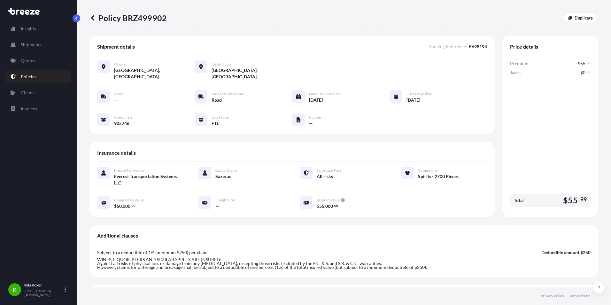
scroll to position [139, 0]
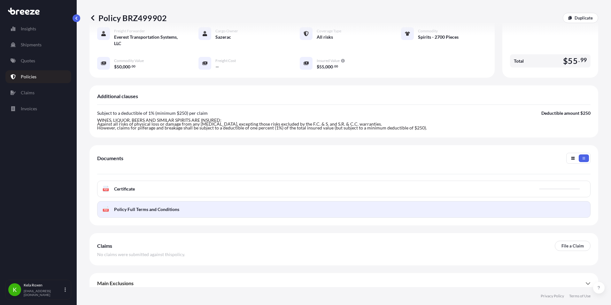
click at [426, 203] on link "PDF Policy Full Terms and Conditions" at bounding box center [343, 209] width 493 height 17
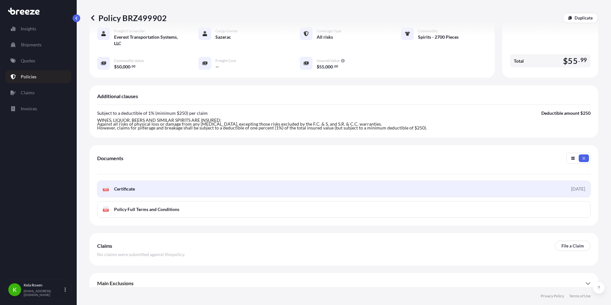
click at [347, 181] on link "PDF Certificate 2025-09-25" at bounding box center [343, 189] width 493 height 17
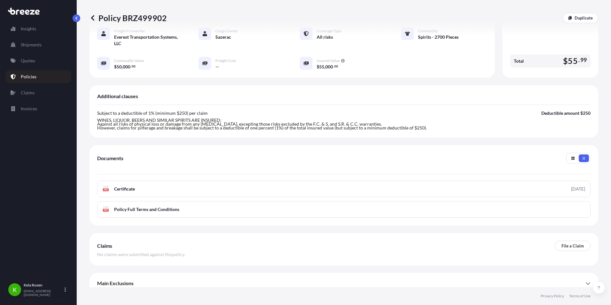
scroll to position [1, 0]
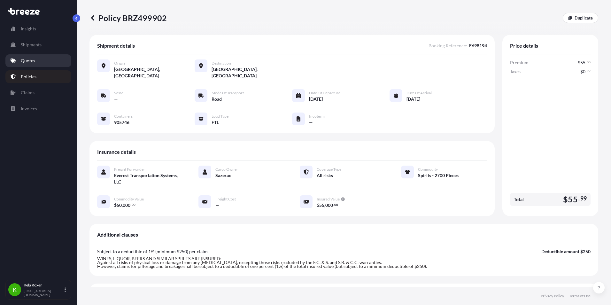
click at [26, 60] on p "Quotes" at bounding box center [28, 61] width 14 height 6
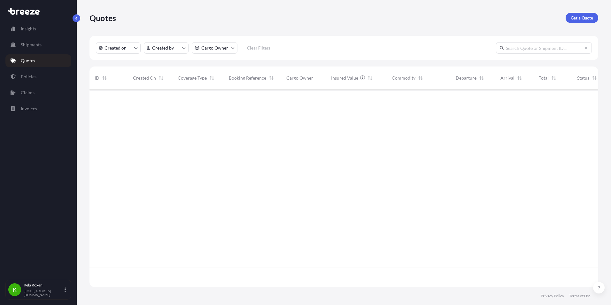
scroll to position [196, 504]
